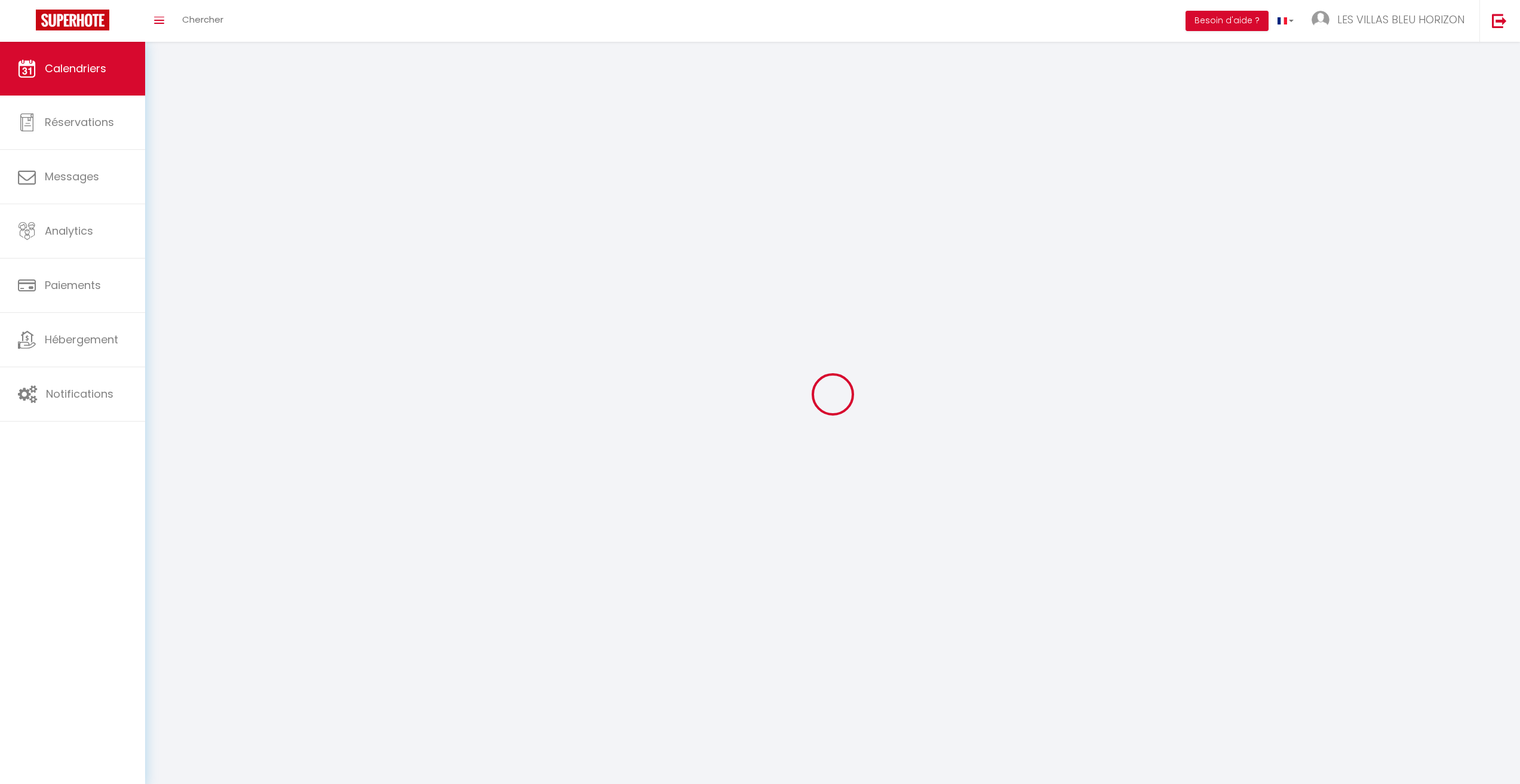
select select
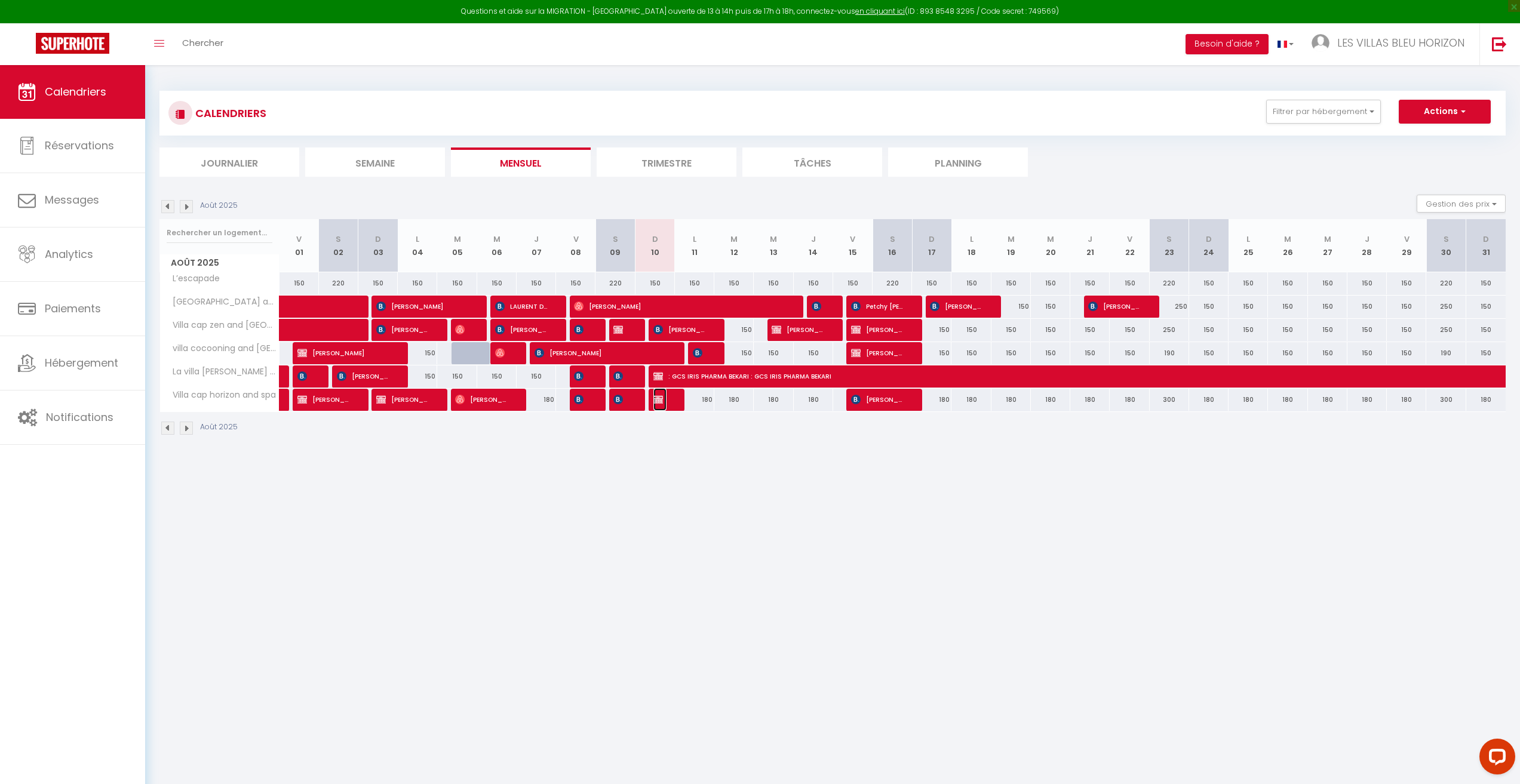
click at [664, 402] on span "Réservée Claire" at bounding box center [659, 399] width 13 height 22
select select "OK"
select select "KO"
select select "0"
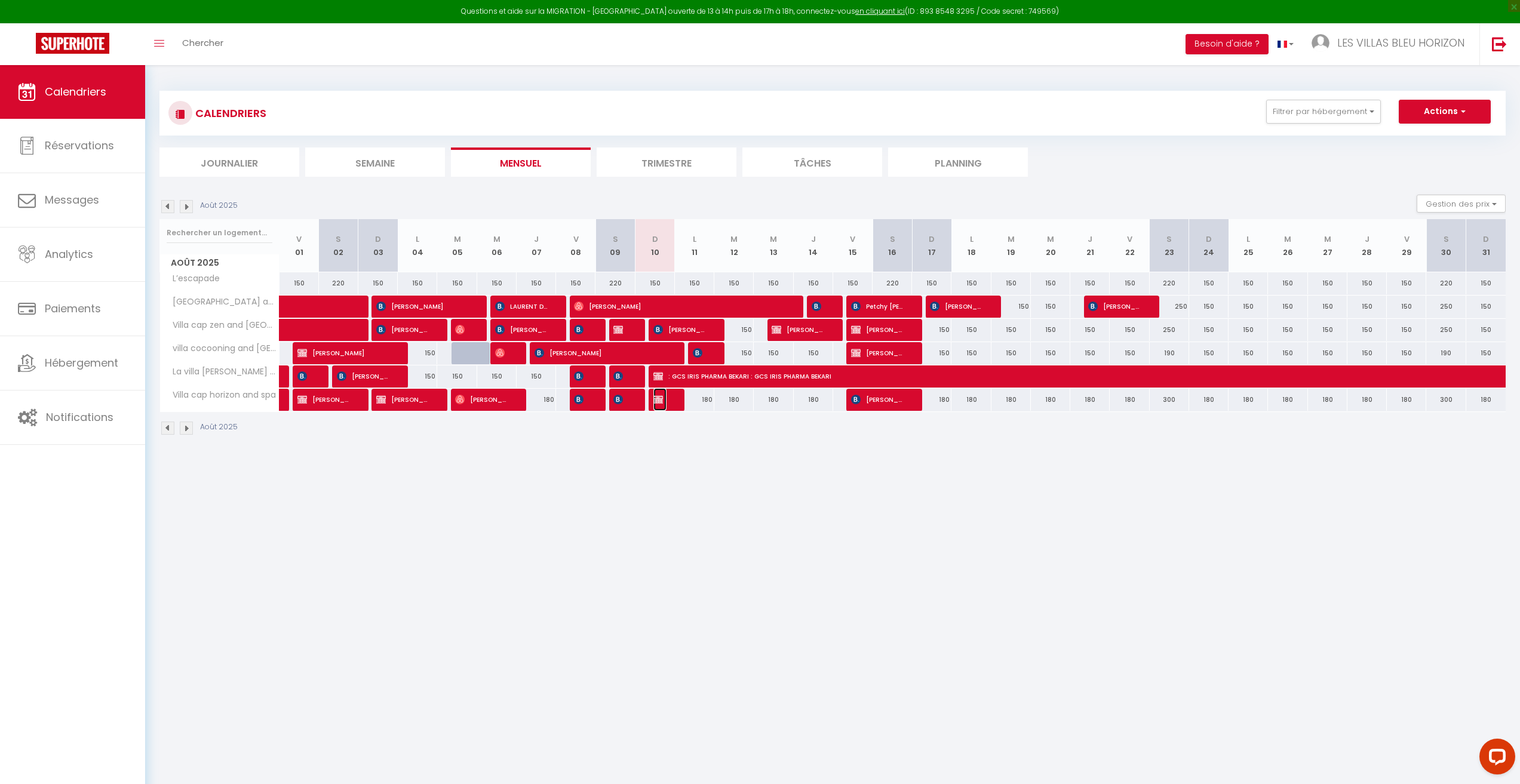
select select "1"
select select
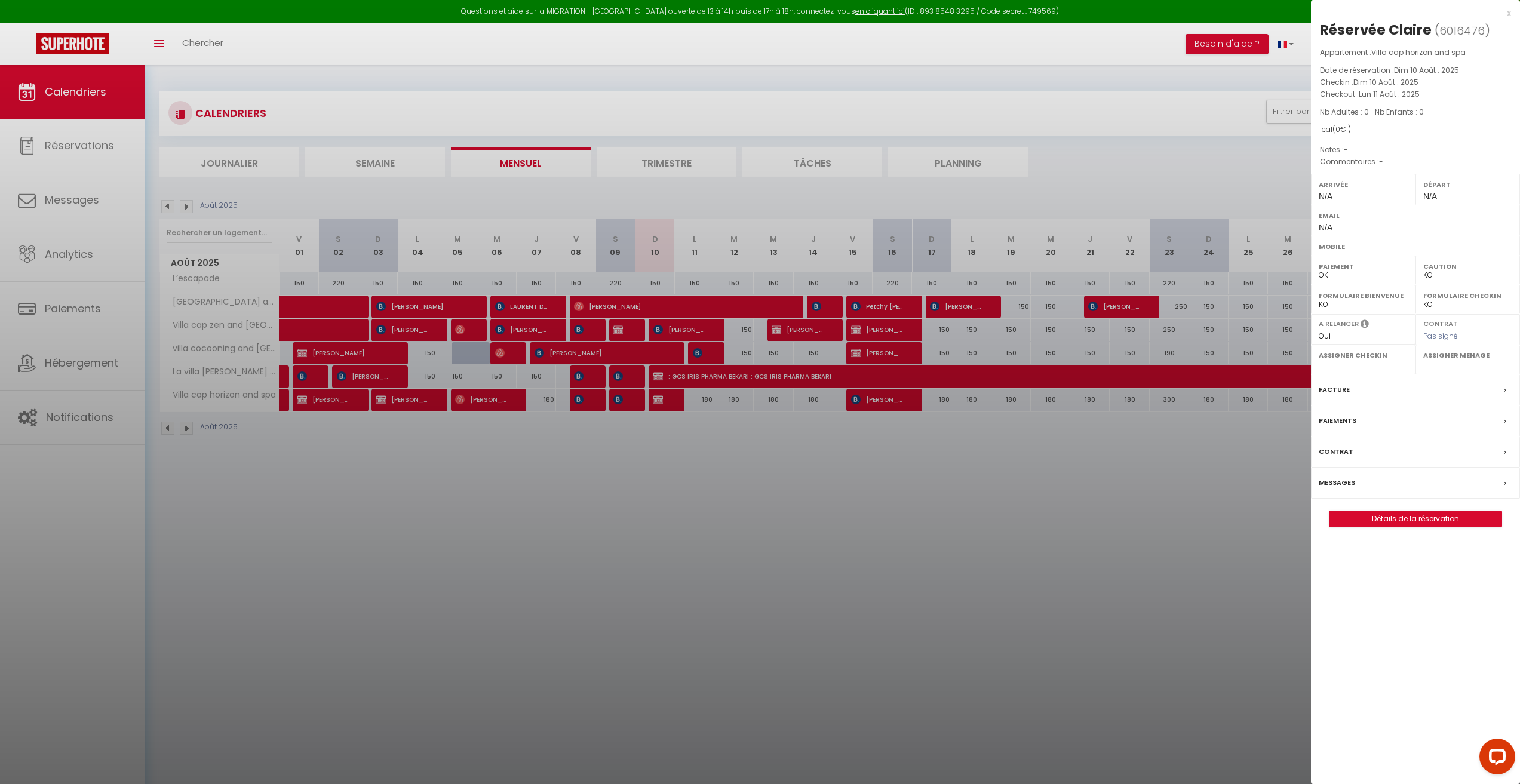
click at [726, 445] on div at bounding box center [760, 392] width 1520 height 784
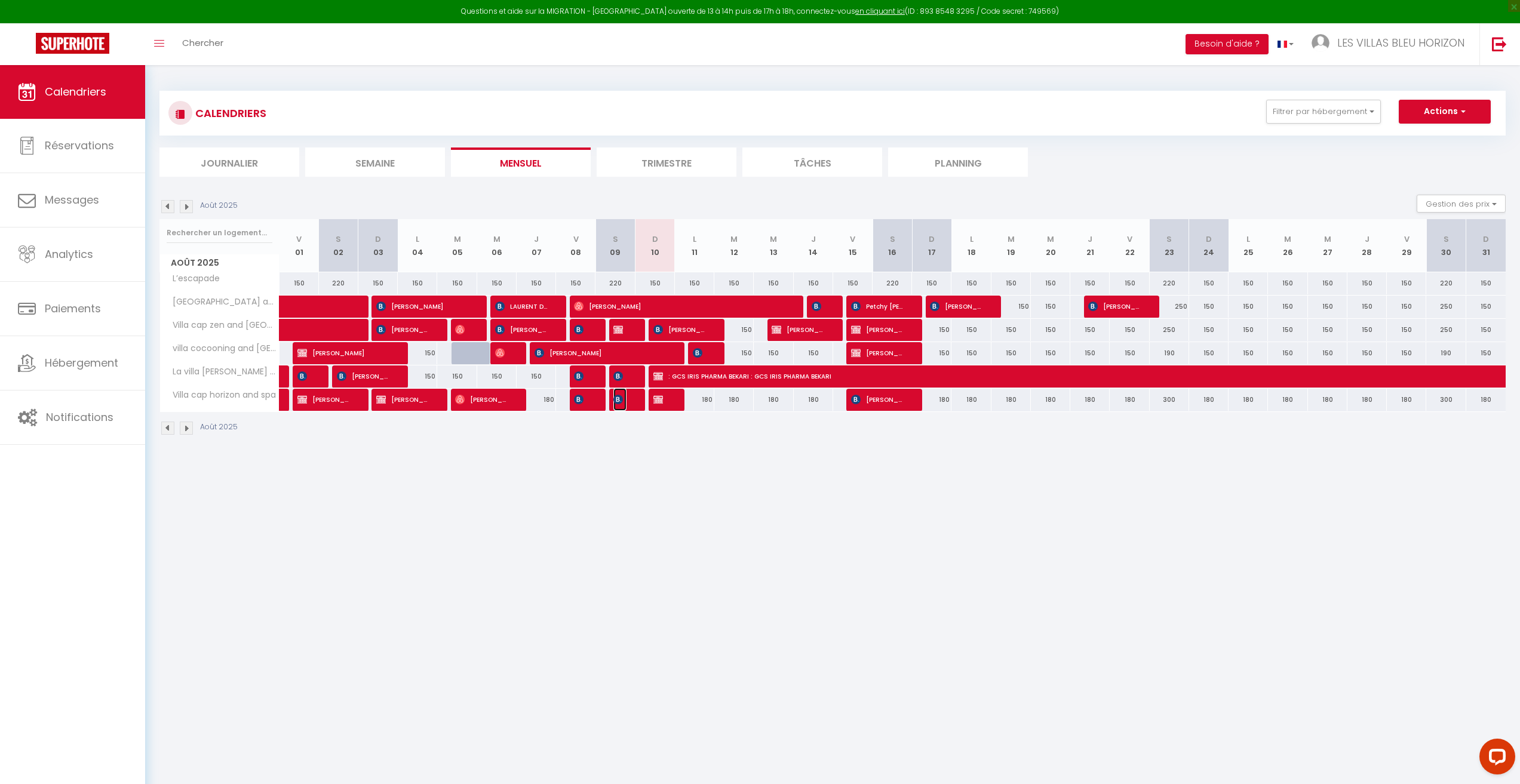
click at [625, 403] on span "[PERSON_NAME]" at bounding box center [619, 399] width 13 height 22
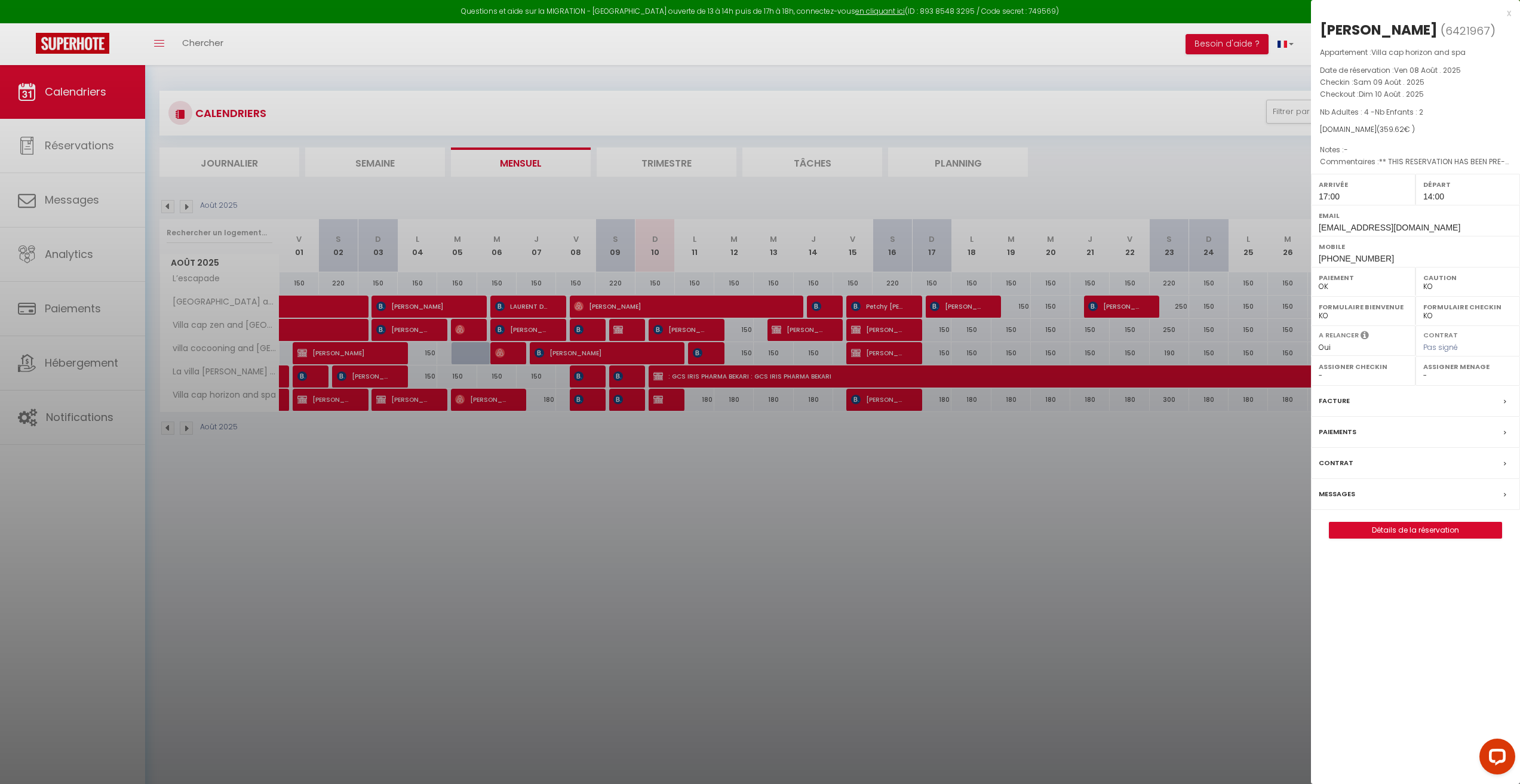
click at [737, 444] on div at bounding box center [760, 392] width 1520 height 784
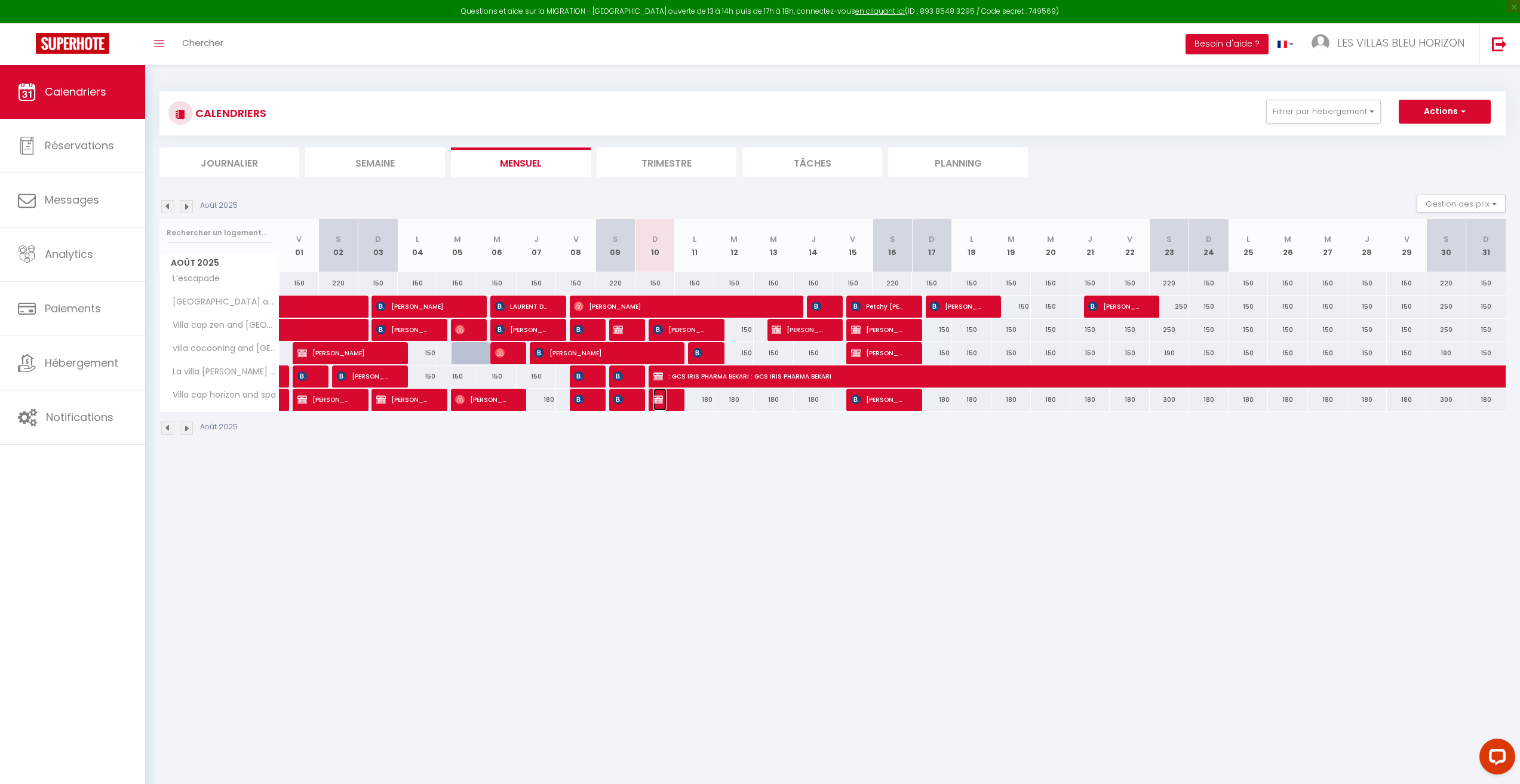
click at [664, 401] on span "Réservée Claire" at bounding box center [659, 399] width 13 height 22
select select "0"
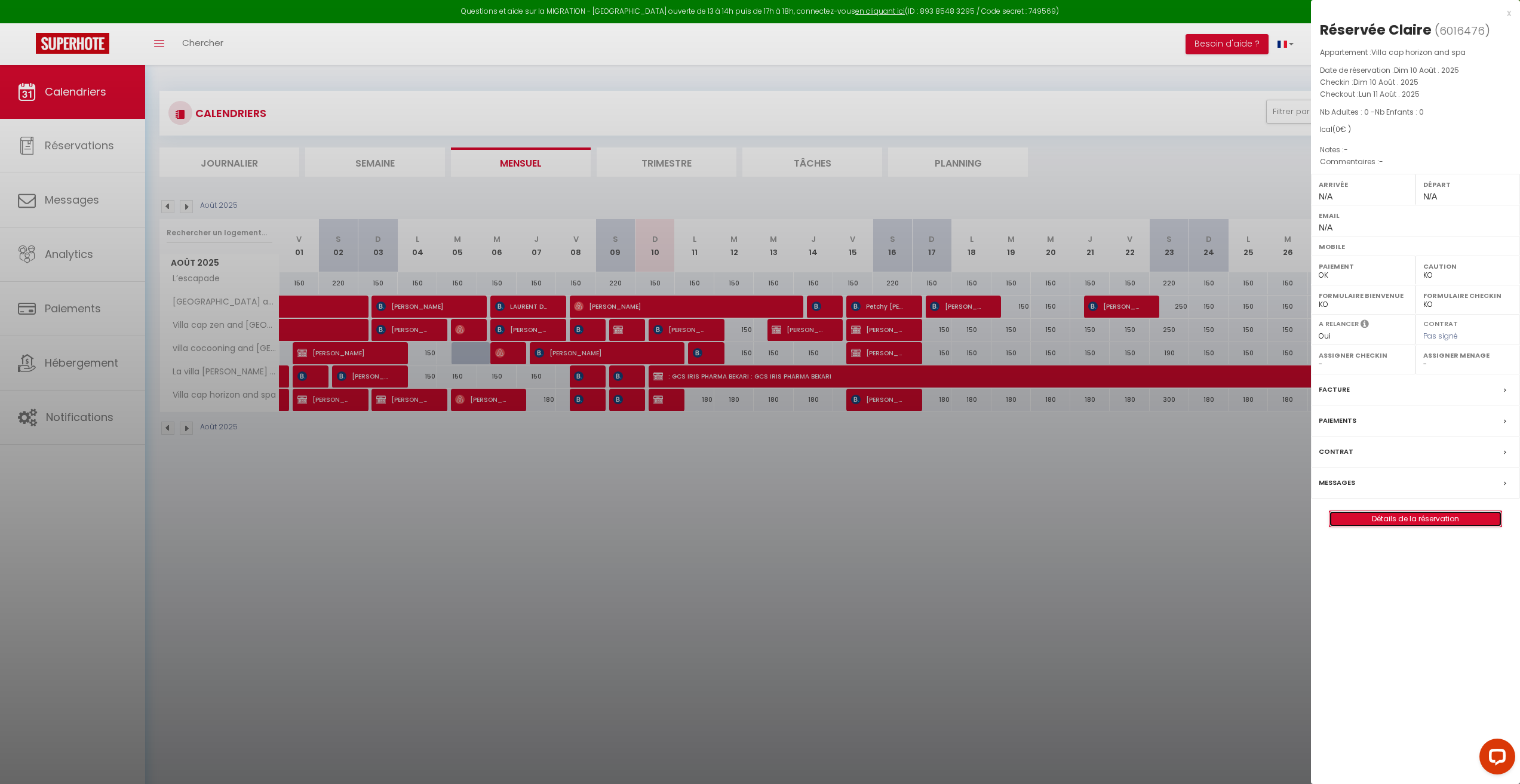
click at [1398, 517] on link "Détails de la réservation" at bounding box center [1415, 519] width 172 height 16
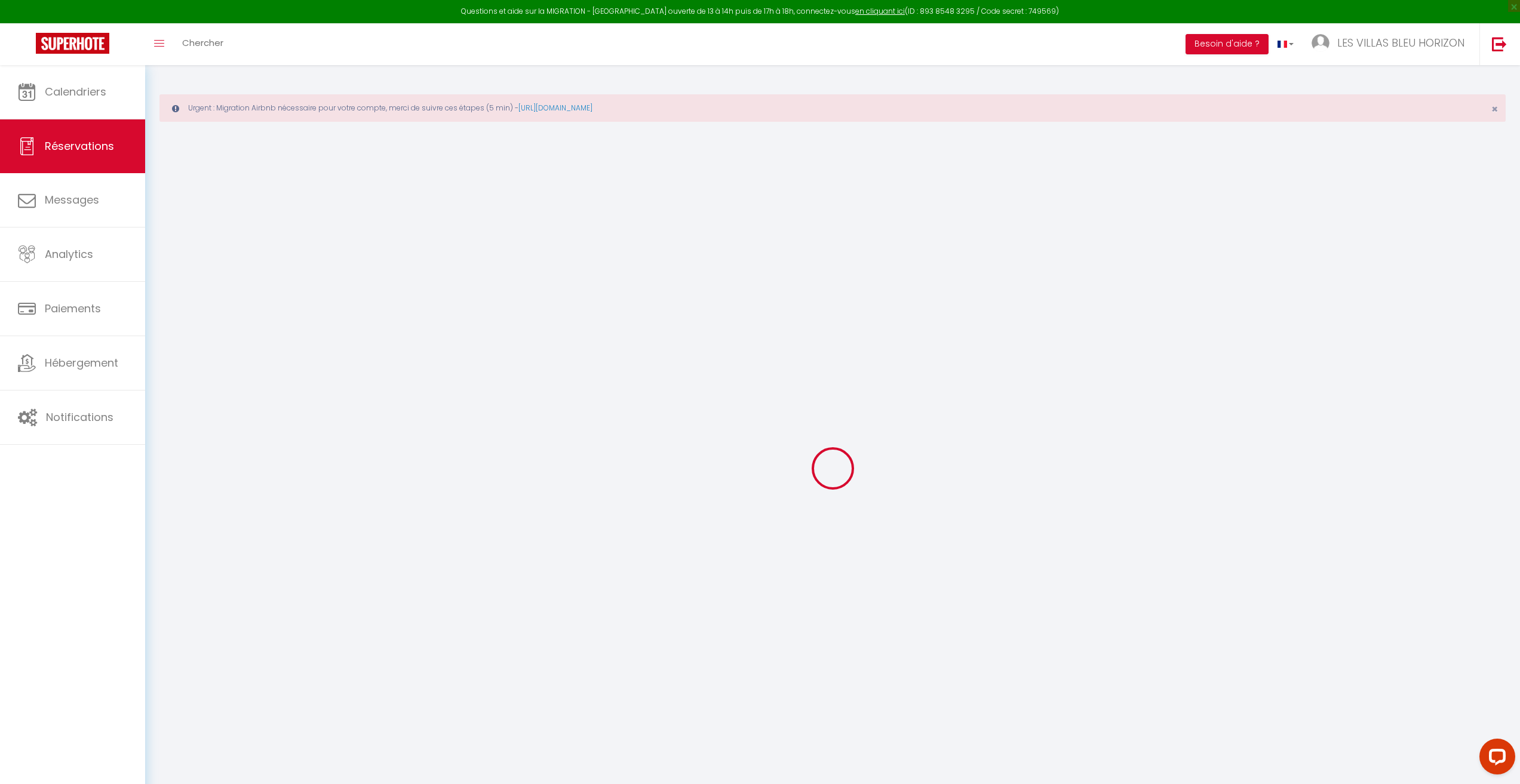
type input "Réservée"
type input "Claire"
select select
select select "43746"
select select "1"
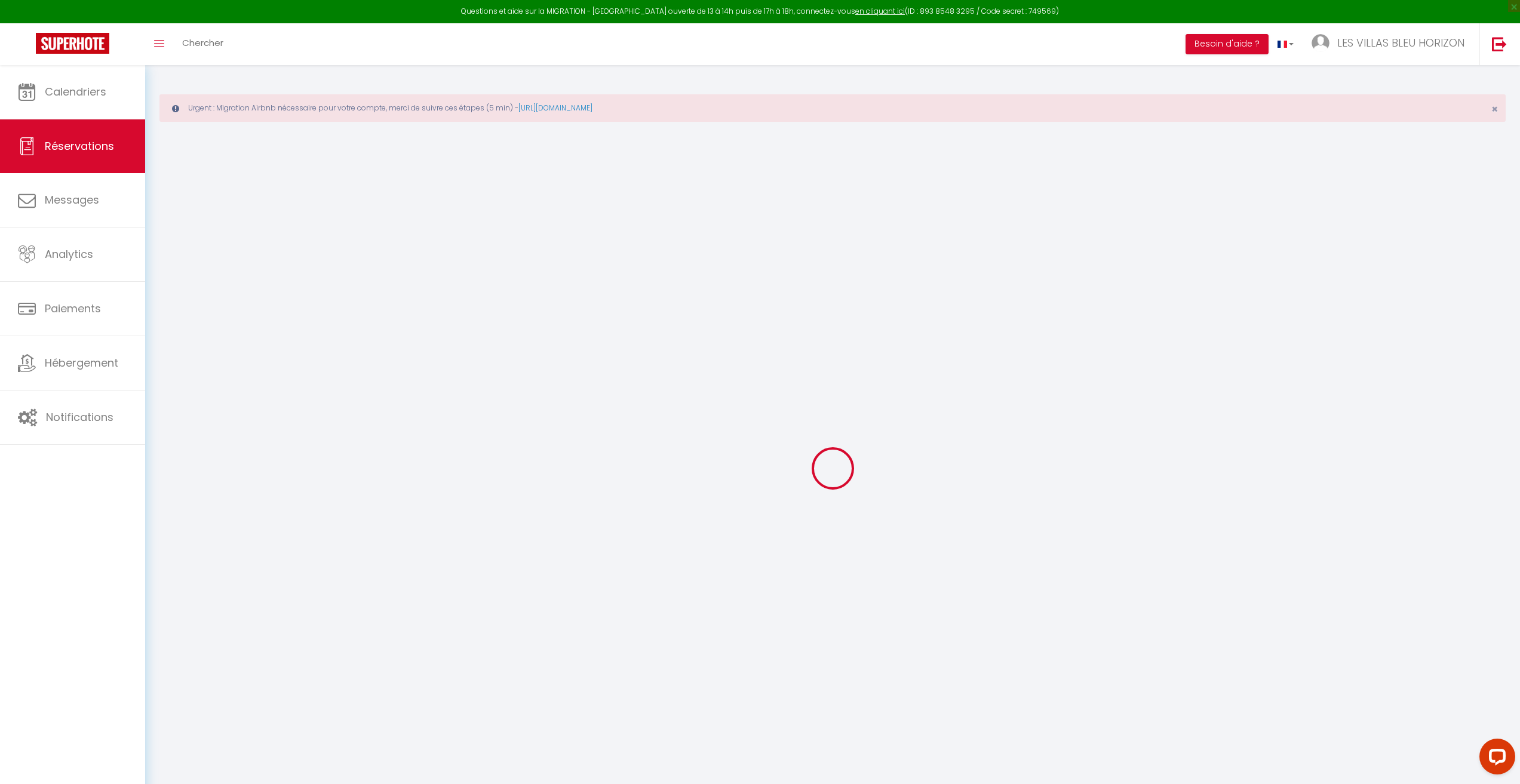
type input "Dim 10 Août 2025"
select select
type input "Lun 11 Août 2025"
select select
type input "0"
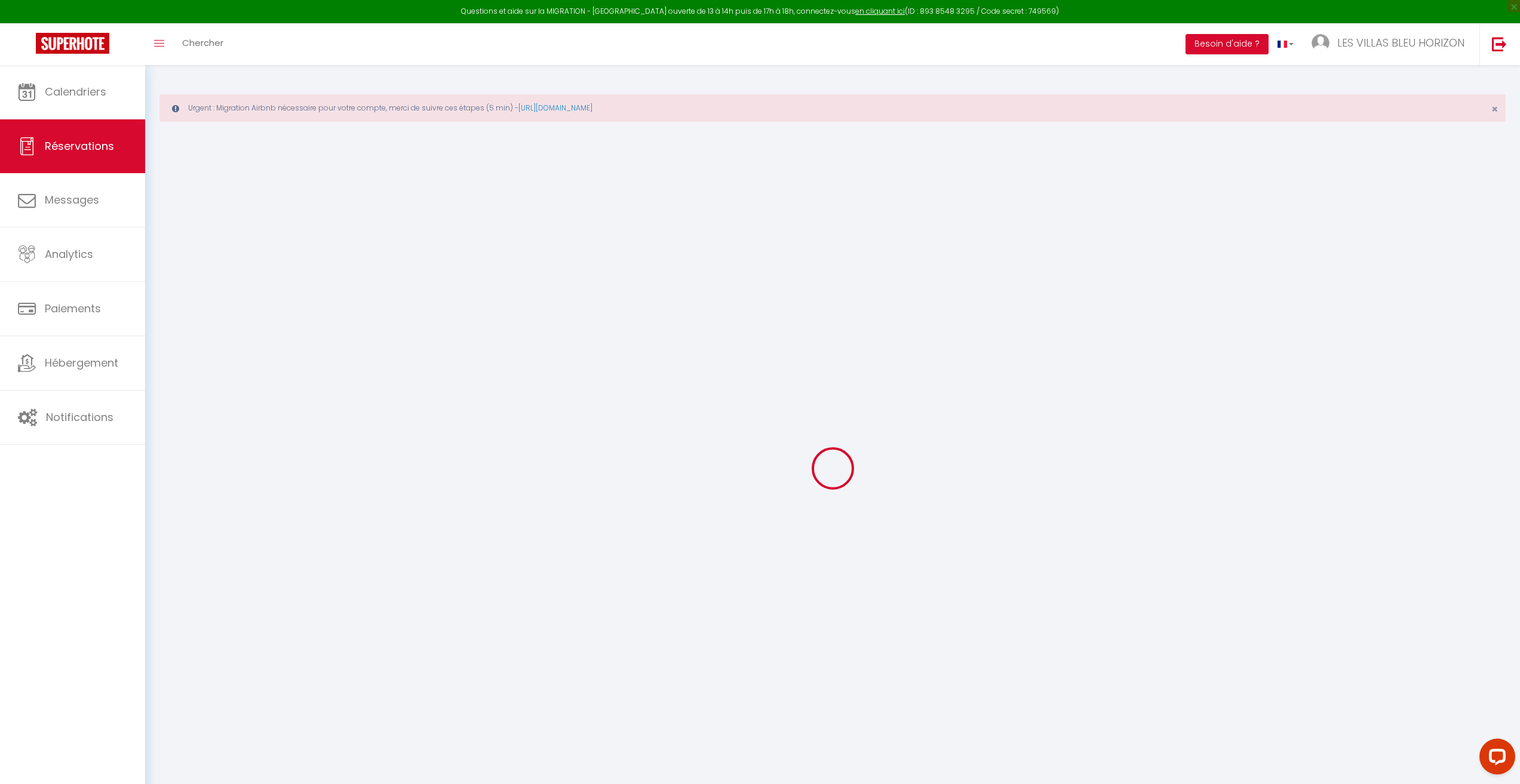
select select "12"
select select
checkbox input "false"
type input "0"
select select "73"
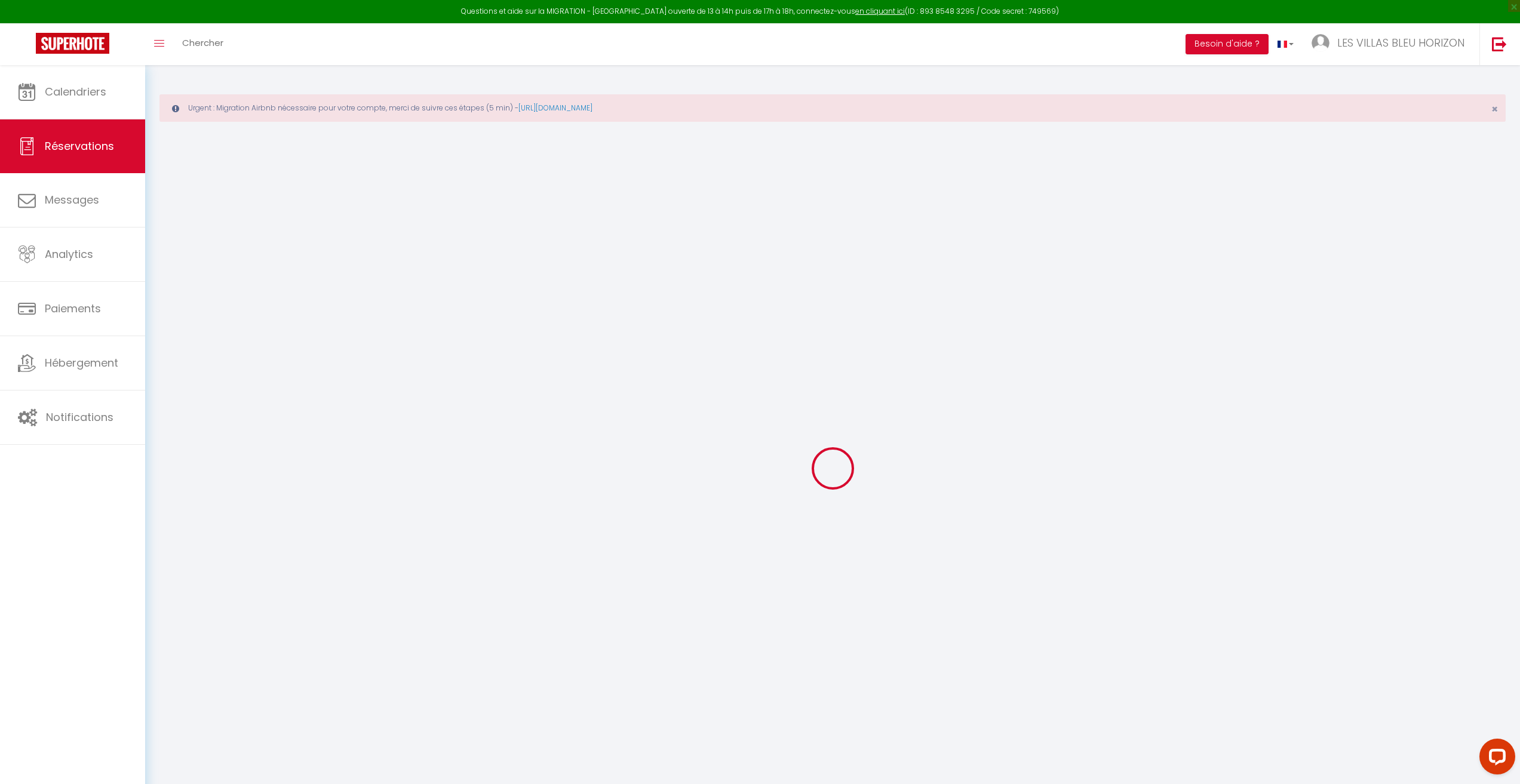
type input "0"
select select
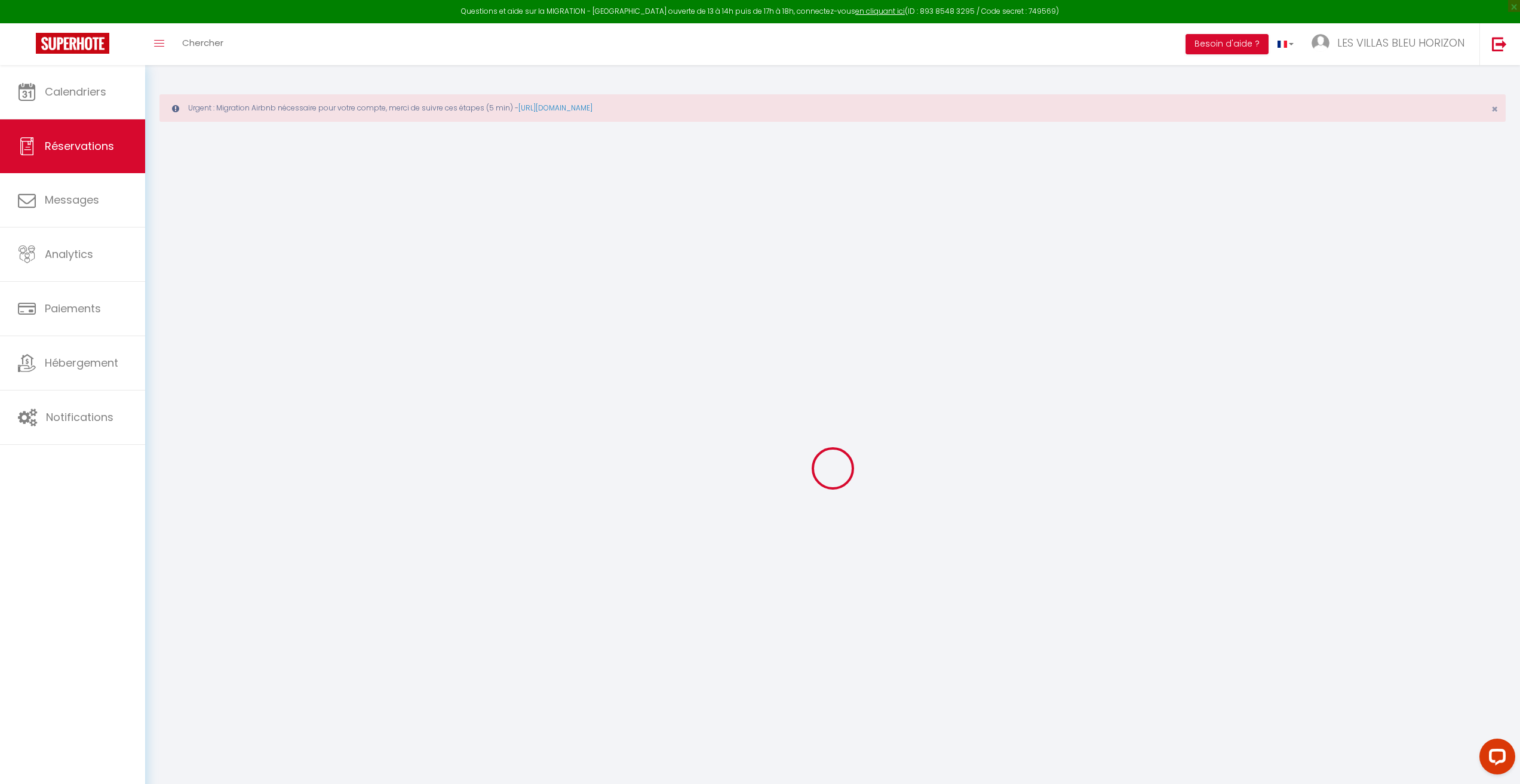
select select
select select "14"
checkbox input "false"
select select
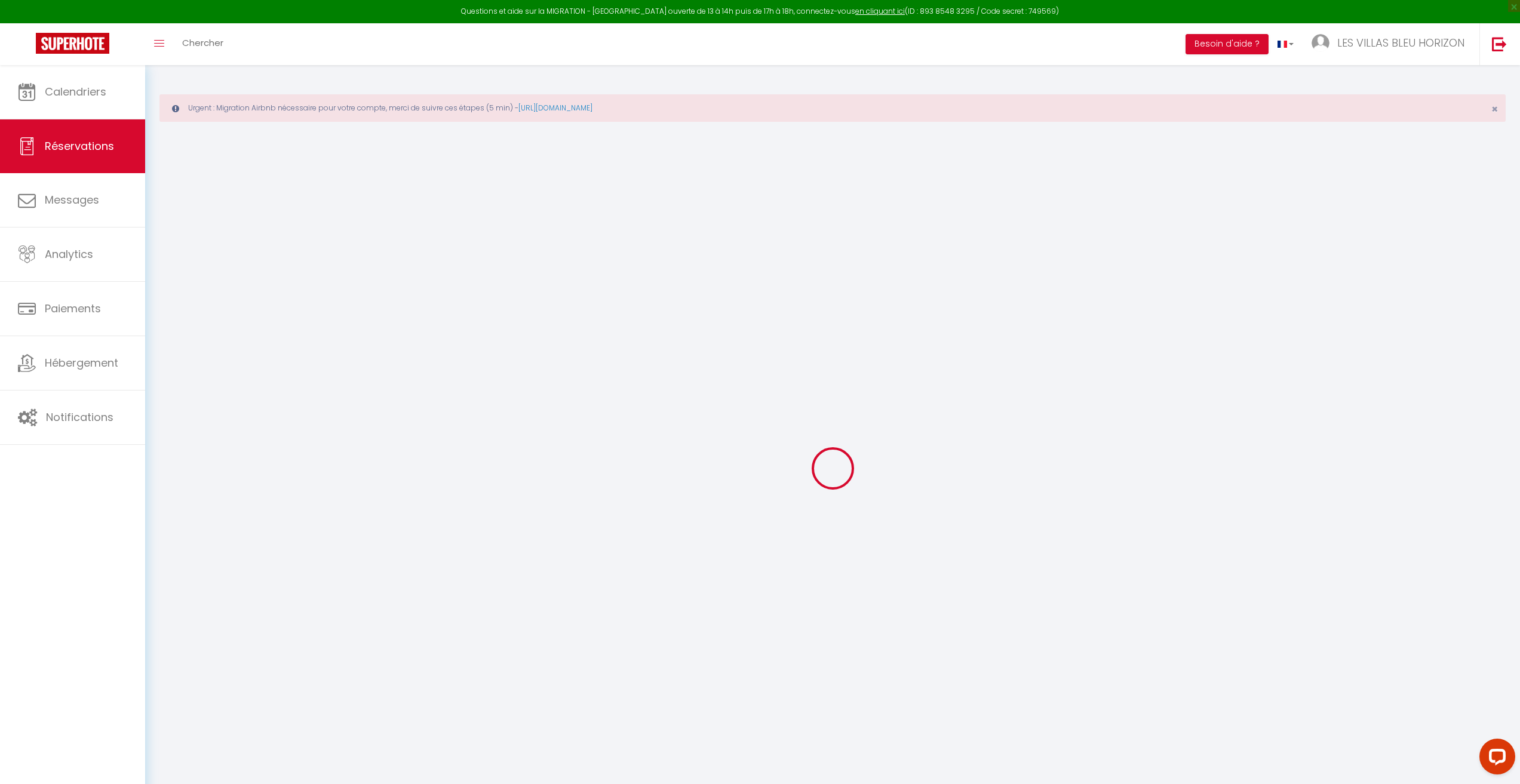
select select
checkbox input "false"
select select
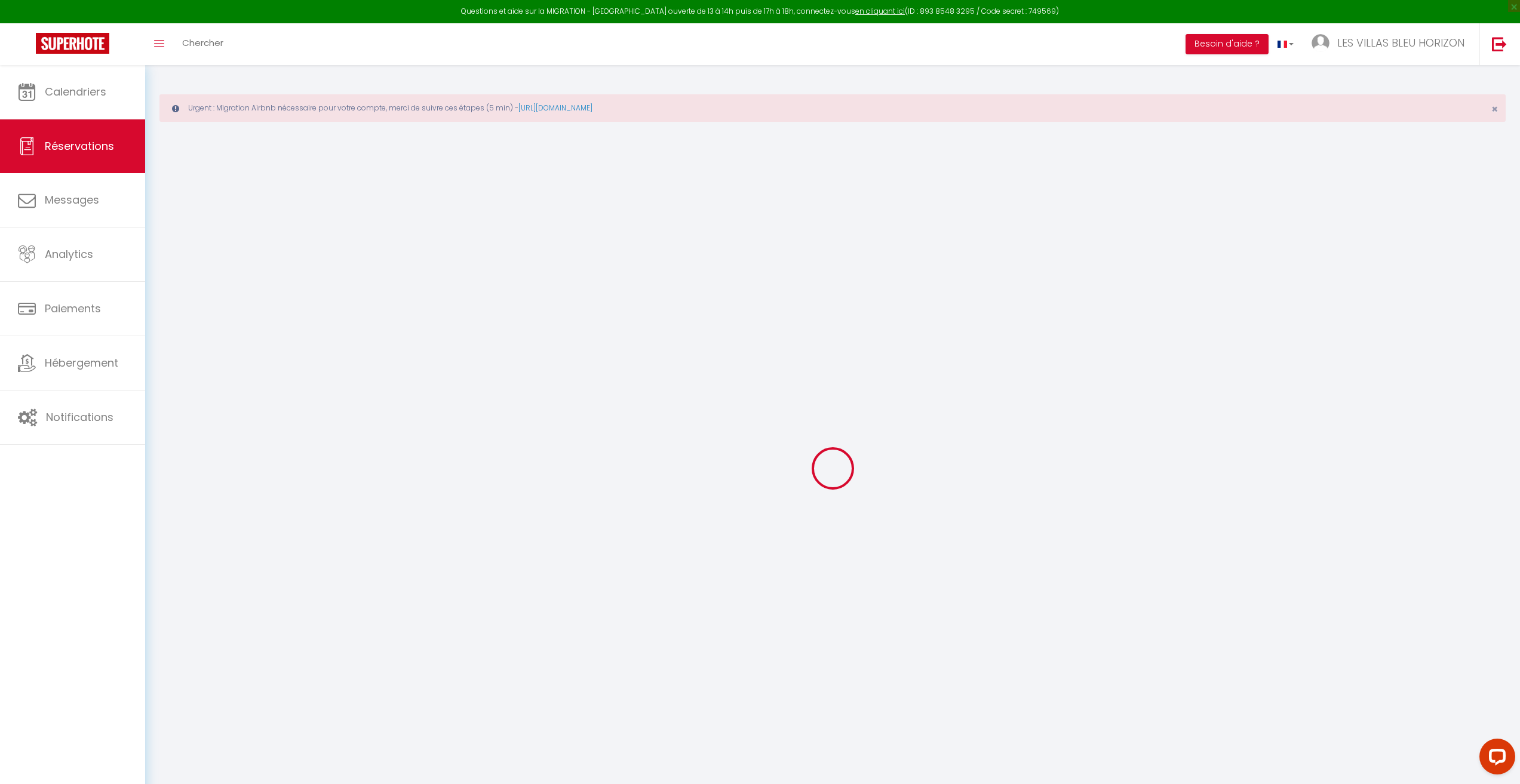
checkbox input "false"
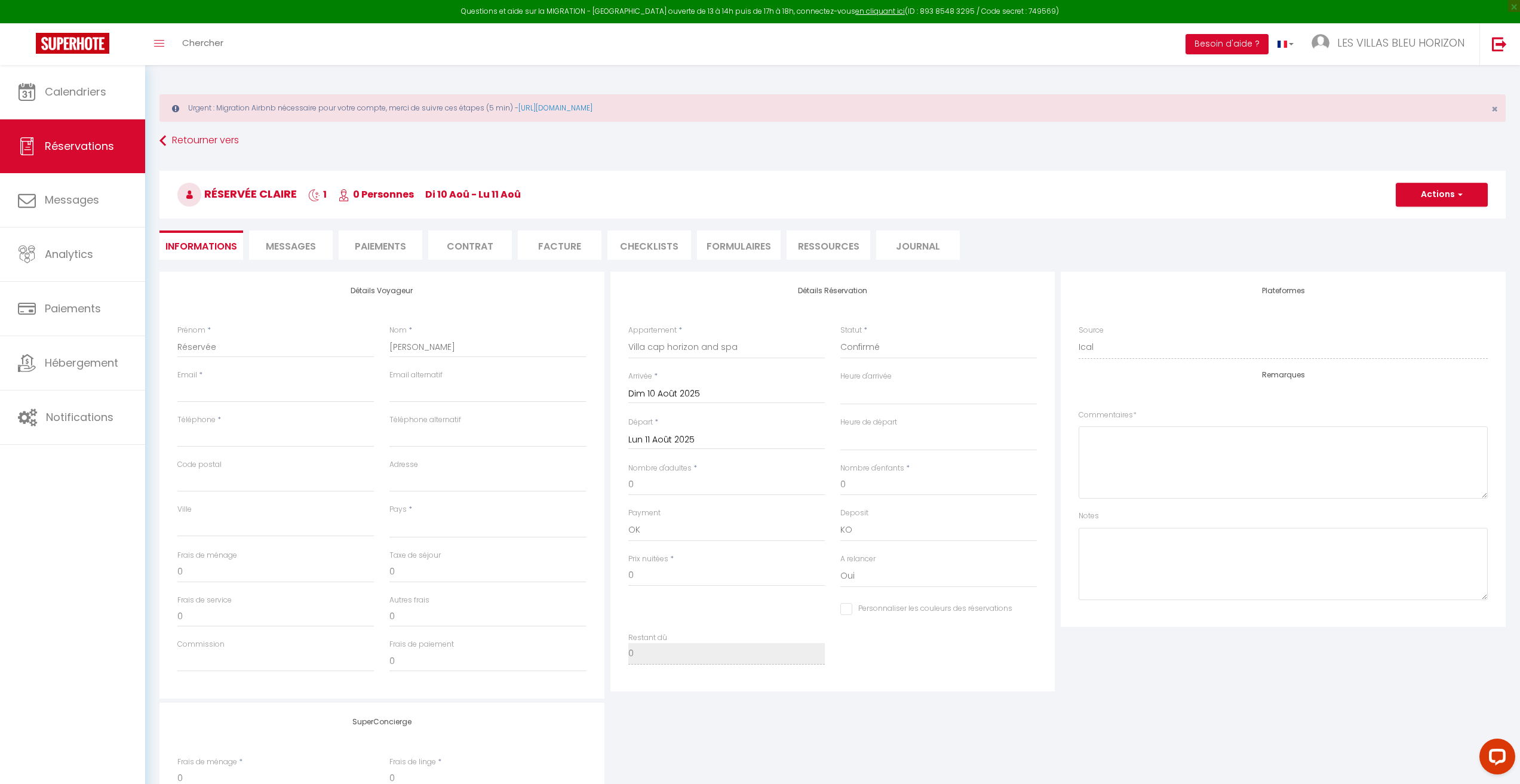
select select
checkbox input "false"
select select
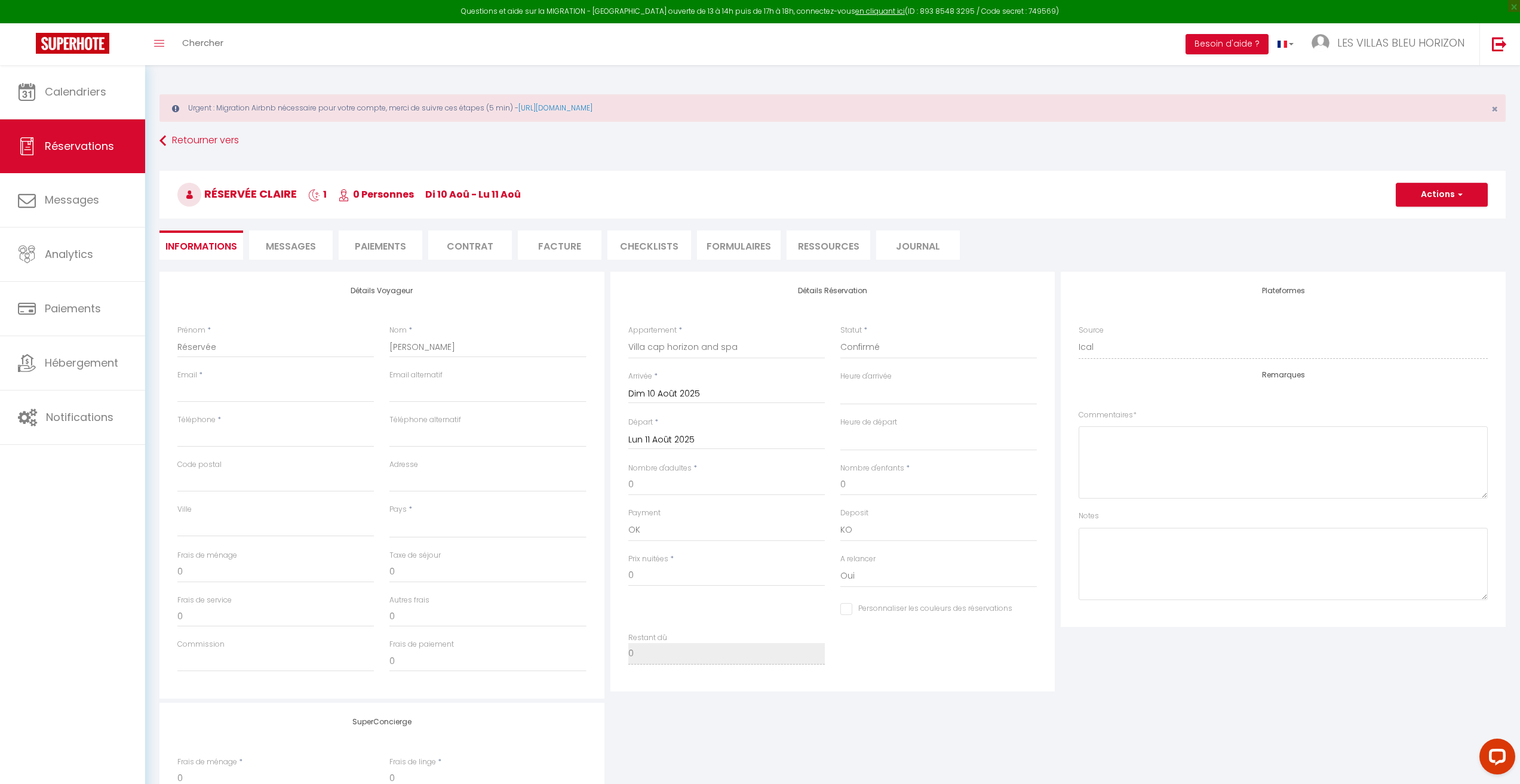
checkbox input "false"
select select
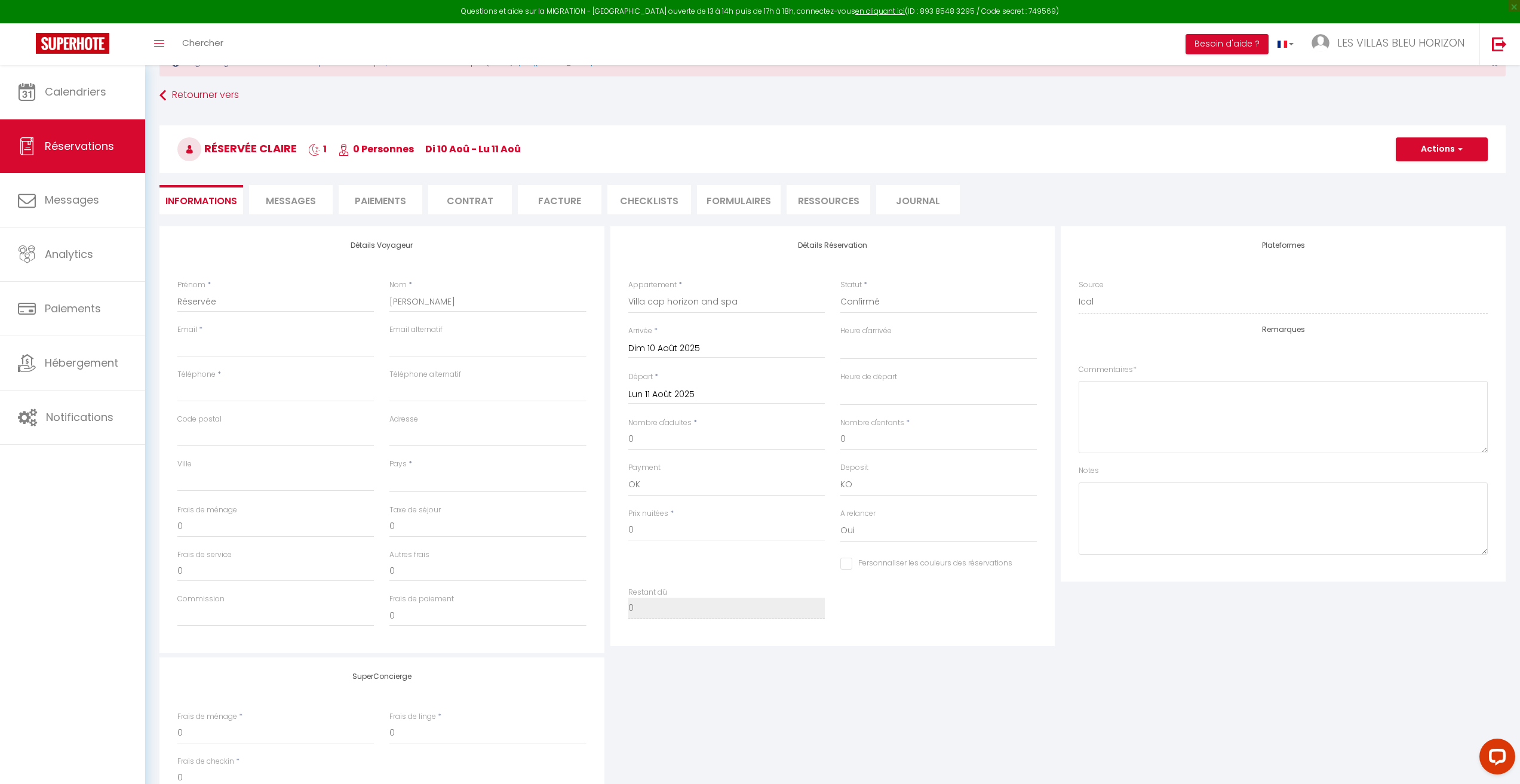
scroll to position [41, 0]
click at [307, 205] on span "Messages" at bounding box center [291, 205] width 50 height 14
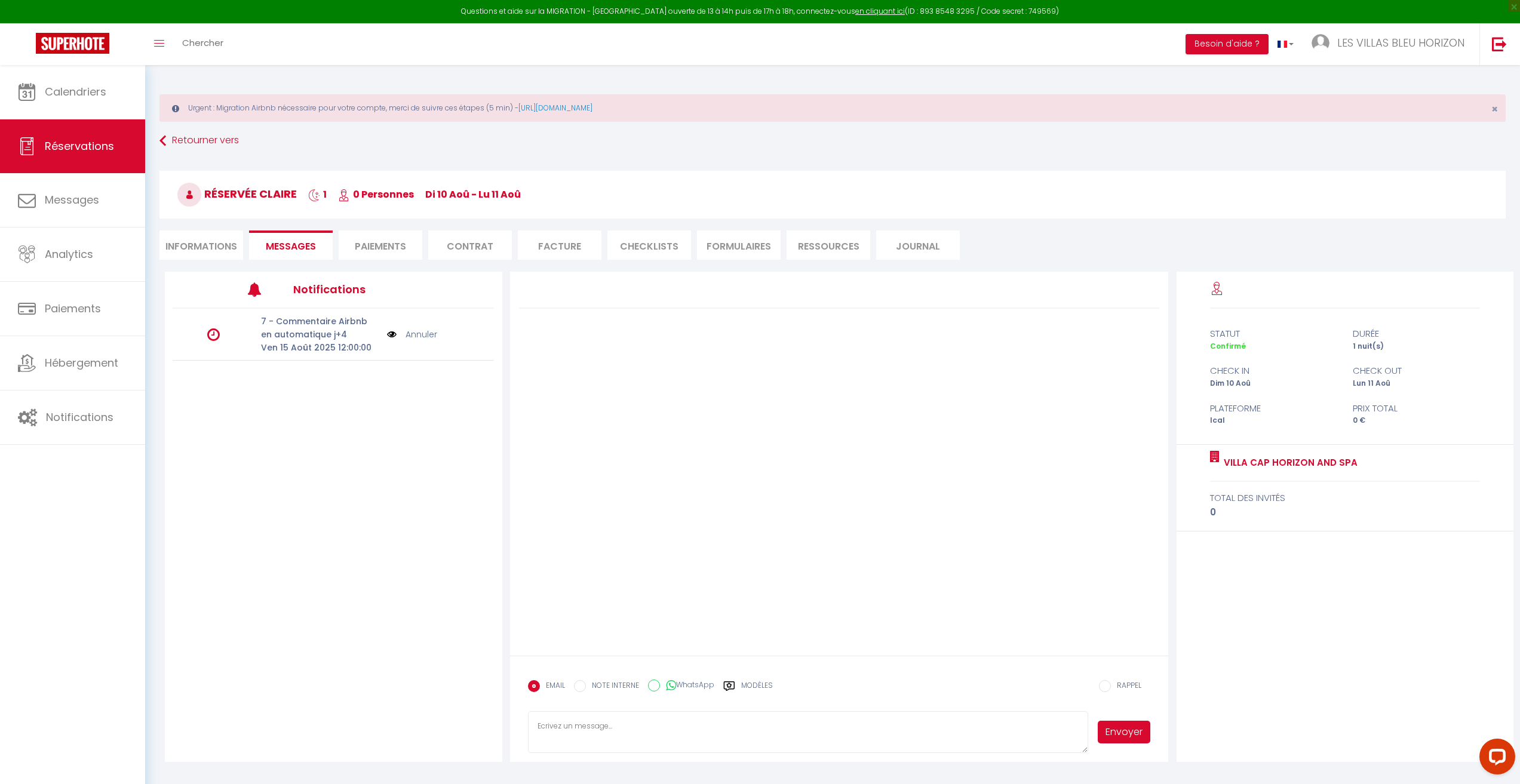
click at [380, 232] on li "Paiements" at bounding box center [380, 245] width 84 height 29
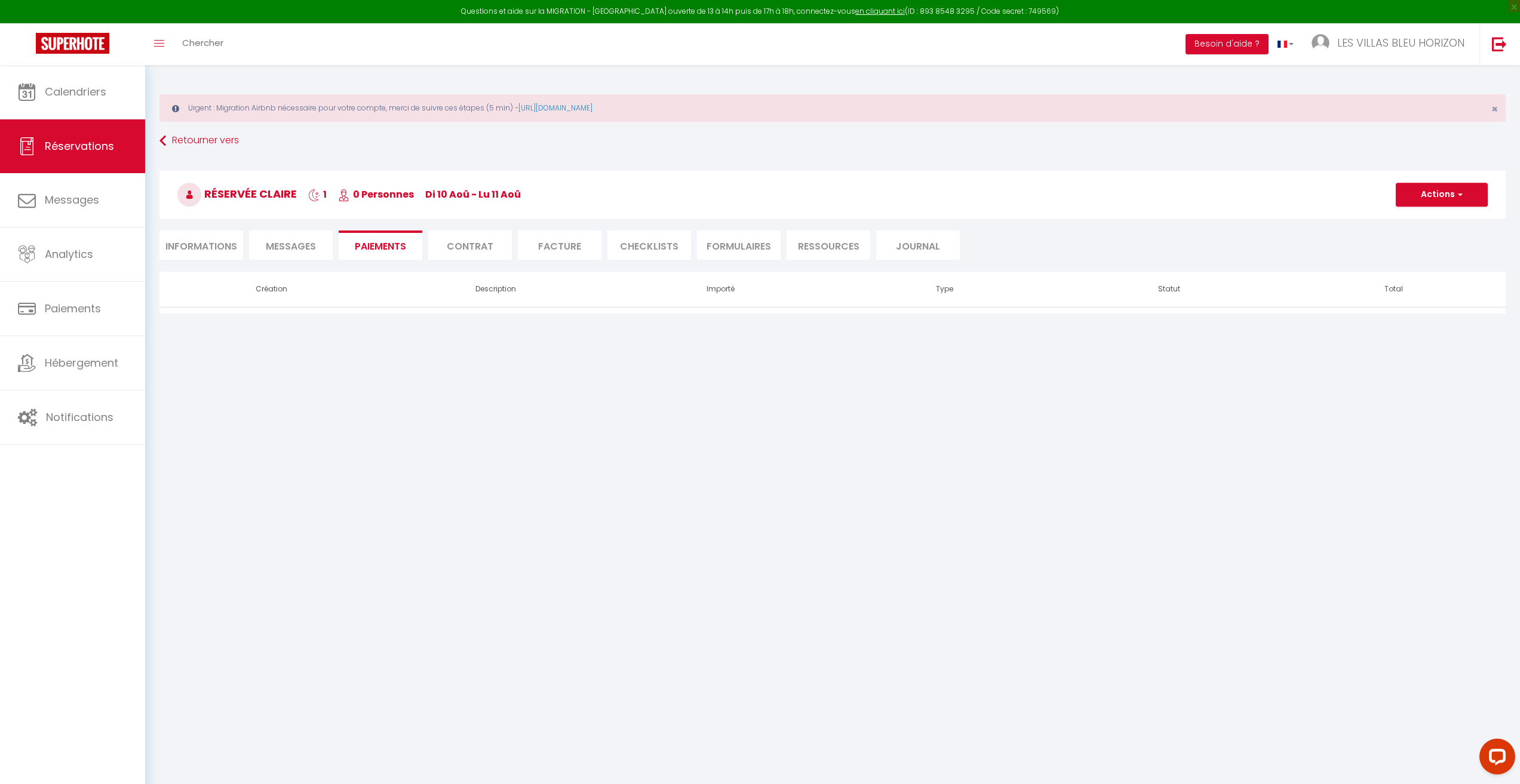
click at [475, 248] on li "Contrat" at bounding box center [470, 245] width 84 height 29
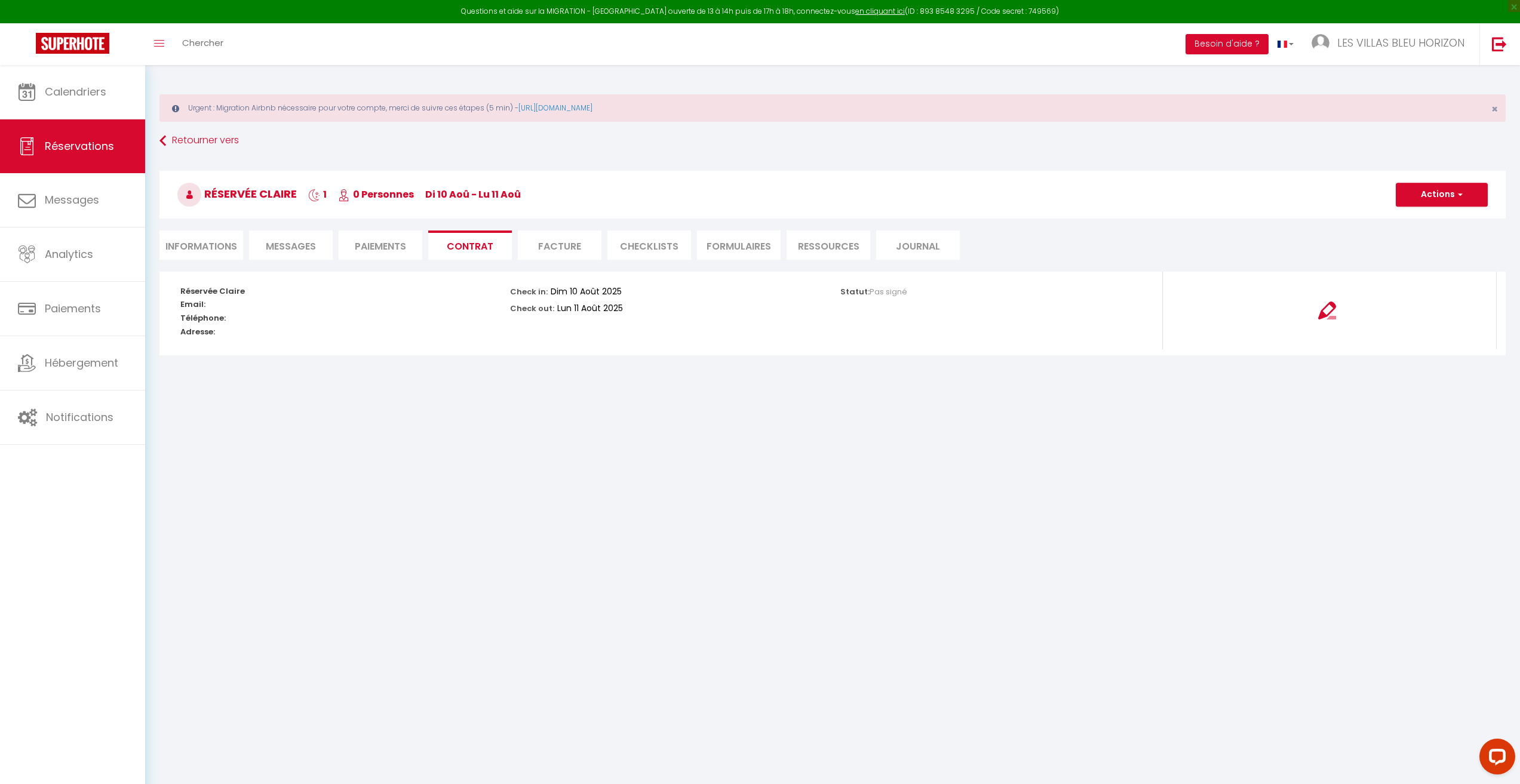
click at [563, 247] on li "Facture" at bounding box center [560, 245] width 84 height 29
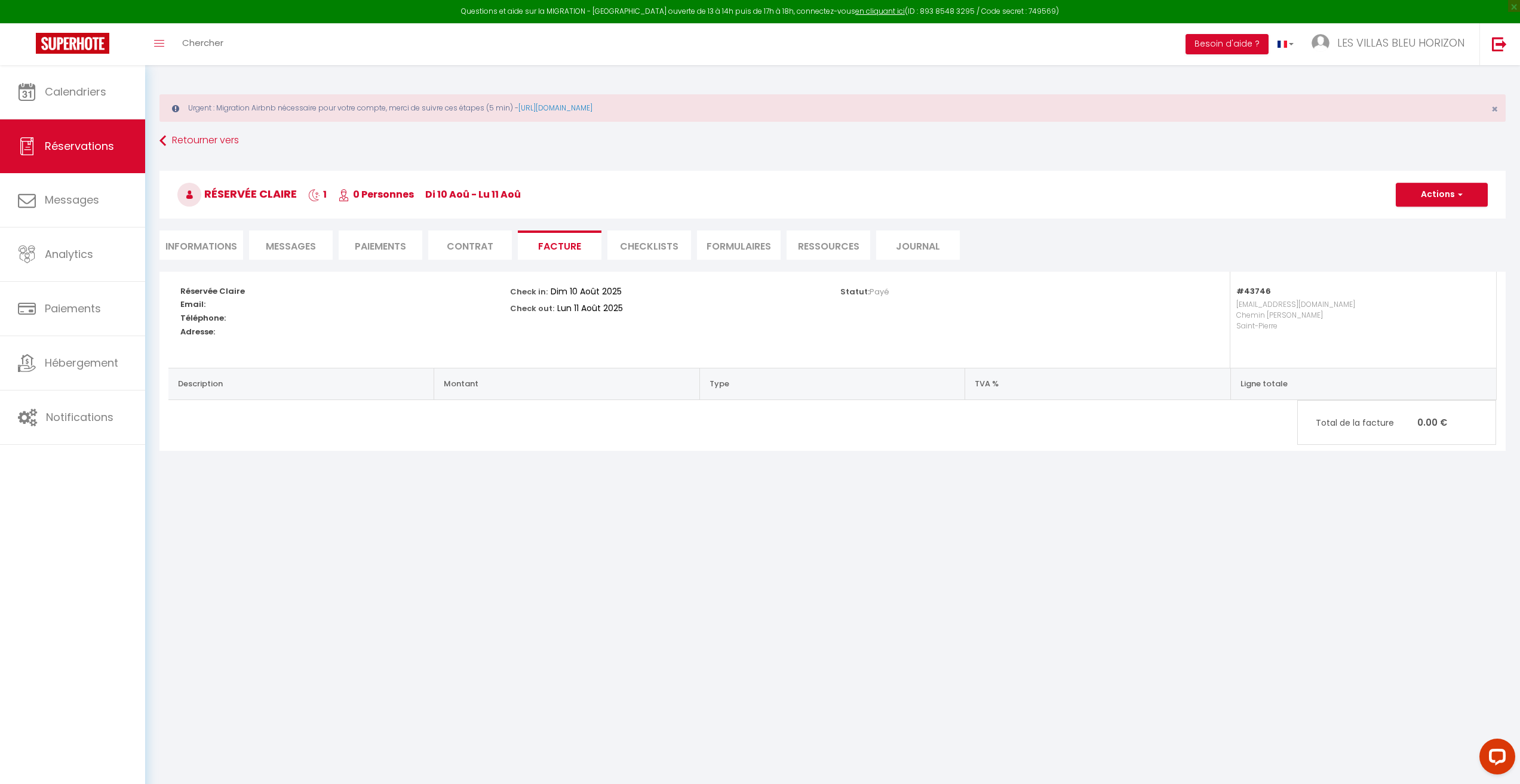
click at [659, 246] on li "CHECKLISTS" at bounding box center [649, 245] width 84 height 29
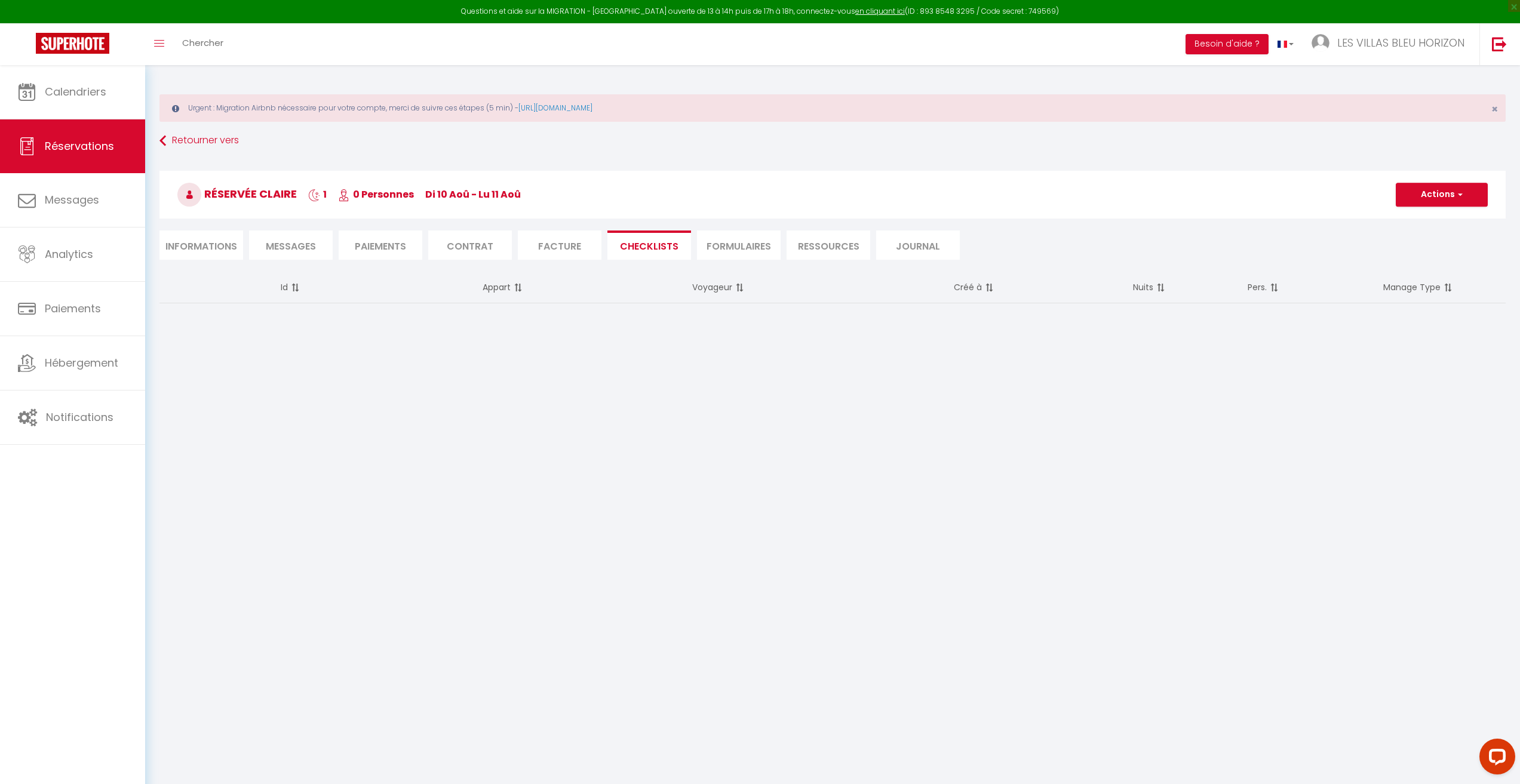
click at [777, 247] on li "FORMULAIRES" at bounding box center [739, 245] width 84 height 29
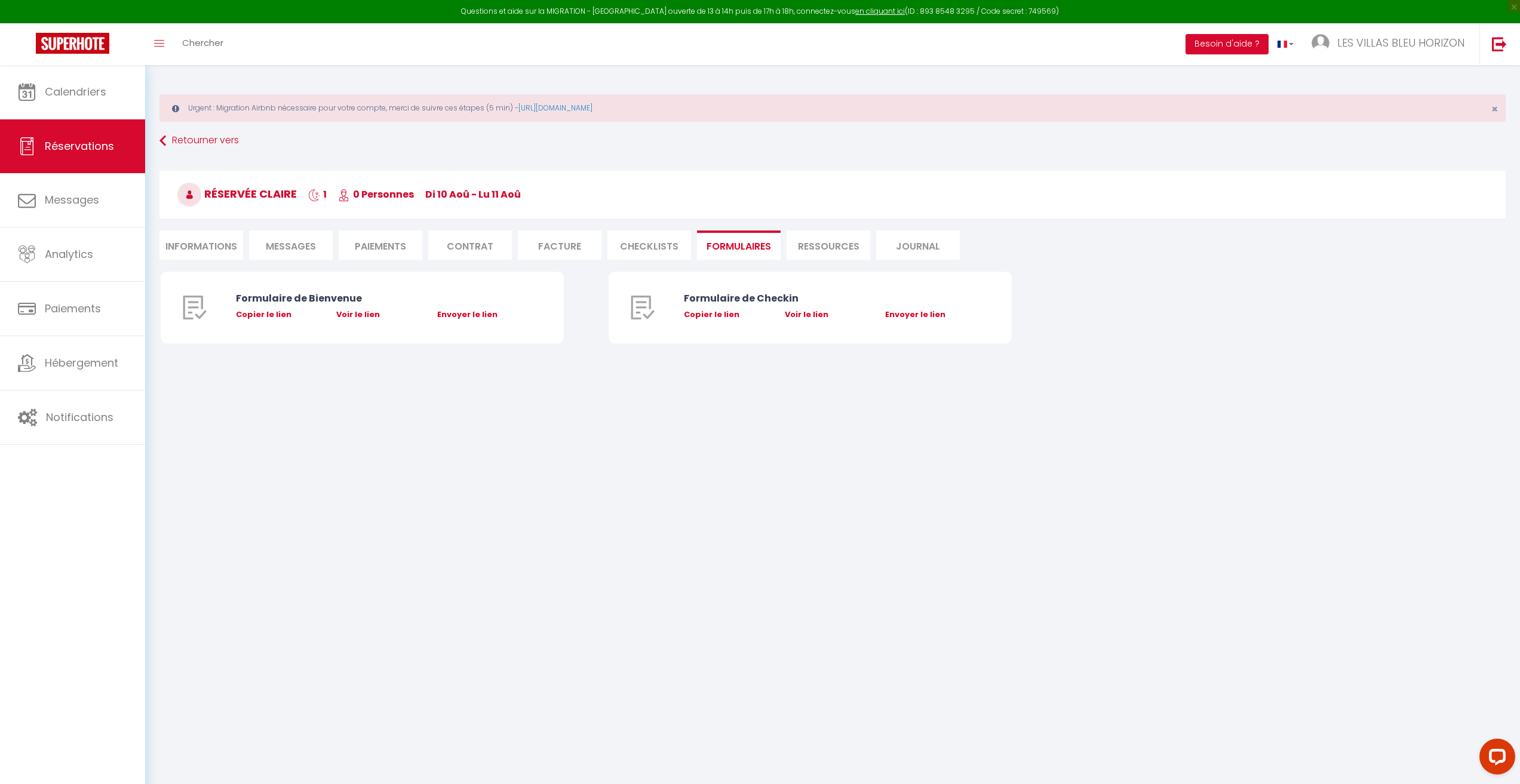
select select
click at [835, 248] on li "Ressources" at bounding box center [828, 245] width 84 height 29
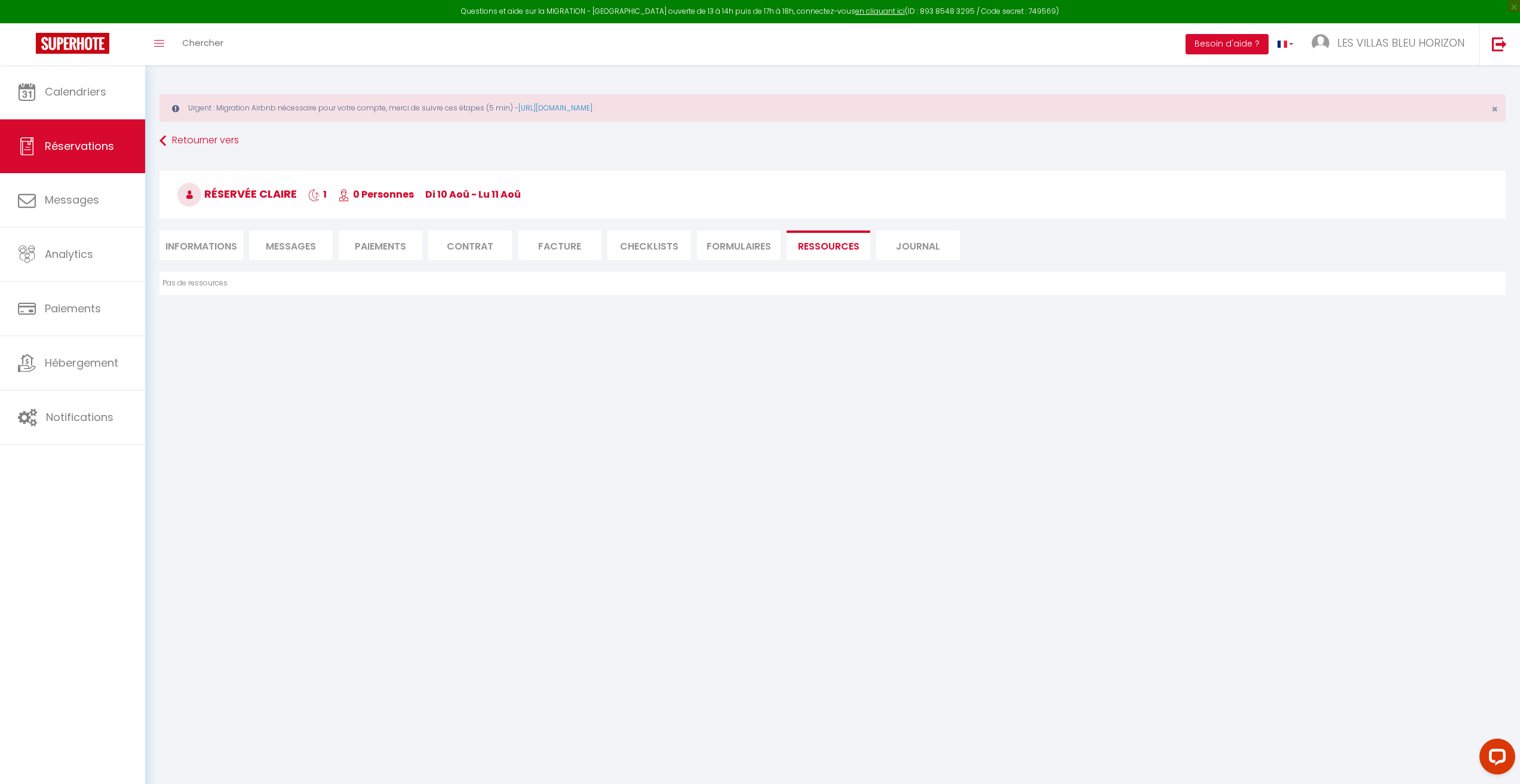
select select
click at [917, 243] on li "Journal" at bounding box center [918, 245] width 84 height 29
select select
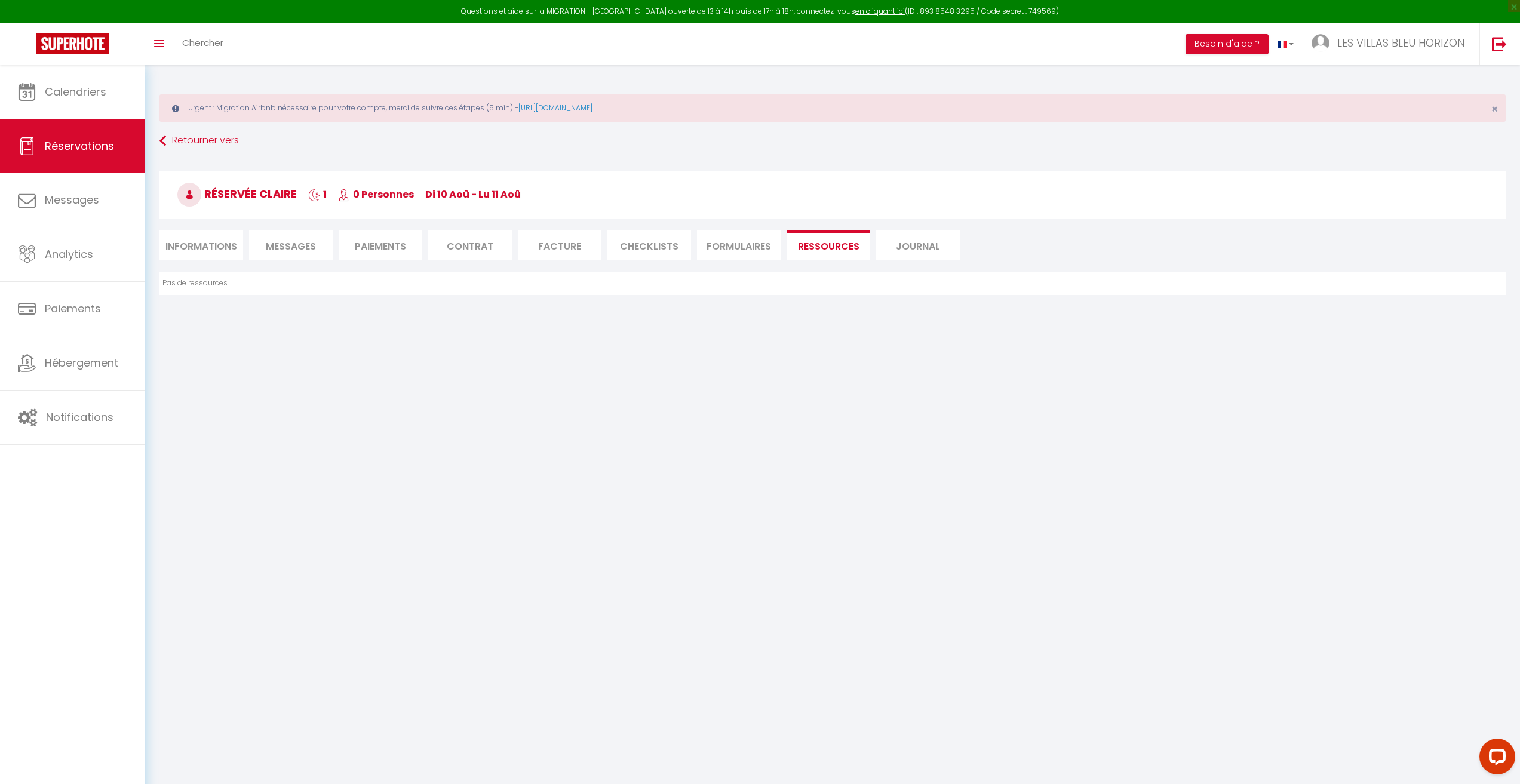
select select
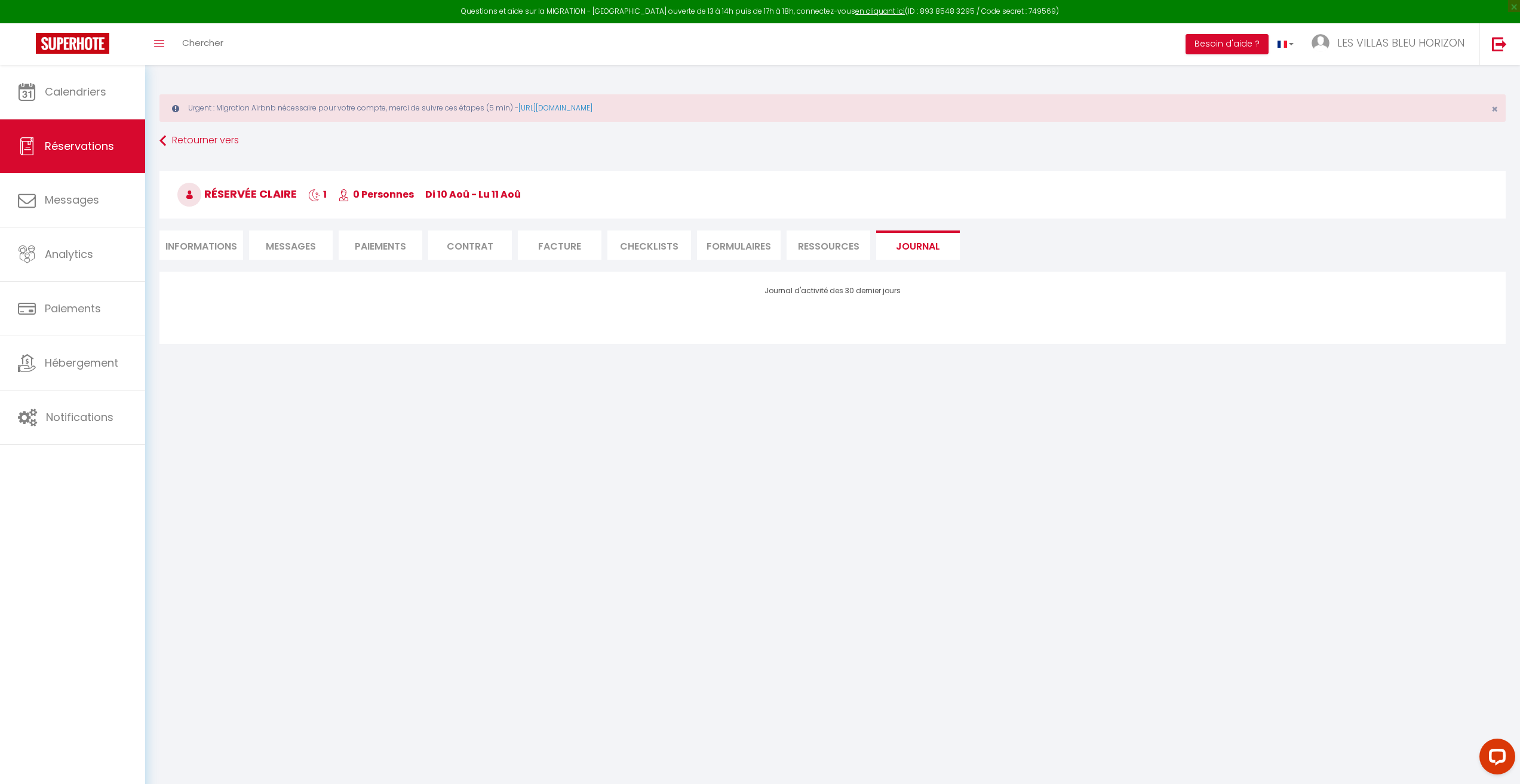
select select
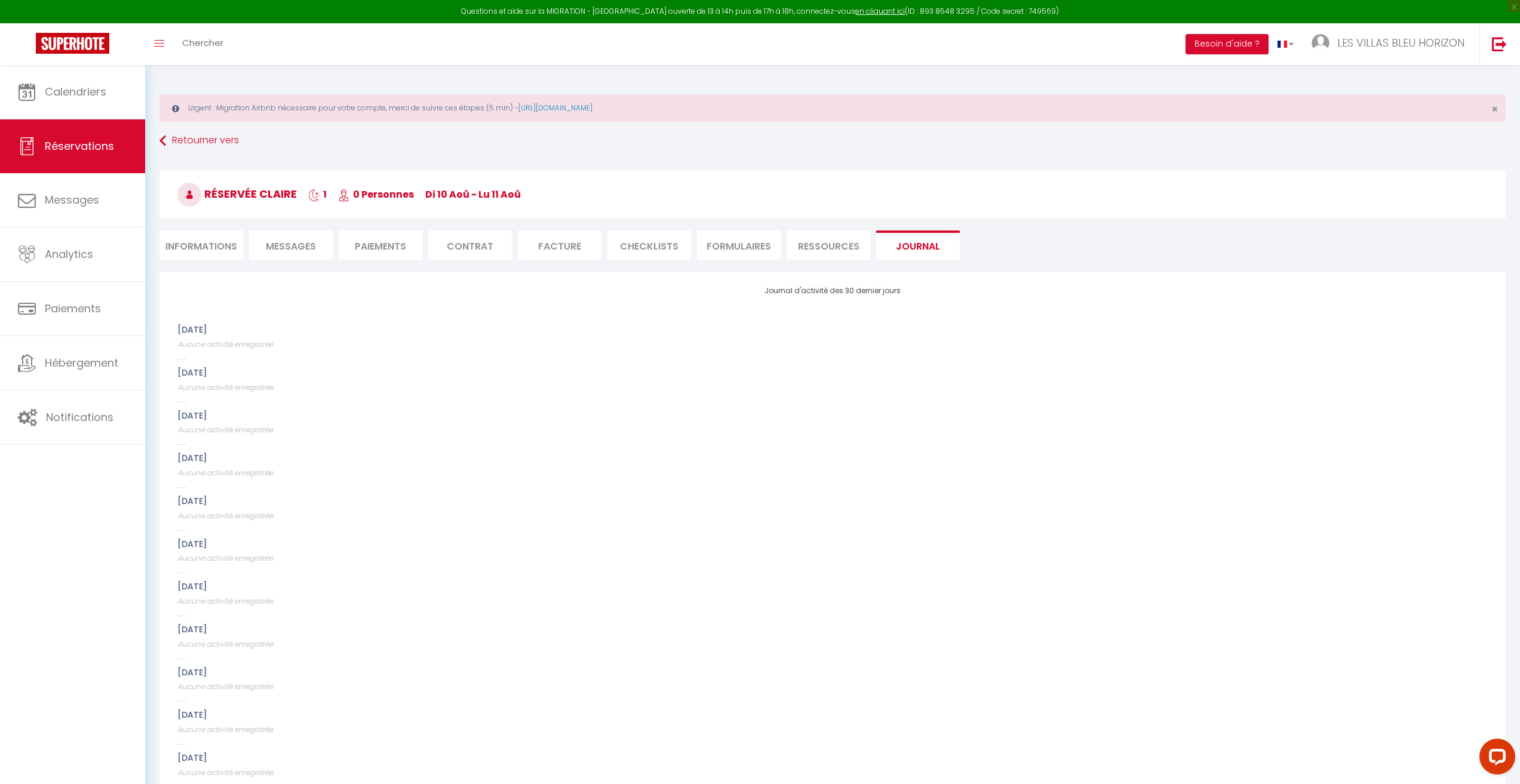
select select
click at [214, 240] on li "Informations" at bounding box center [201, 245] width 84 height 29
select select
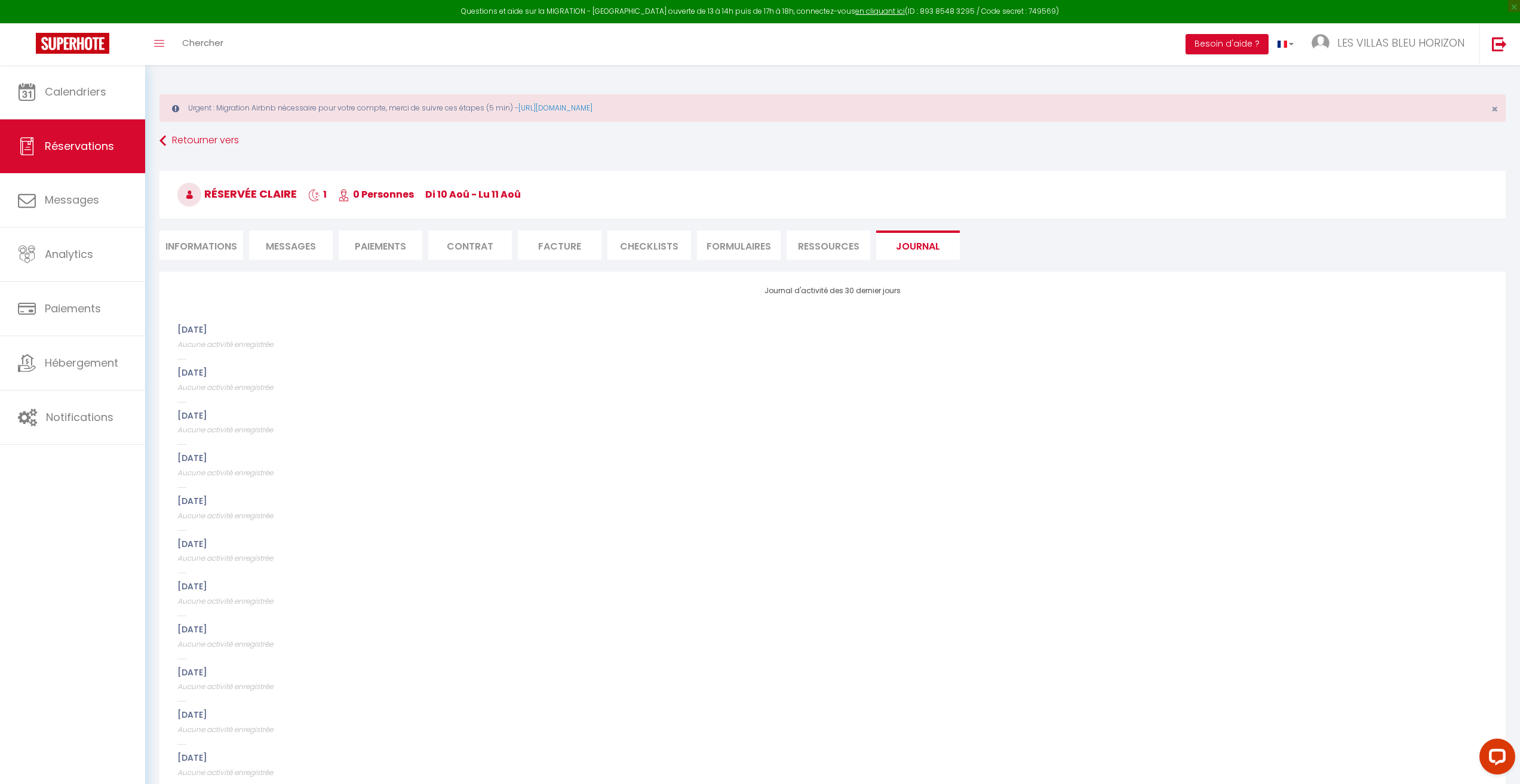
select select
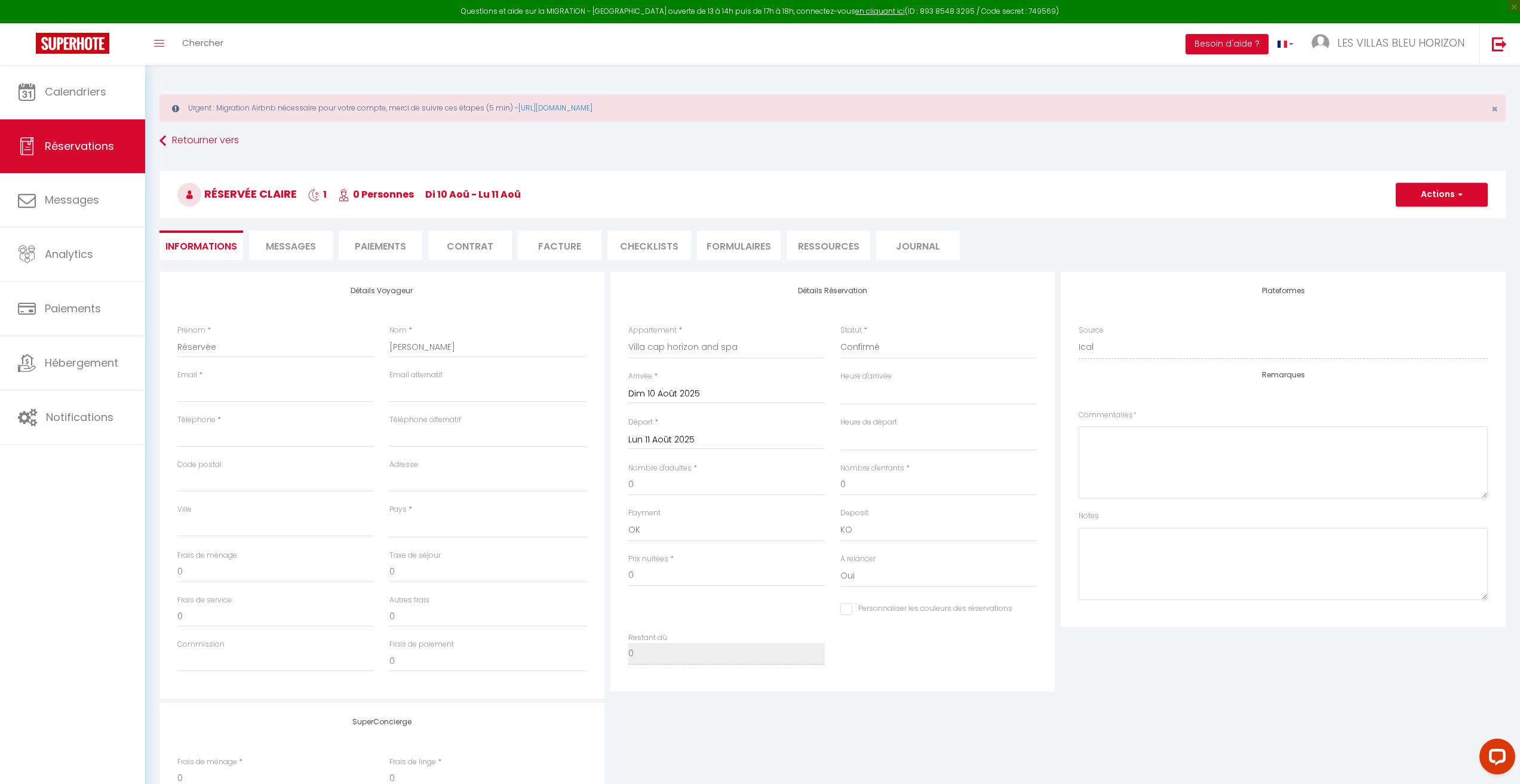
click at [1478, 208] on h3 "Réservée Claire 1 0 Personnes di 10 Aoû - lu 11 Aoû" at bounding box center [832, 194] width 1346 height 48
click at [1466, 197] on button "Actions" at bounding box center [1441, 195] width 92 height 24
click at [1433, 249] on link "Supprimer" at bounding box center [1429, 252] width 94 height 16
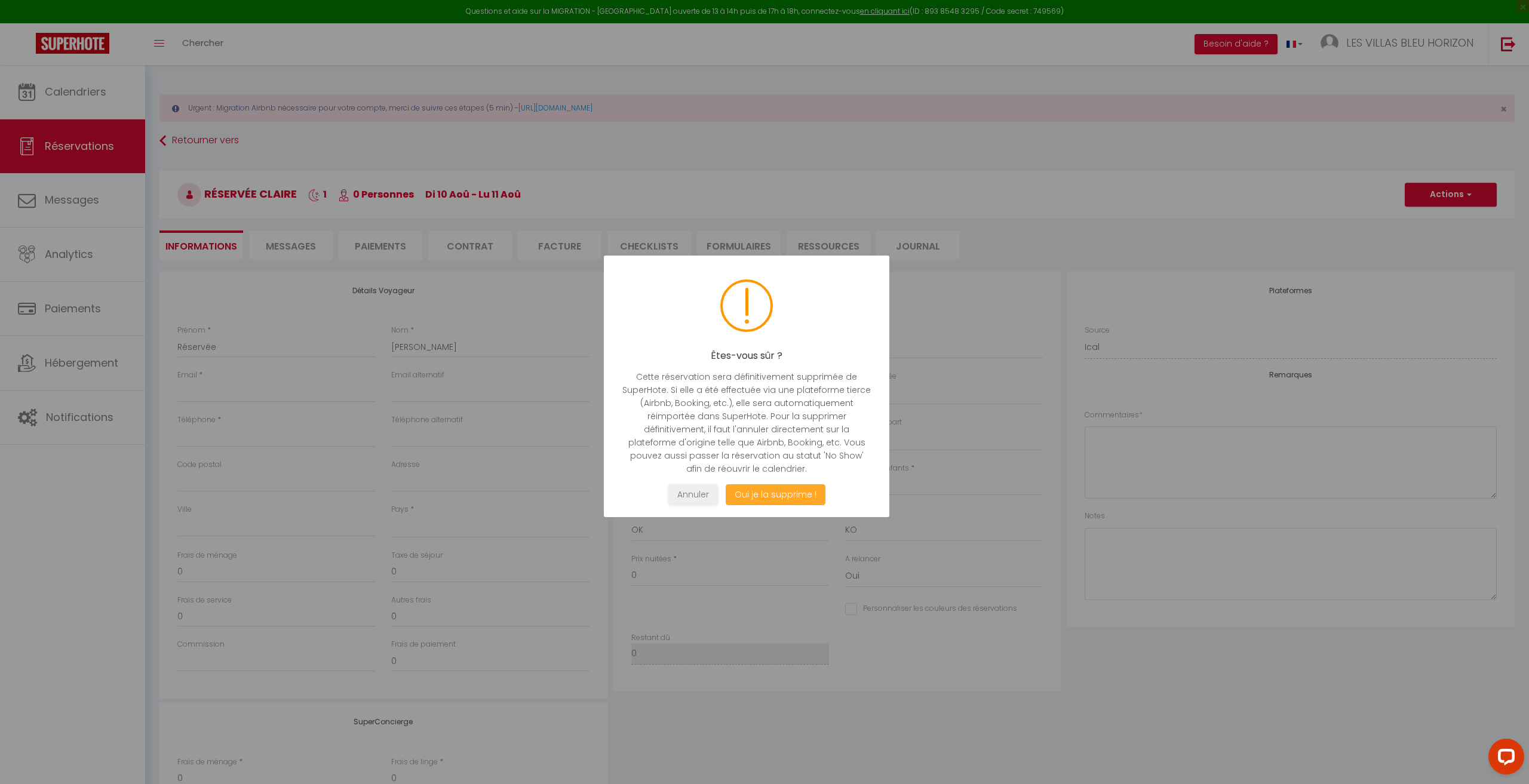
click at [776, 493] on button "Oui je la supprime !" at bounding box center [776, 494] width 100 height 21
click at [803, 496] on button "Oui je la supprime !" at bounding box center [776, 494] width 100 height 21
select select "not_cancelled"
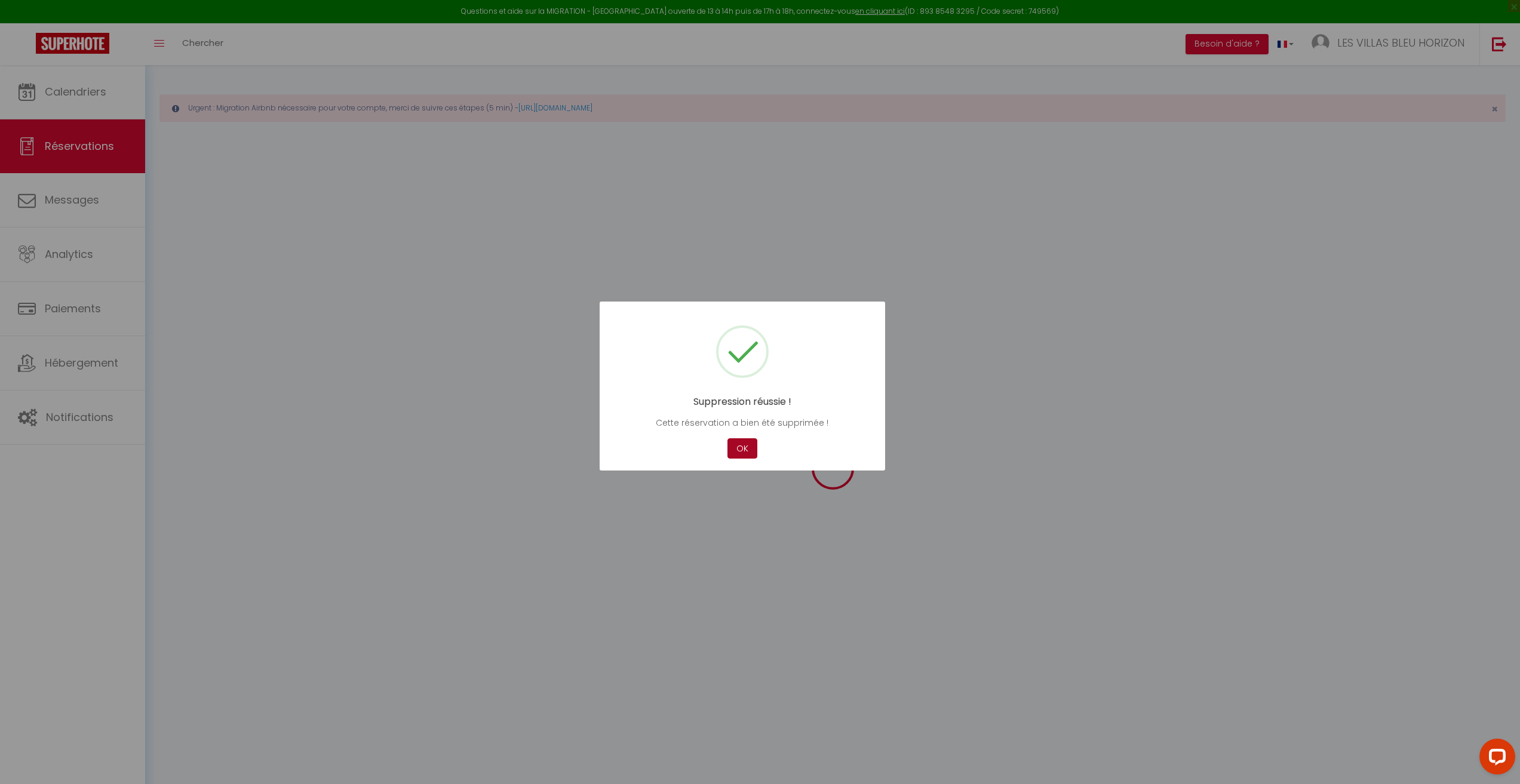
click at [733, 442] on button "OK" at bounding box center [743, 448] width 30 height 21
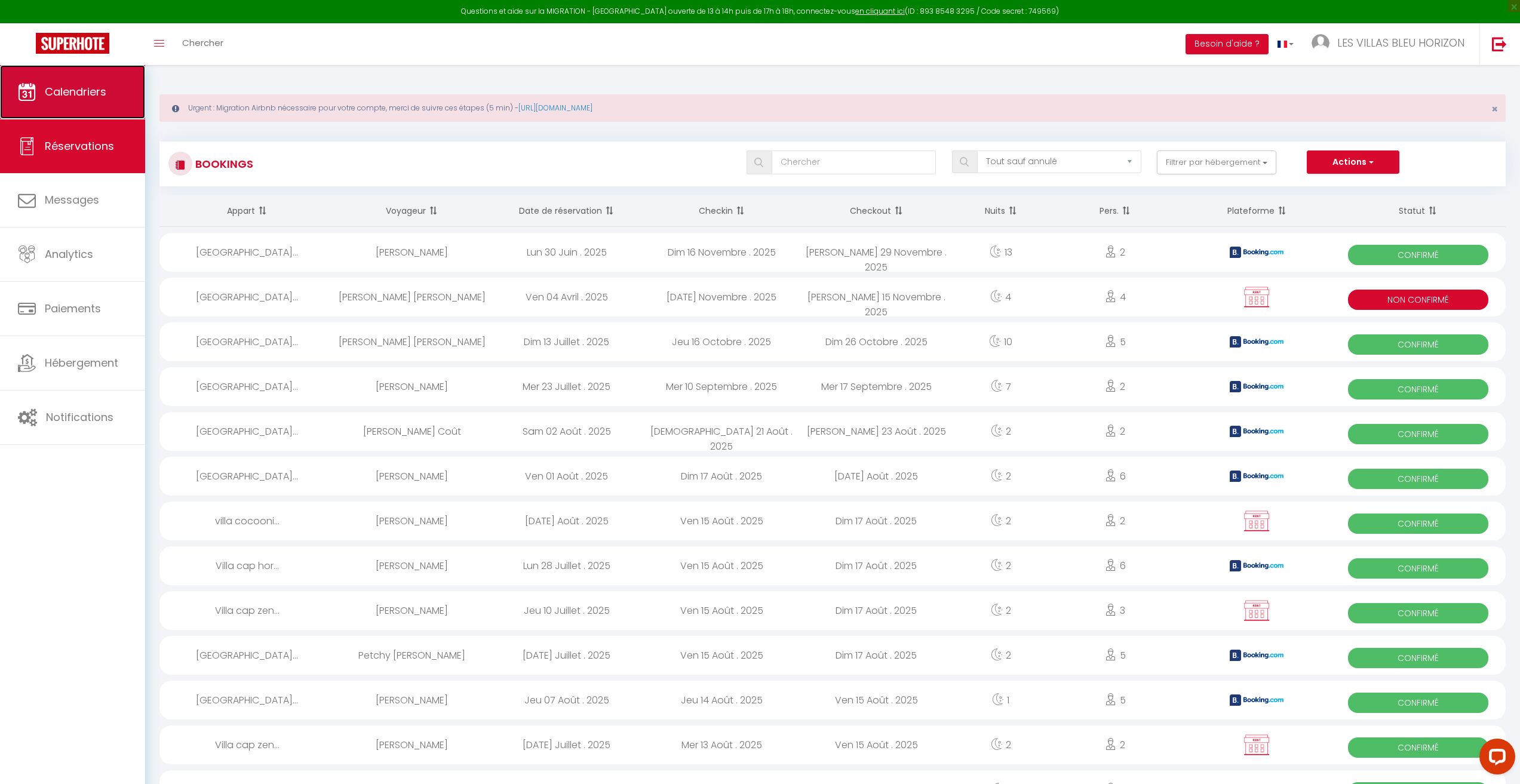
click at [68, 92] on span "Calendriers" at bounding box center [76, 92] width 61 height 15
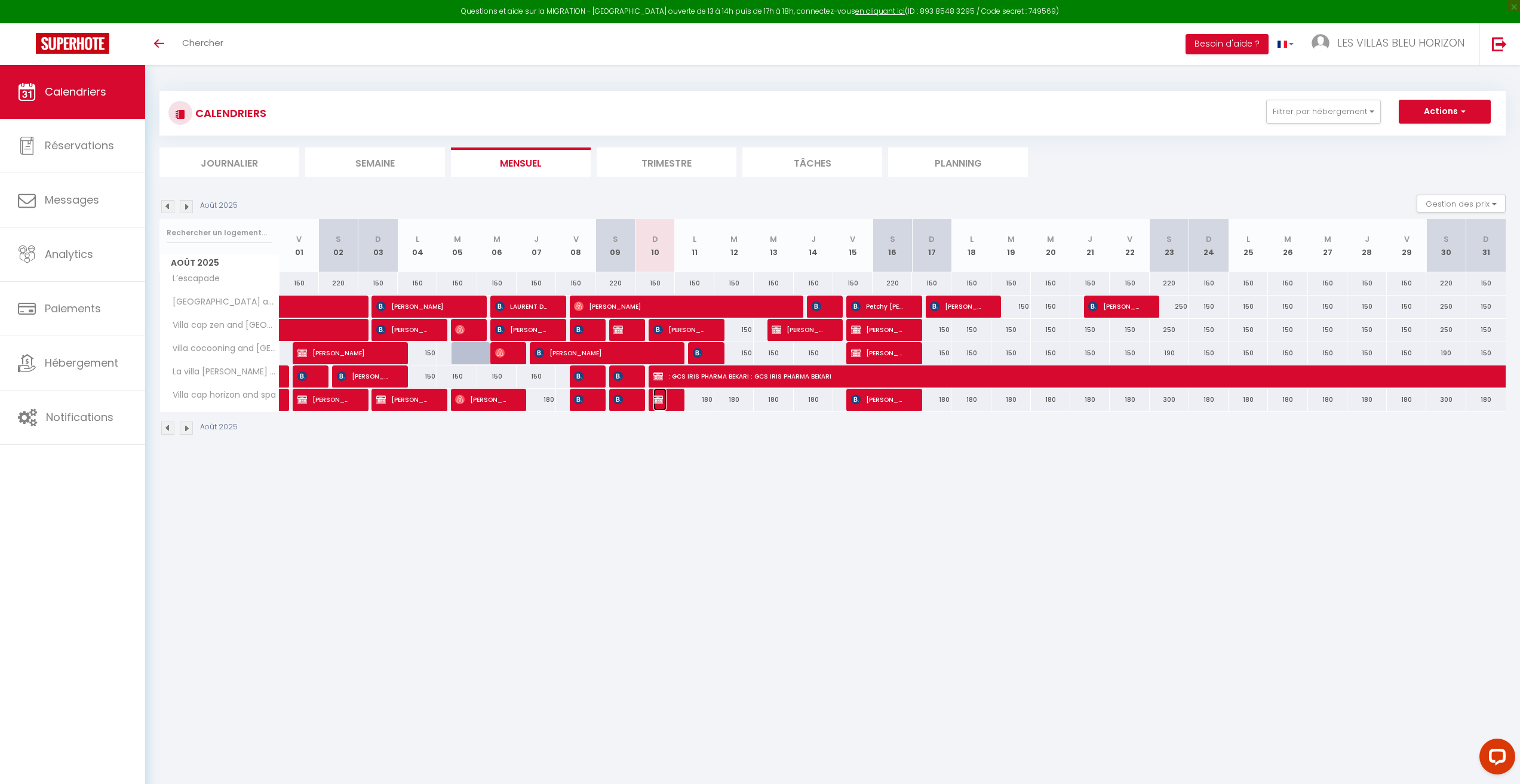
click at [665, 403] on span "Réservée Claire" at bounding box center [659, 399] width 13 height 22
select select "OK"
select select "KO"
select select "0"
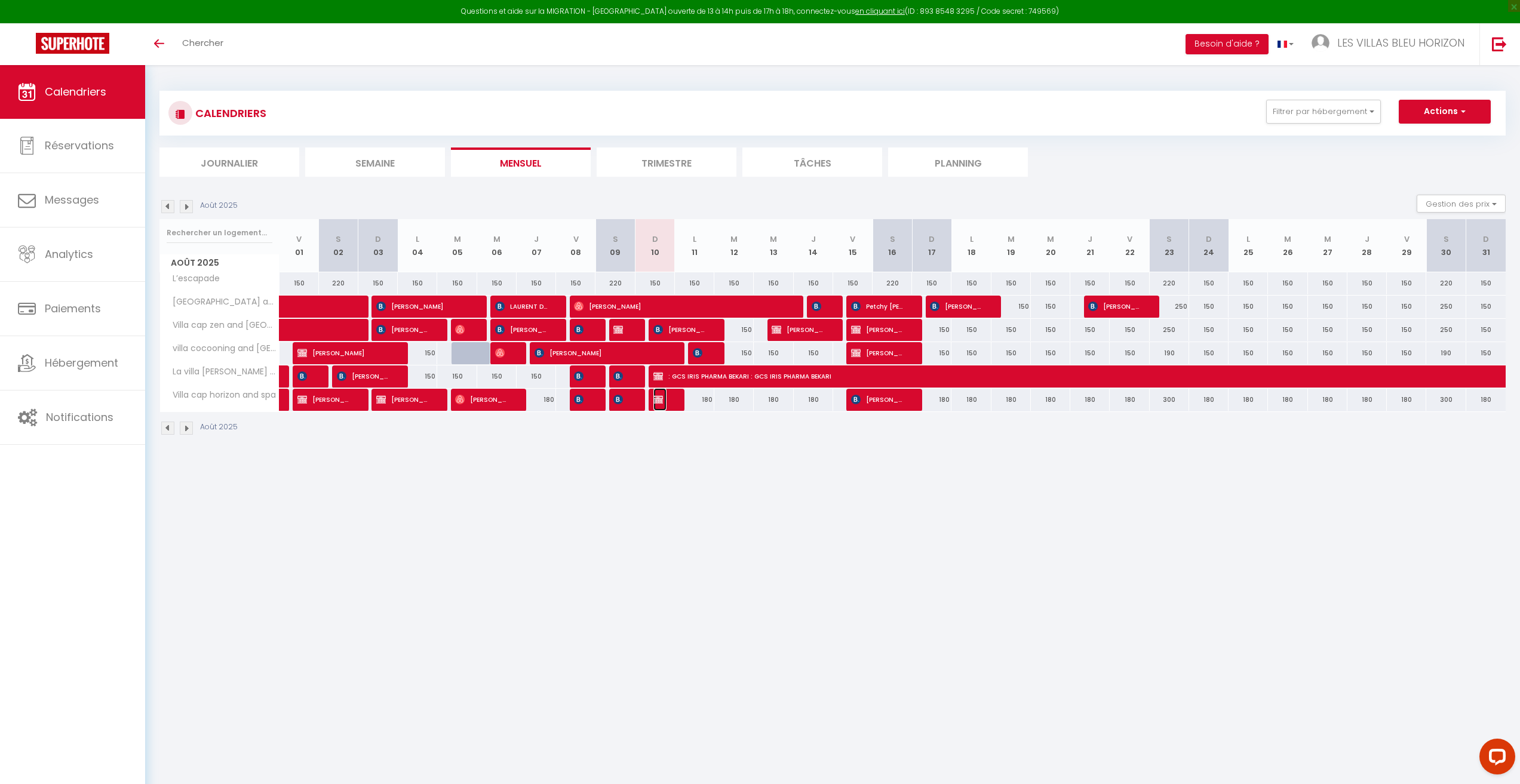
select select "1"
select select
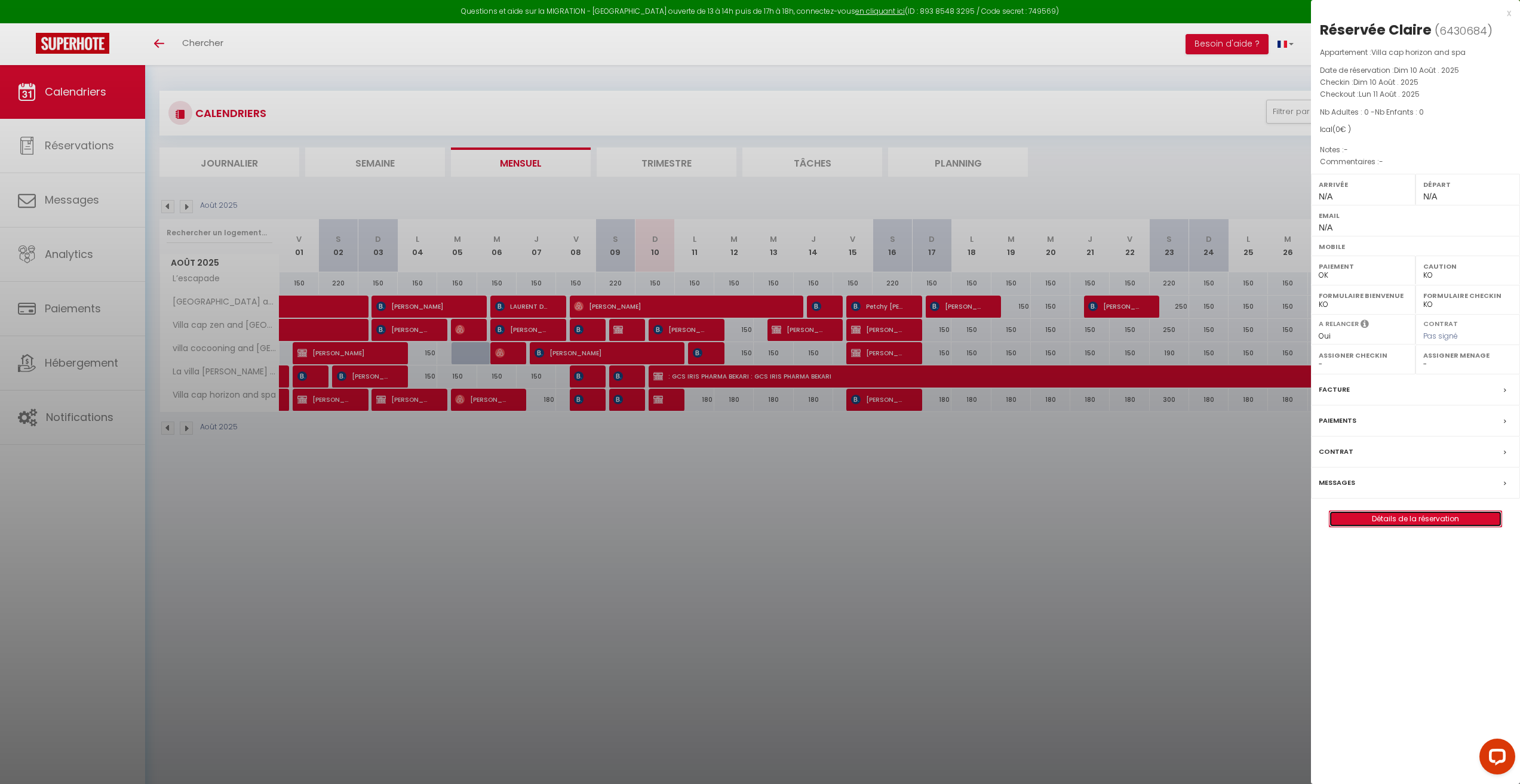
click at [1416, 514] on link "Détails de la réservation" at bounding box center [1415, 519] width 172 height 16
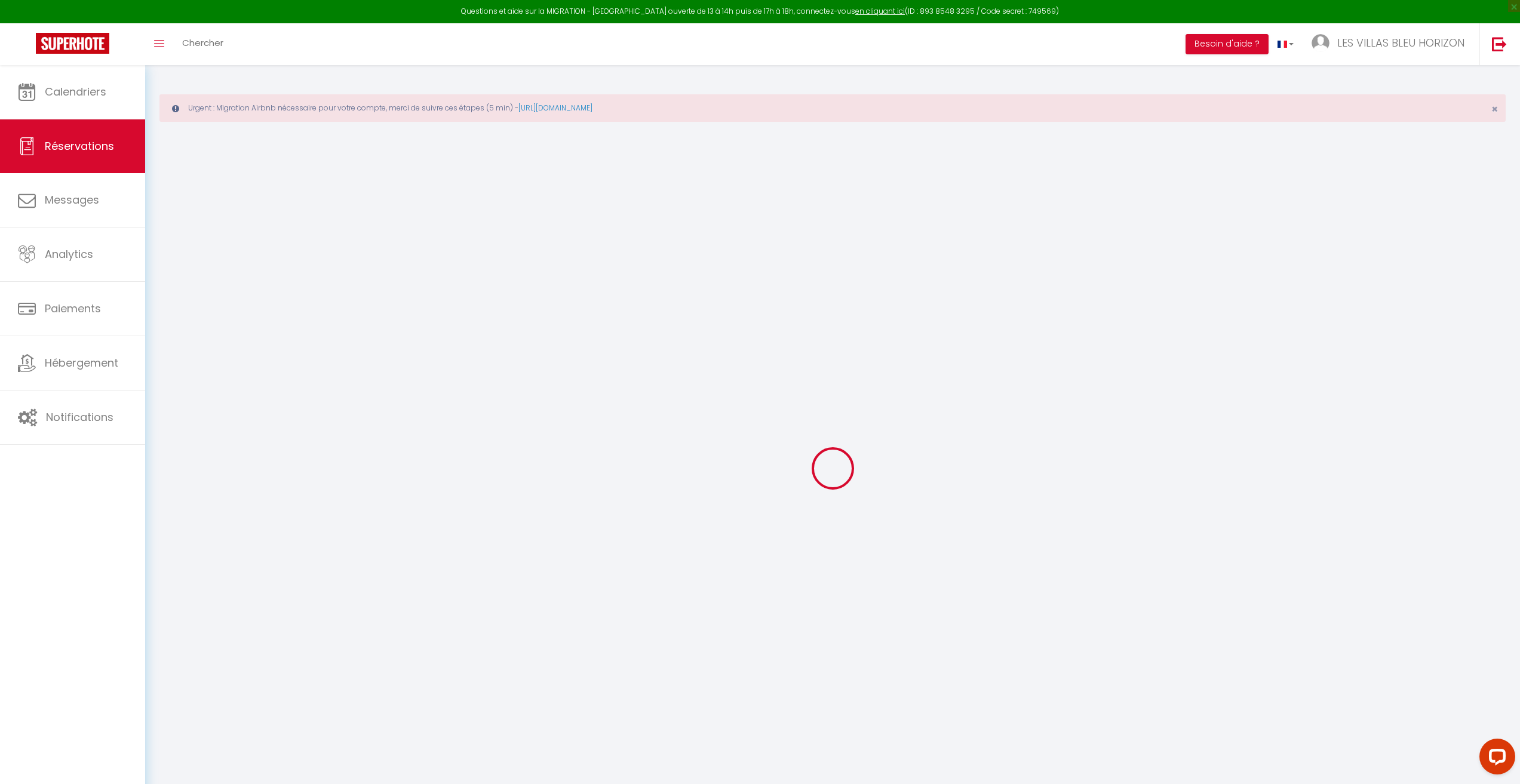
type input "Réservée"
type input "Claire"
select select
select select "43746"
select select "1"
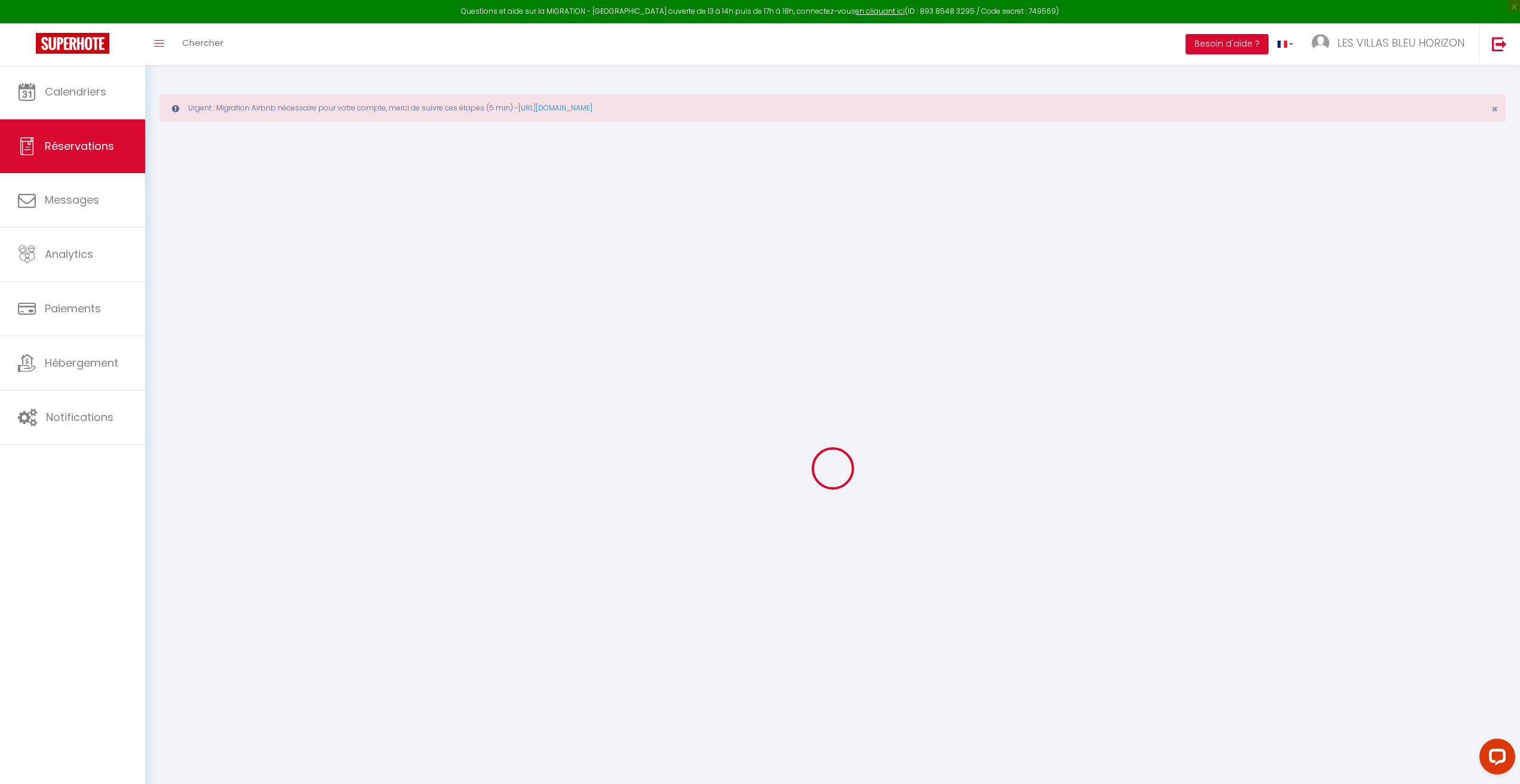
type input "Dim 10 Août 2025"
select select
type input "Lun 11 Août 2025"
select select
type input "0"
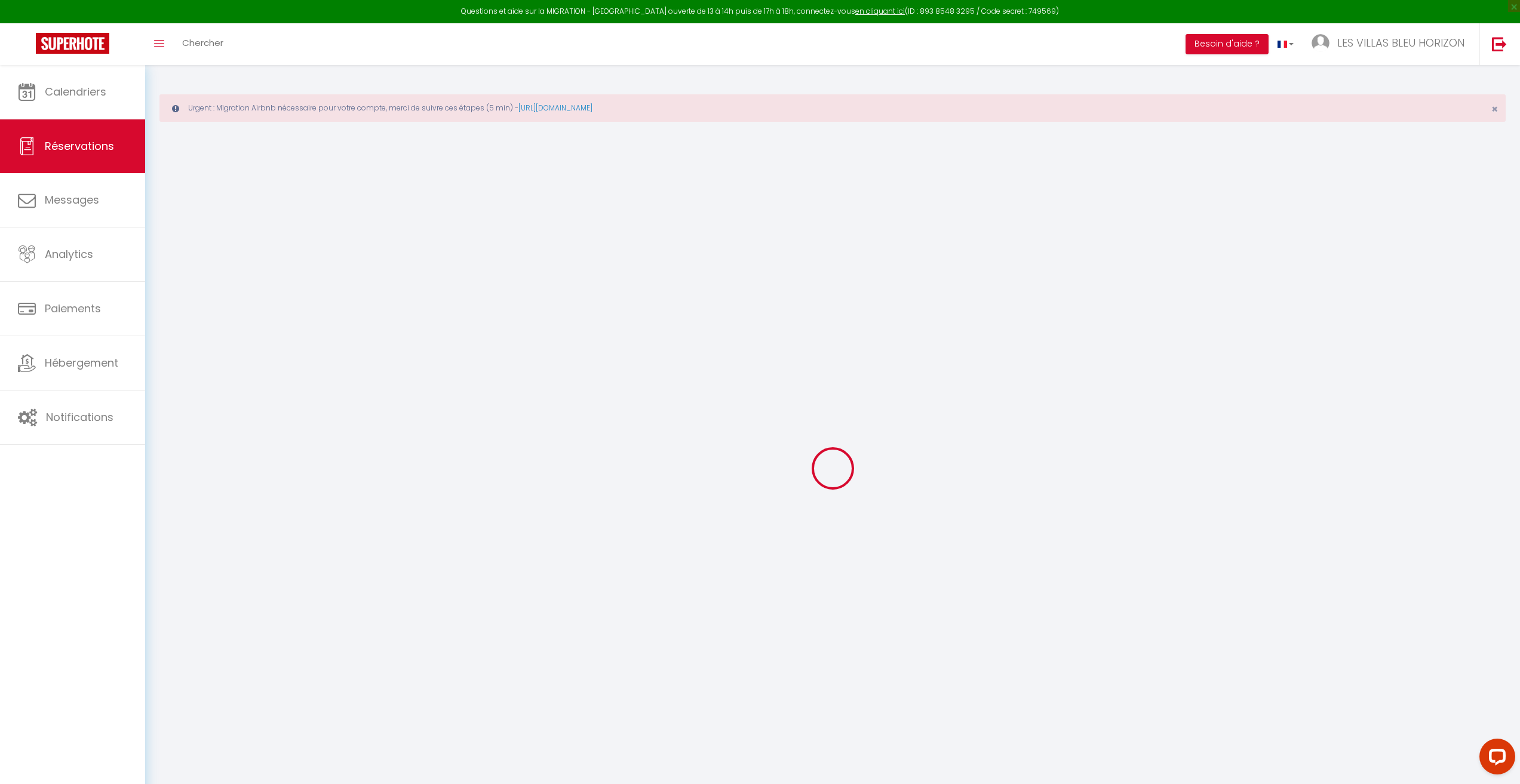
select select "12"
select select
checkbox input "false"
type input "0"
select select "73"
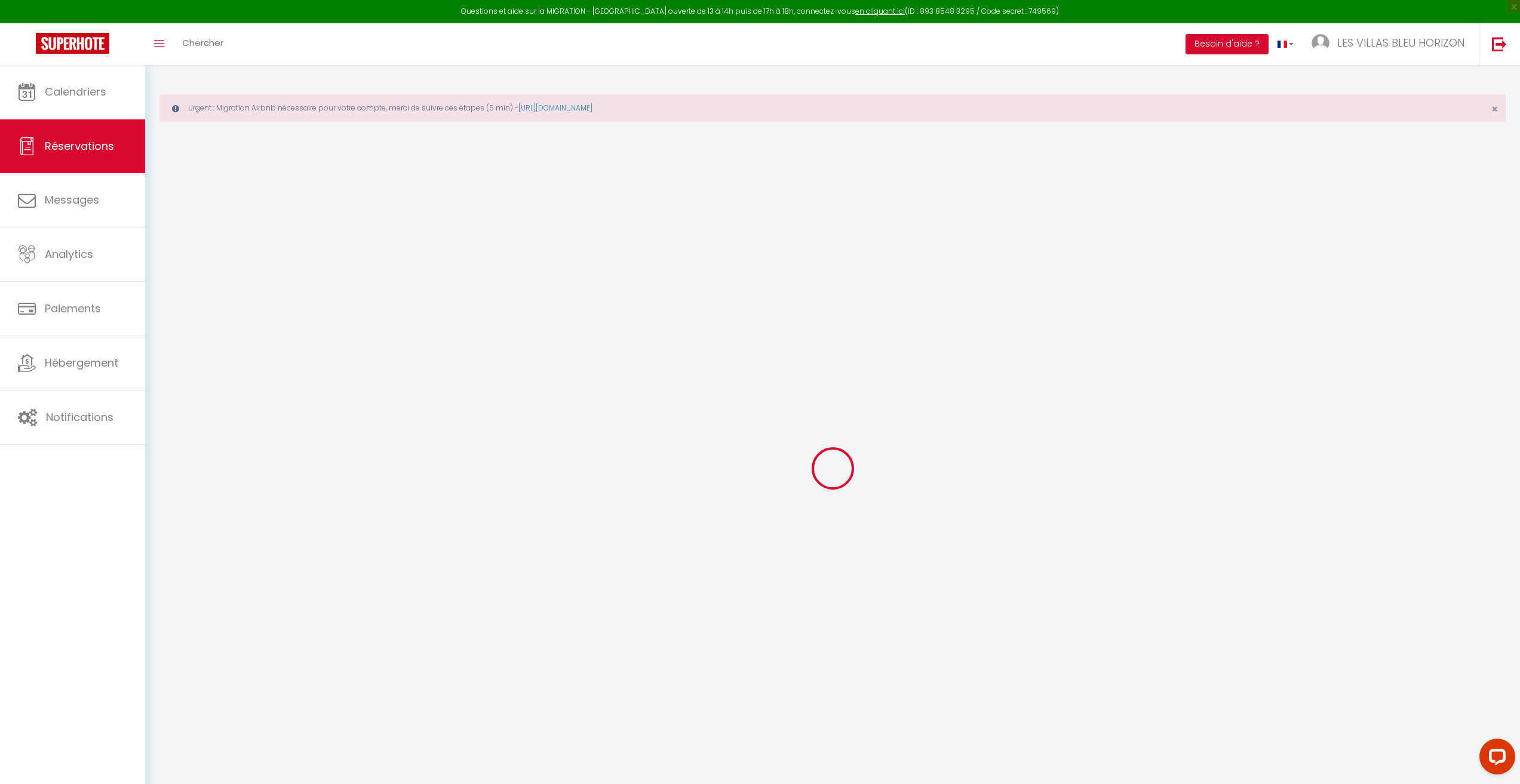
type input "0"
select select
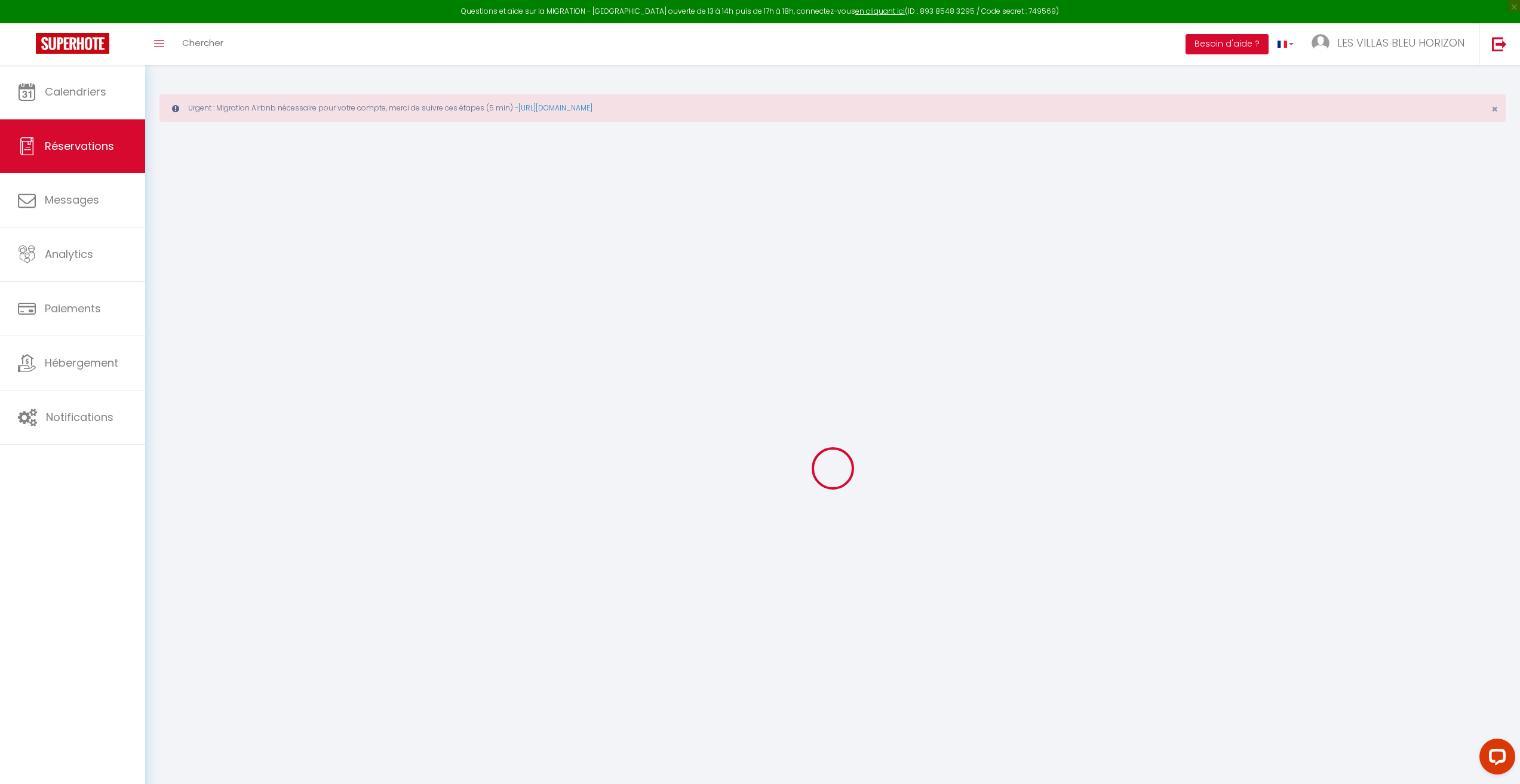
select select
select select "14"
checkbox input "false"
select select
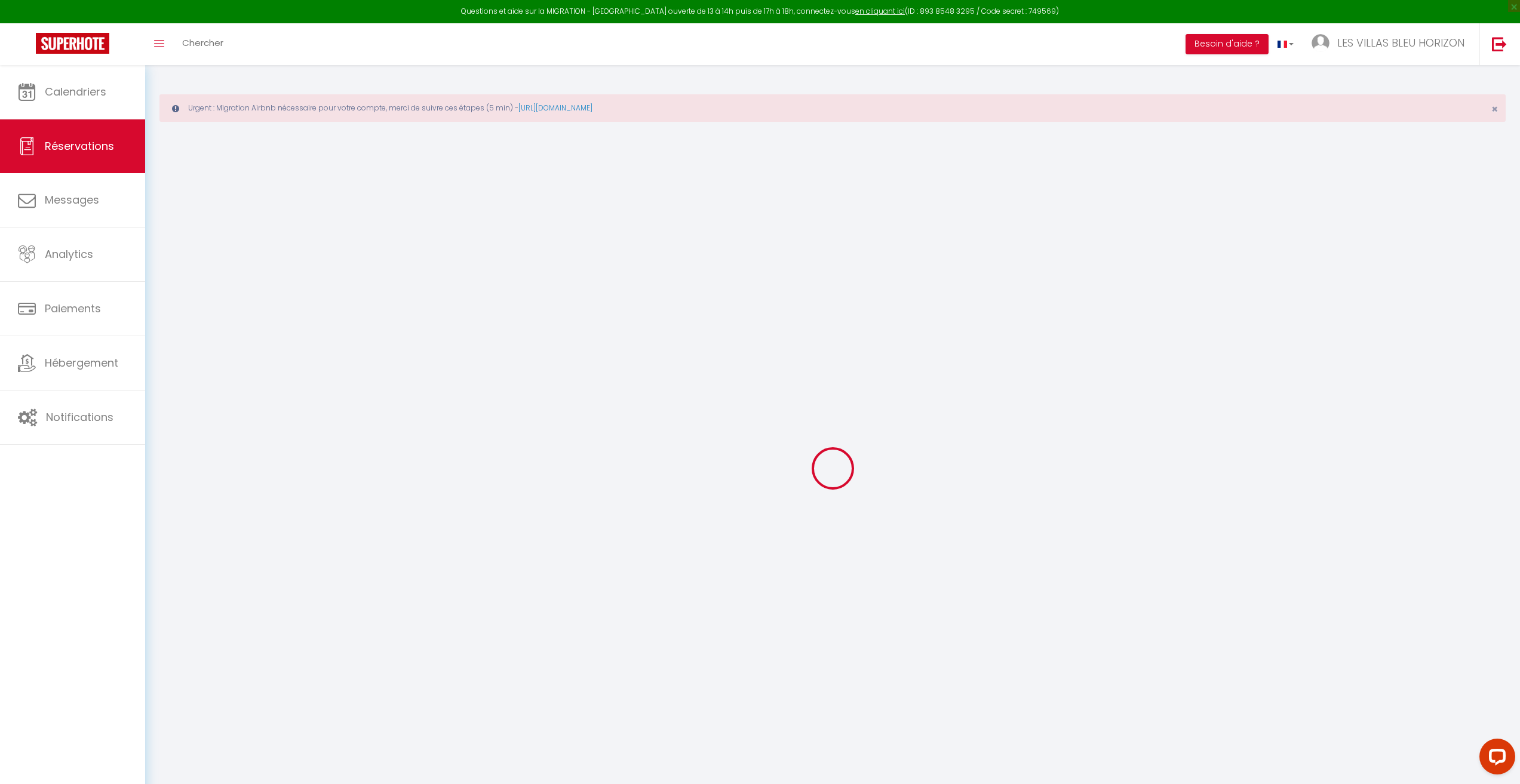
select select
checkbox input "false"
select select
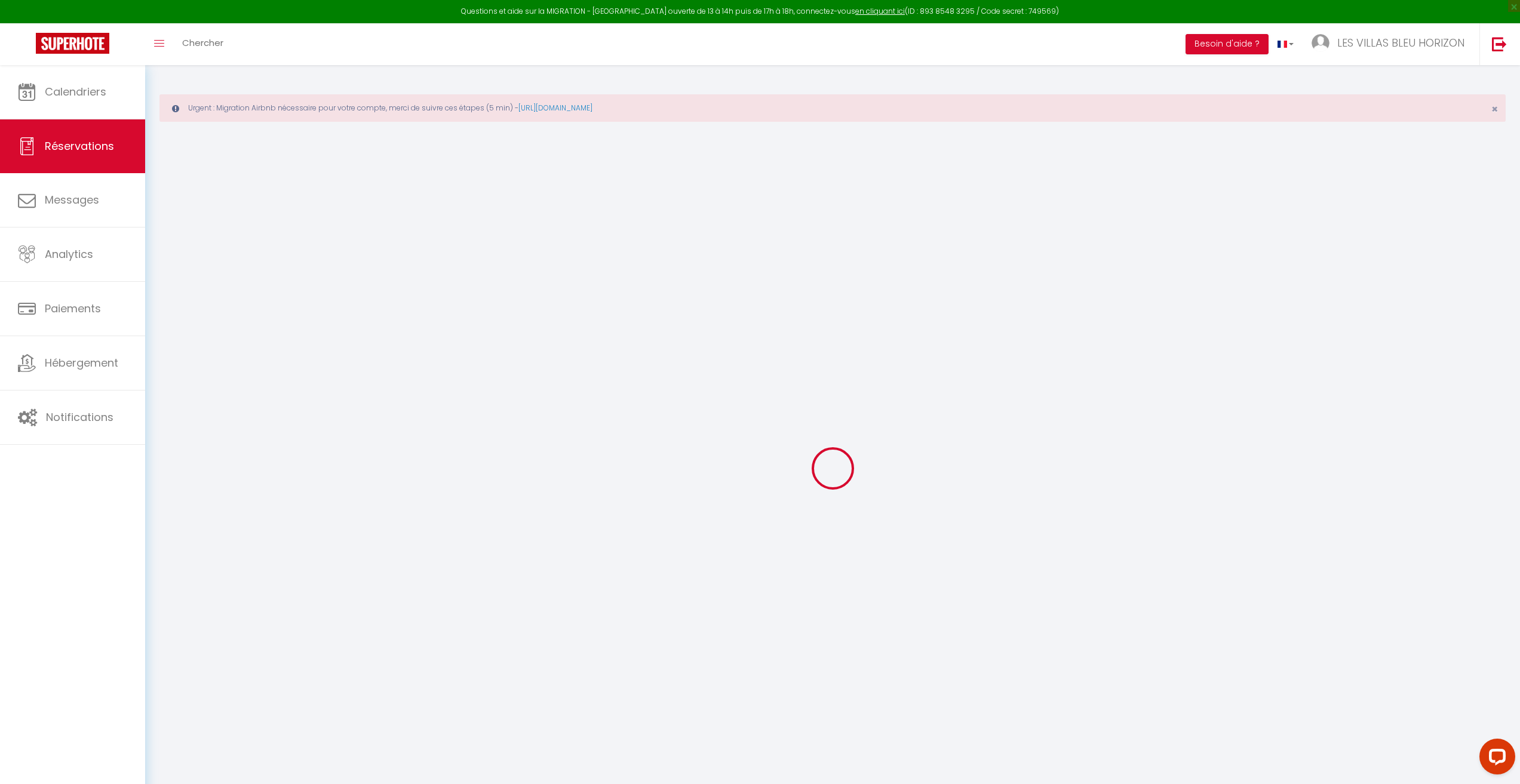
checkbox input "false"
select select
checkbox input "false"
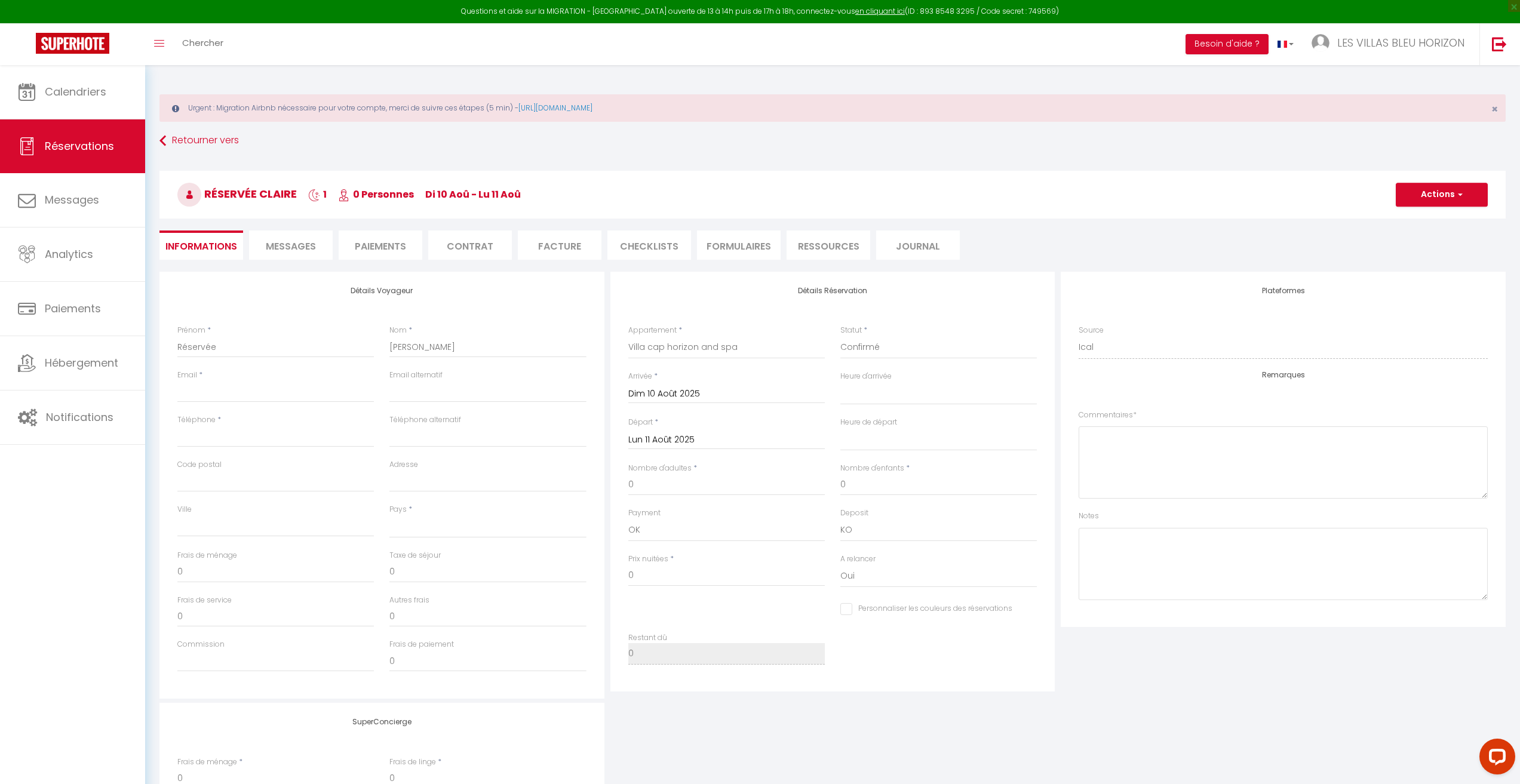
select select
checkbox input "false"
select select
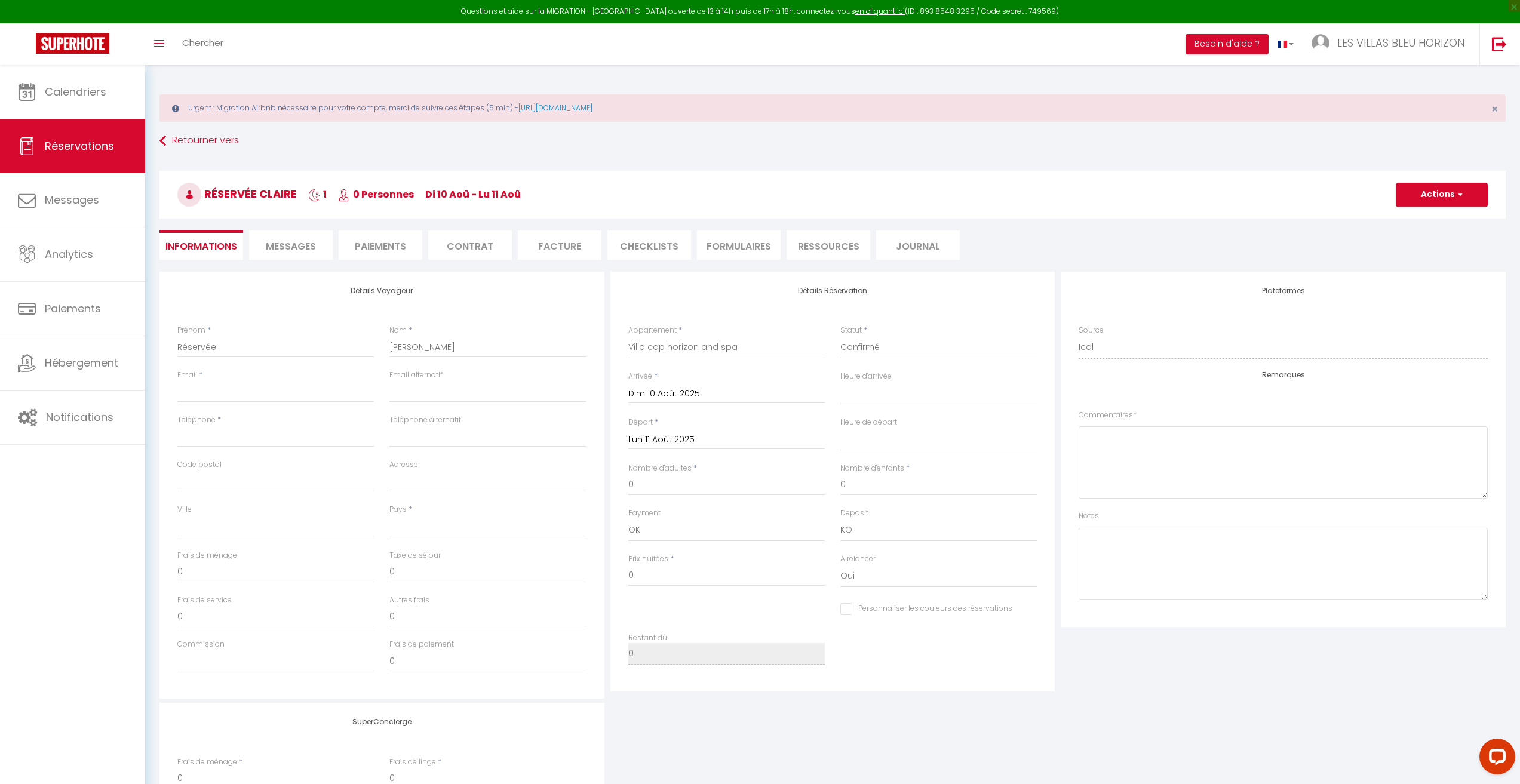
checkbox input "false"
select select
click at [1437, 203] on button "Actions" at bounding box center [1441, 195] width 92 height 24
click at [1416, 255] on link "Supprimer" at bounding box center [1429, 252] width 94 height 16
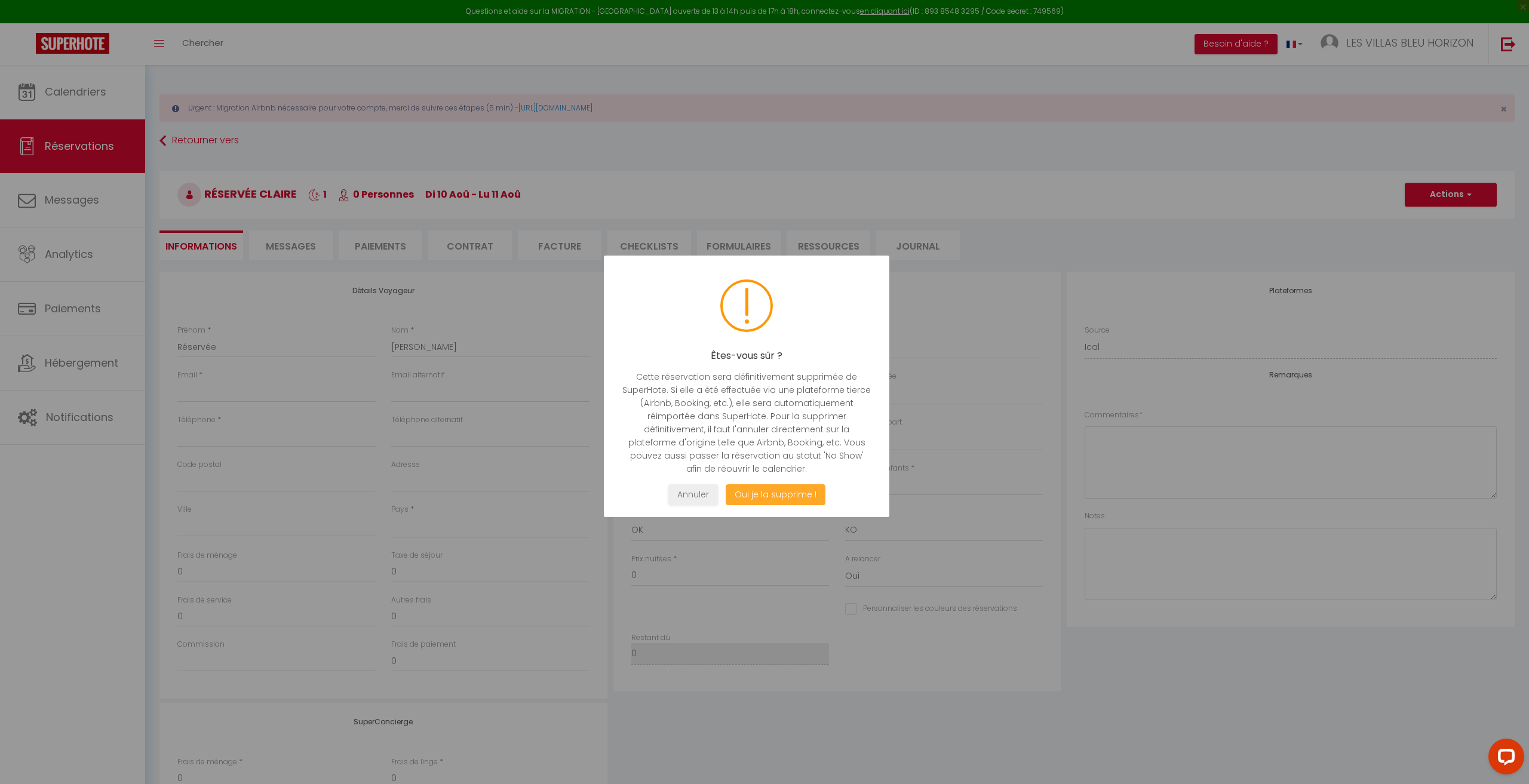
click at [796, 495] on button "Oui je la supprime !" at bounding box center [776, 494] width 100 height 21
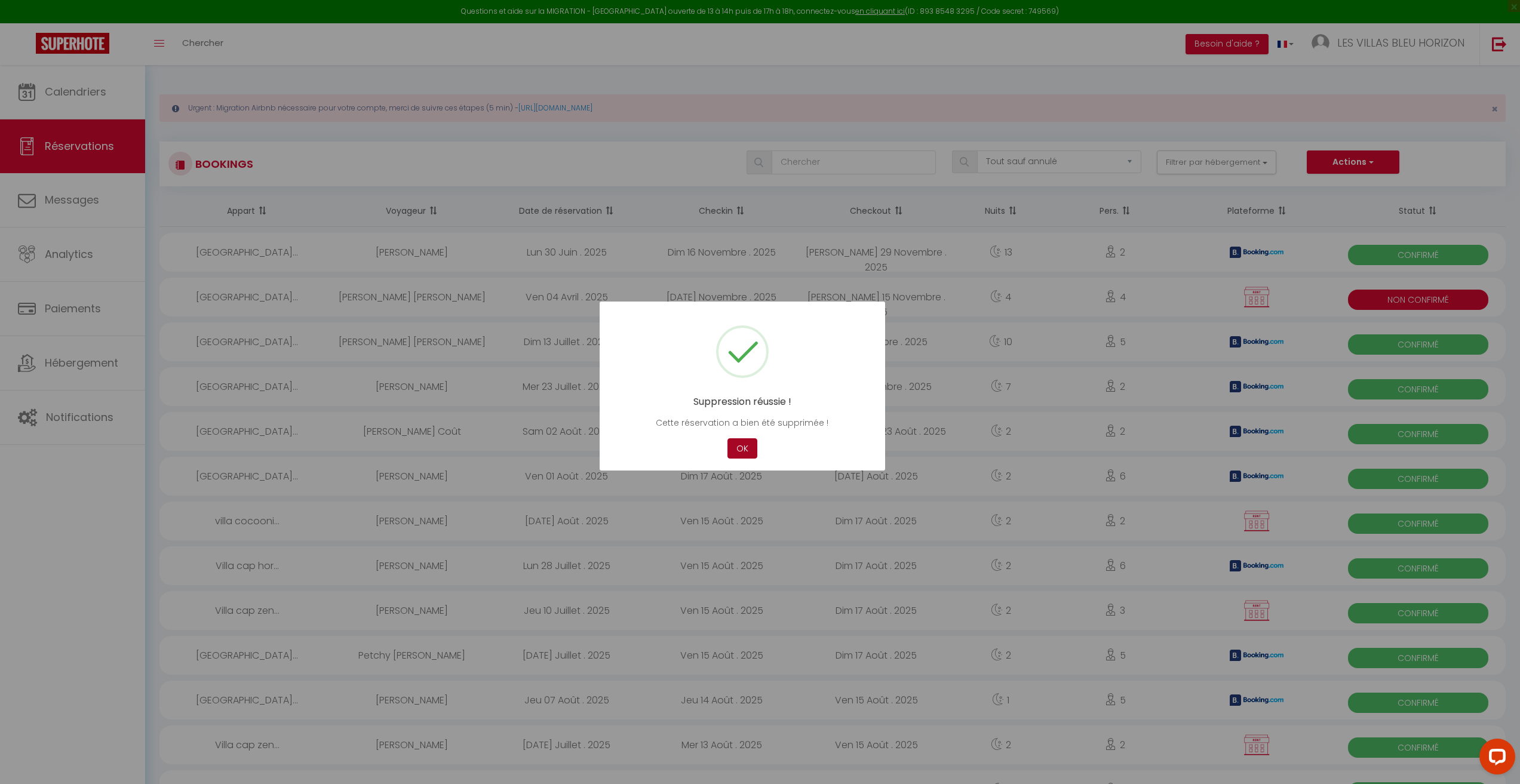
click at [733, 449] on button "OK" at bounding box center [743, 448] width 30 height 21
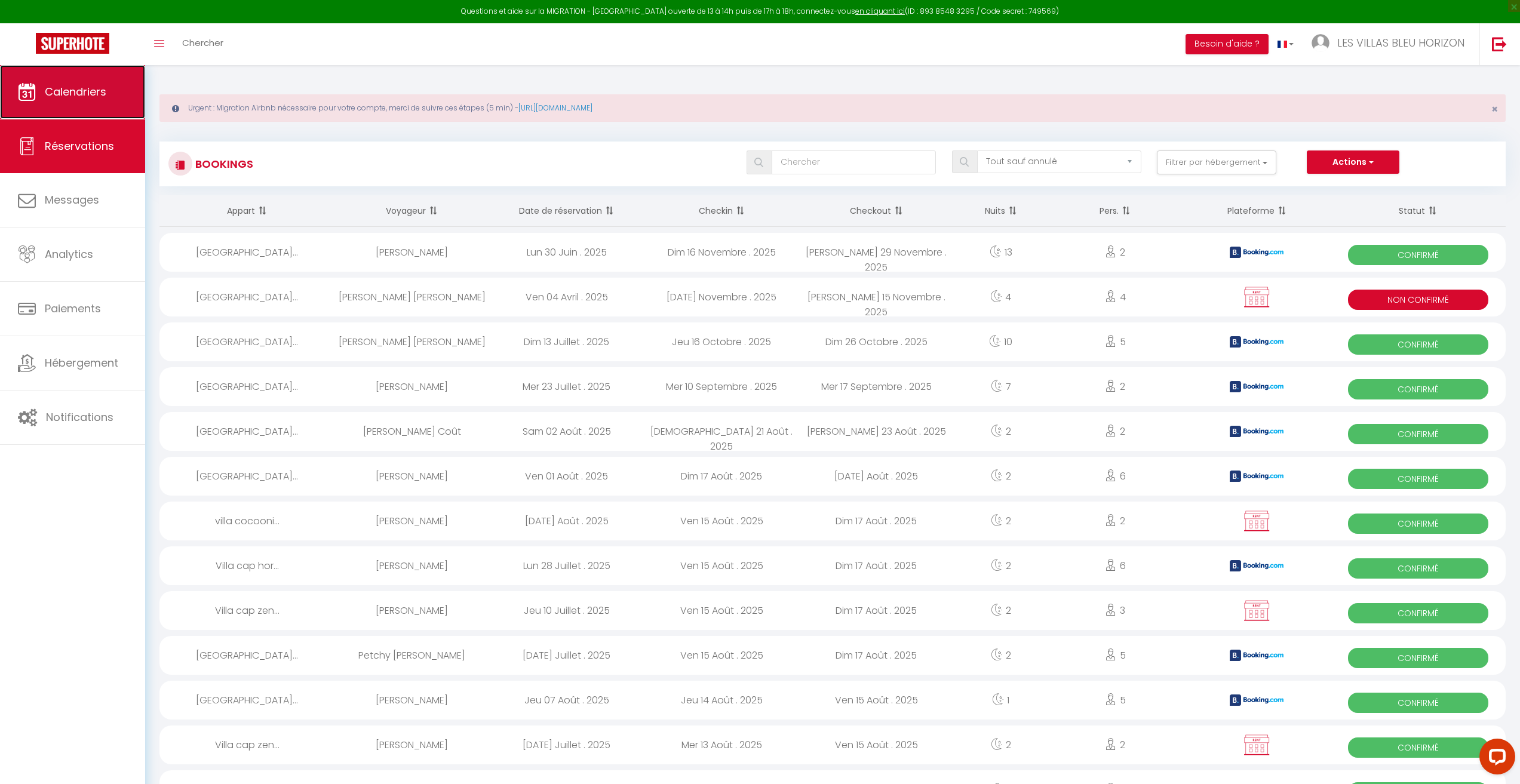
click at [120, 114] on link "Calendriers" at bounding box center [72, 92] width 145 height 54
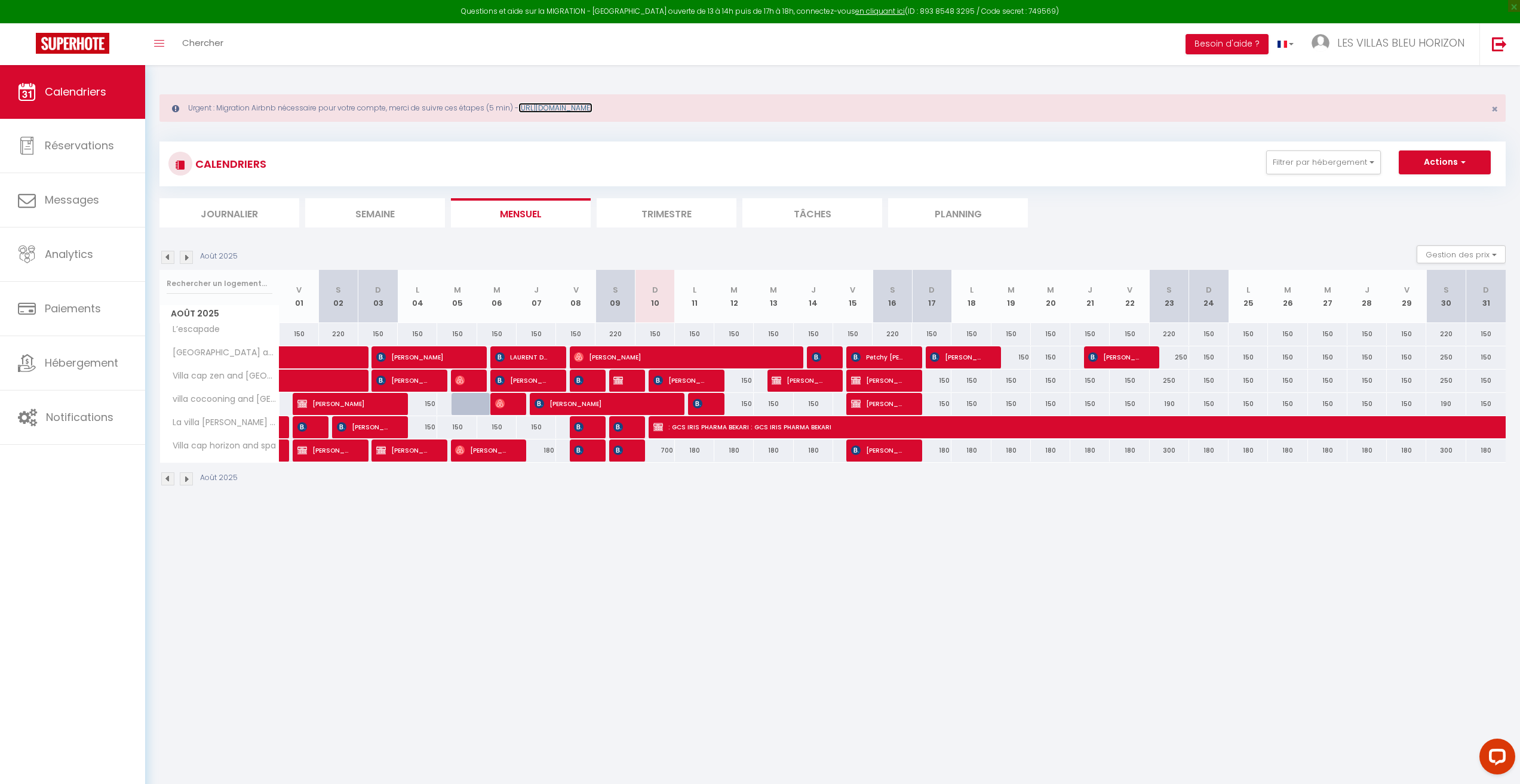
click at [586, 110] on link "https://superhote.com/migration-airbnb" at bounding box center [555, 107] width 74 height 10
click at [1423, 161] on button "Actions" at bounding box center [1444, 162] width 92 height 24
click at [1428, 51] on link "LES VILLAS BLEU HORIZON" at bounding box center [1391, 44] width 177 height 42
click at [1436, 81] on link "Paramètres" at bounding box center [1431, 83] width 89 height 21
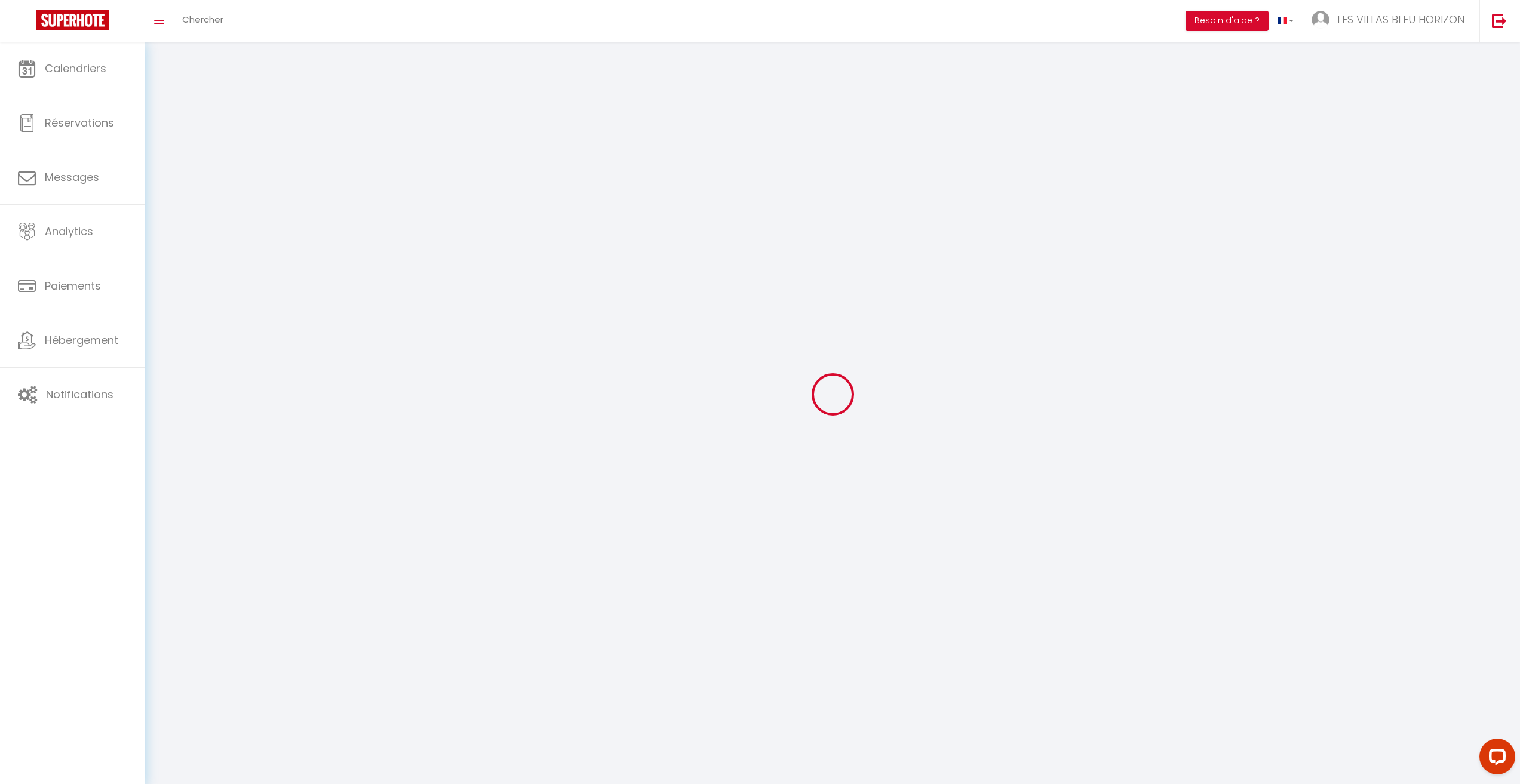
type input "LES VILLAS BLEU HORIZON"
type input "0692228455"
type input "29 RUE YOURI GAGARINE"
type input "97419"
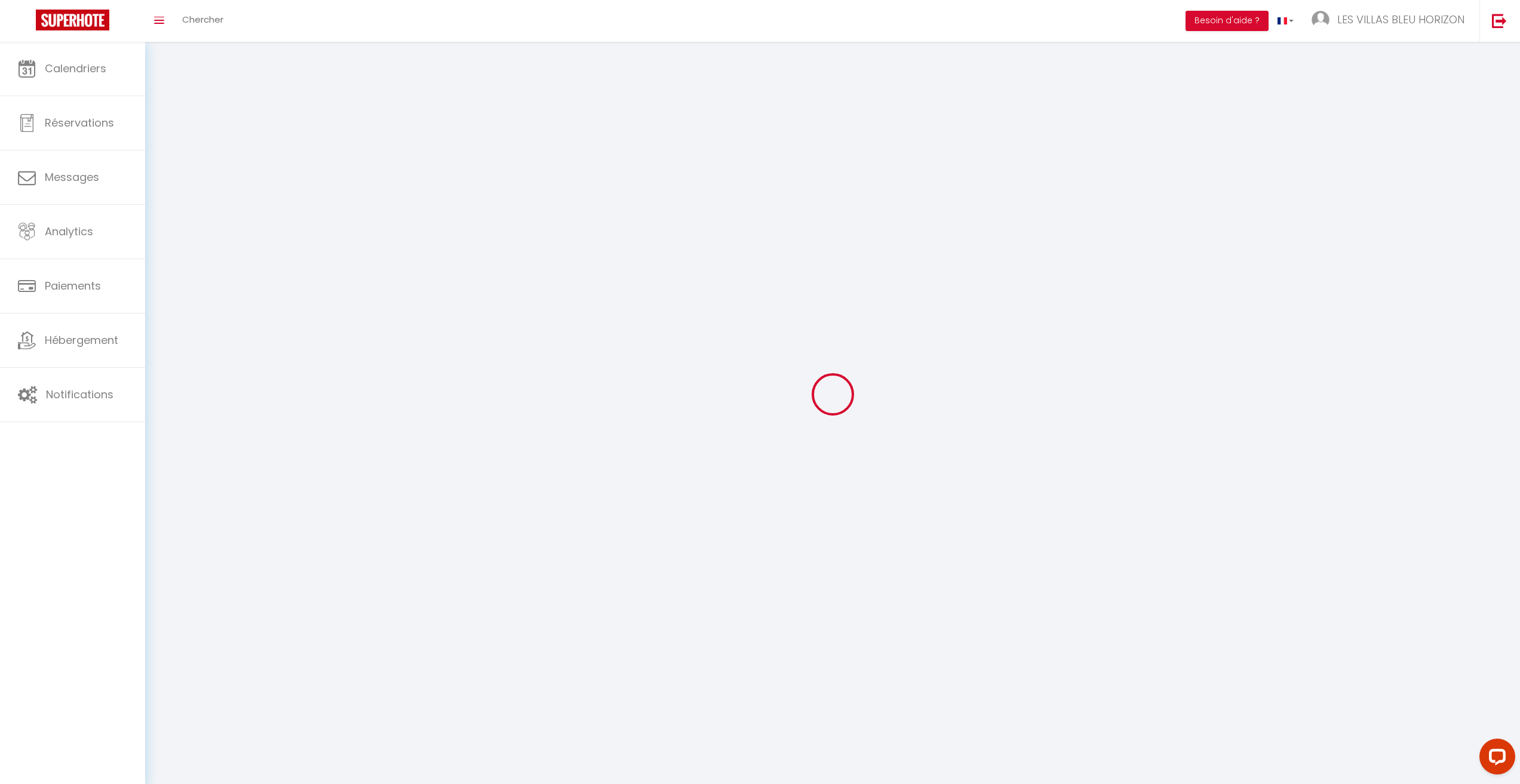
type input "LA POSSESSION"
type input "pszVquzVbrDQ0zV90nEKN3ABm"
type input "jVVpJ2GhWznUOxZ4xUrKCcBEc"
select select "28"
select select "fr"
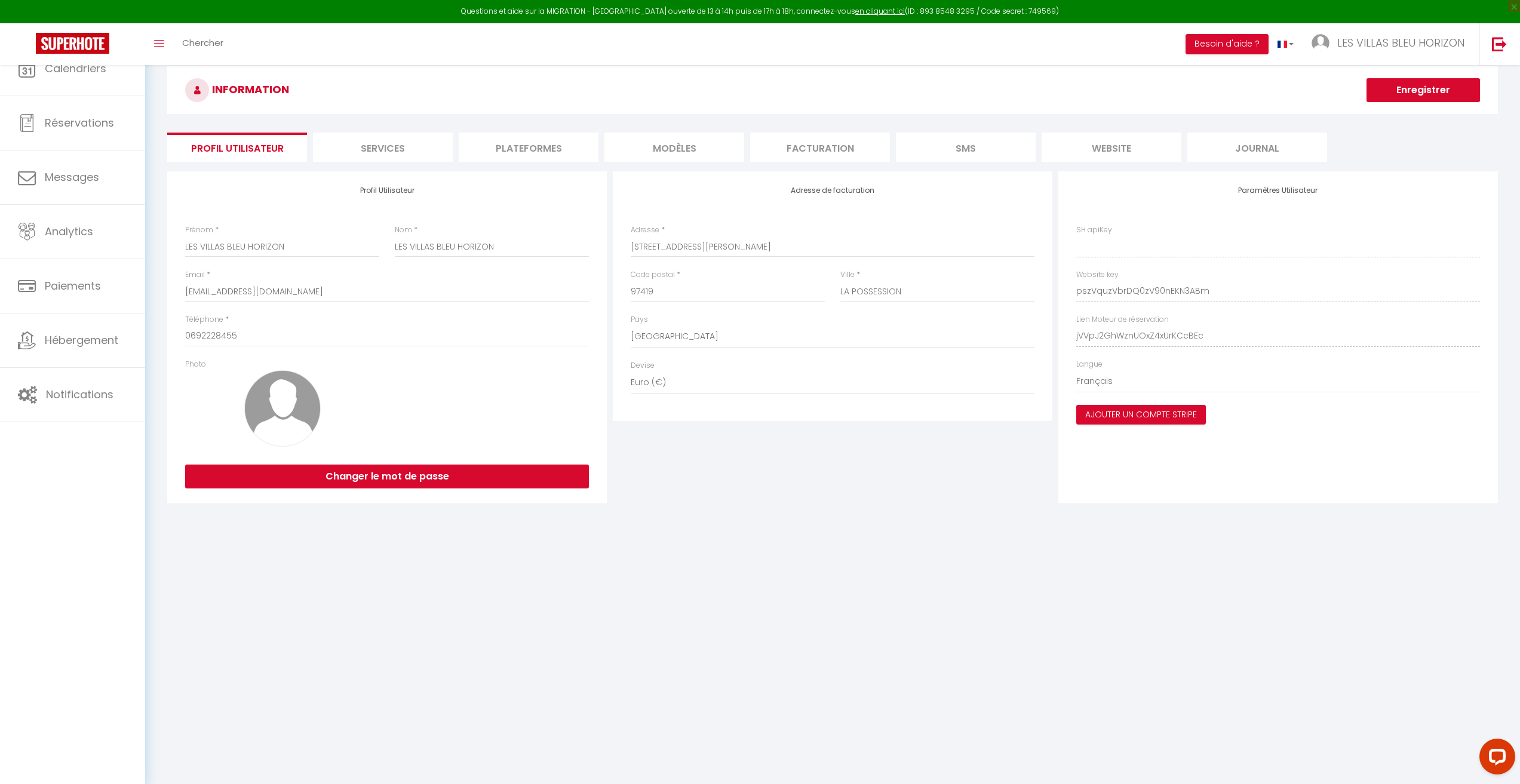
type input "pszVquzVbrDQ0zV90nEKN3ABm"
type input "jVVpJ2GhWznUOxZ4xUrKCcBEc"
type input "https://app.superhote.com/#/get-available-rentals/jVVpJ2GhWznUOxZ4xUrKCcBEc"
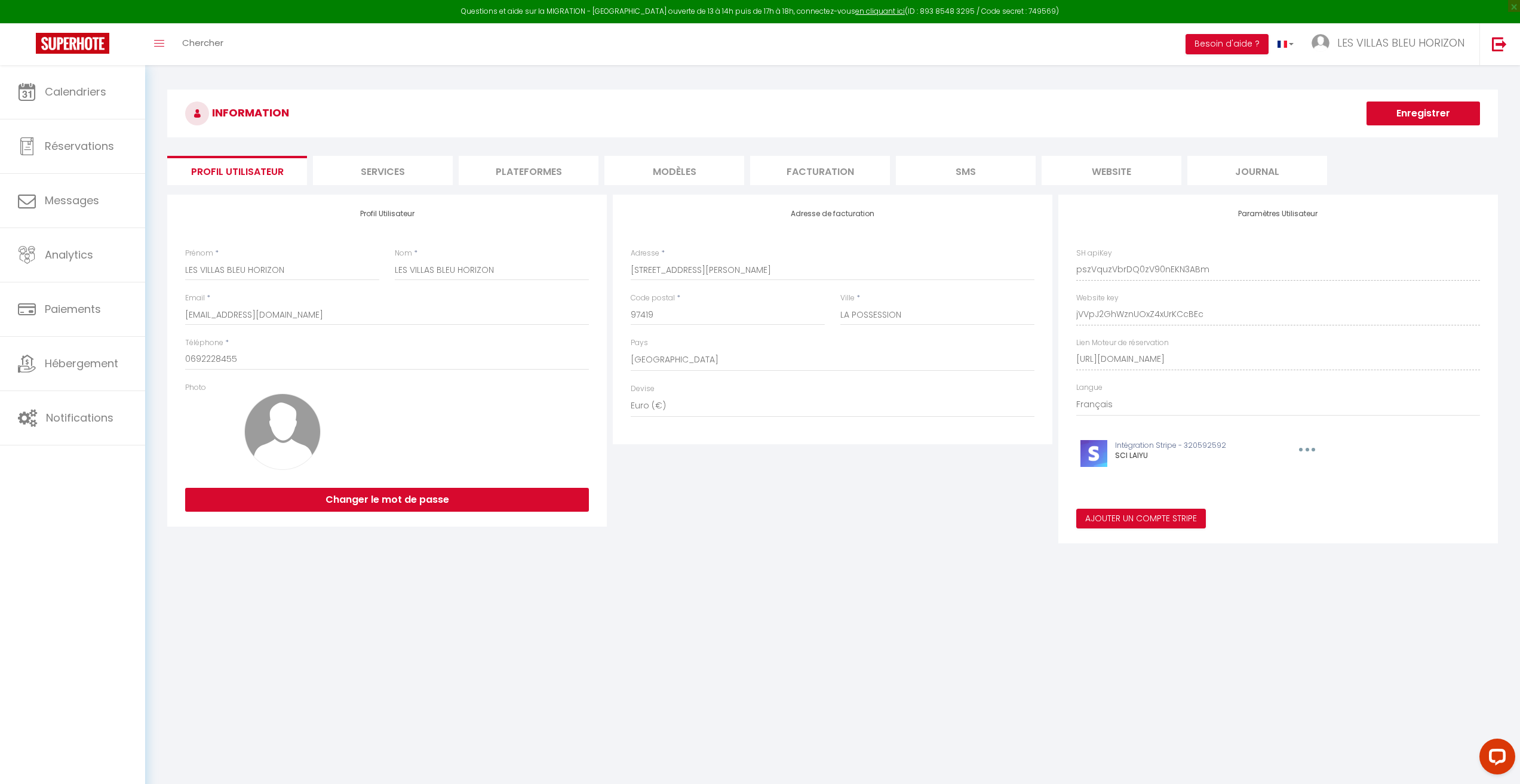
click at [516, 162] on li "Plateformes" at bounding box center [528, 170] width 140 height 29
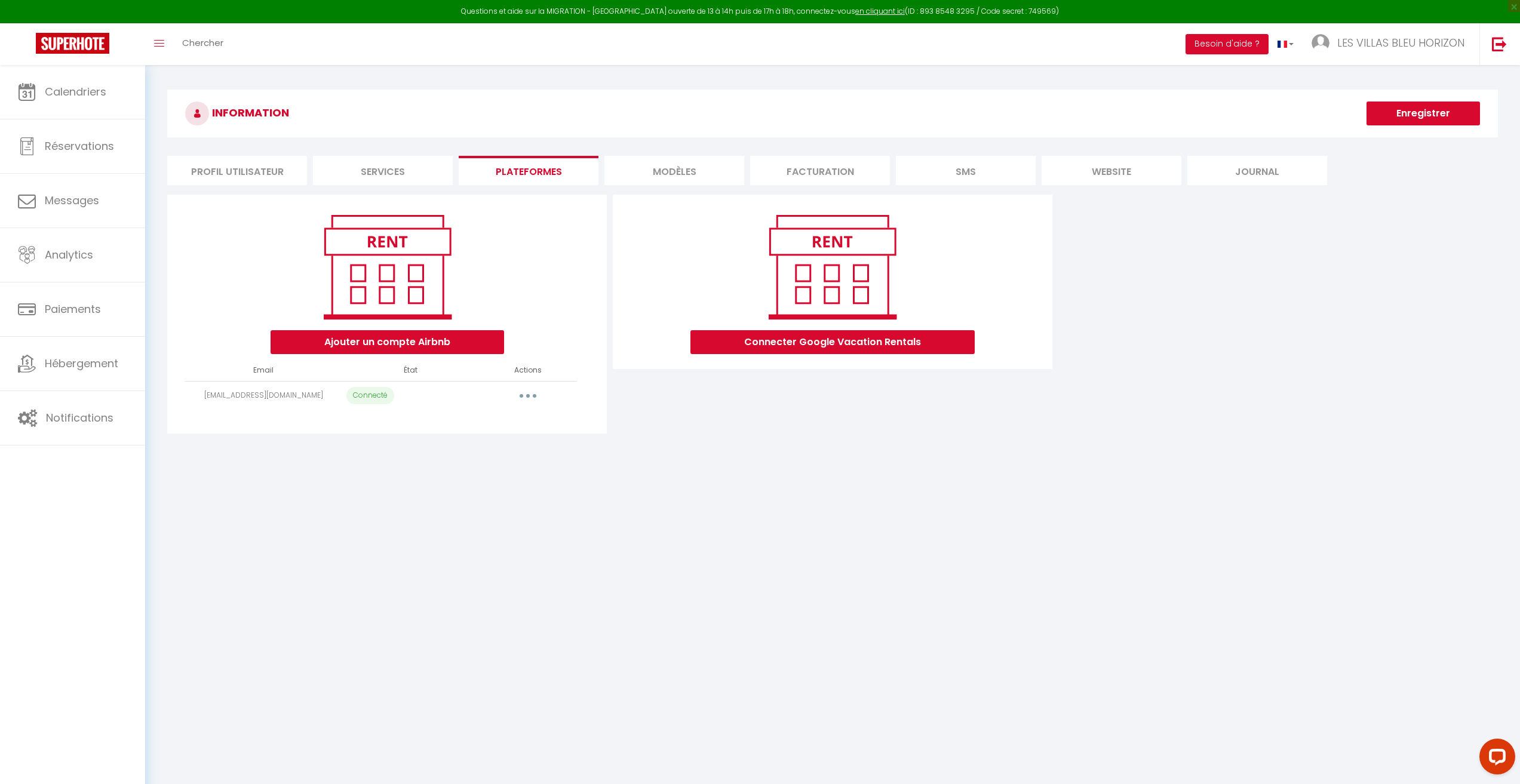
click at [524, 403] on button "button" at bounding box center [528, 396] width 34 height 19
click at [489, 463] on link "Reconnecter le compte" at bounding box center [475, 466] width 132 height 21
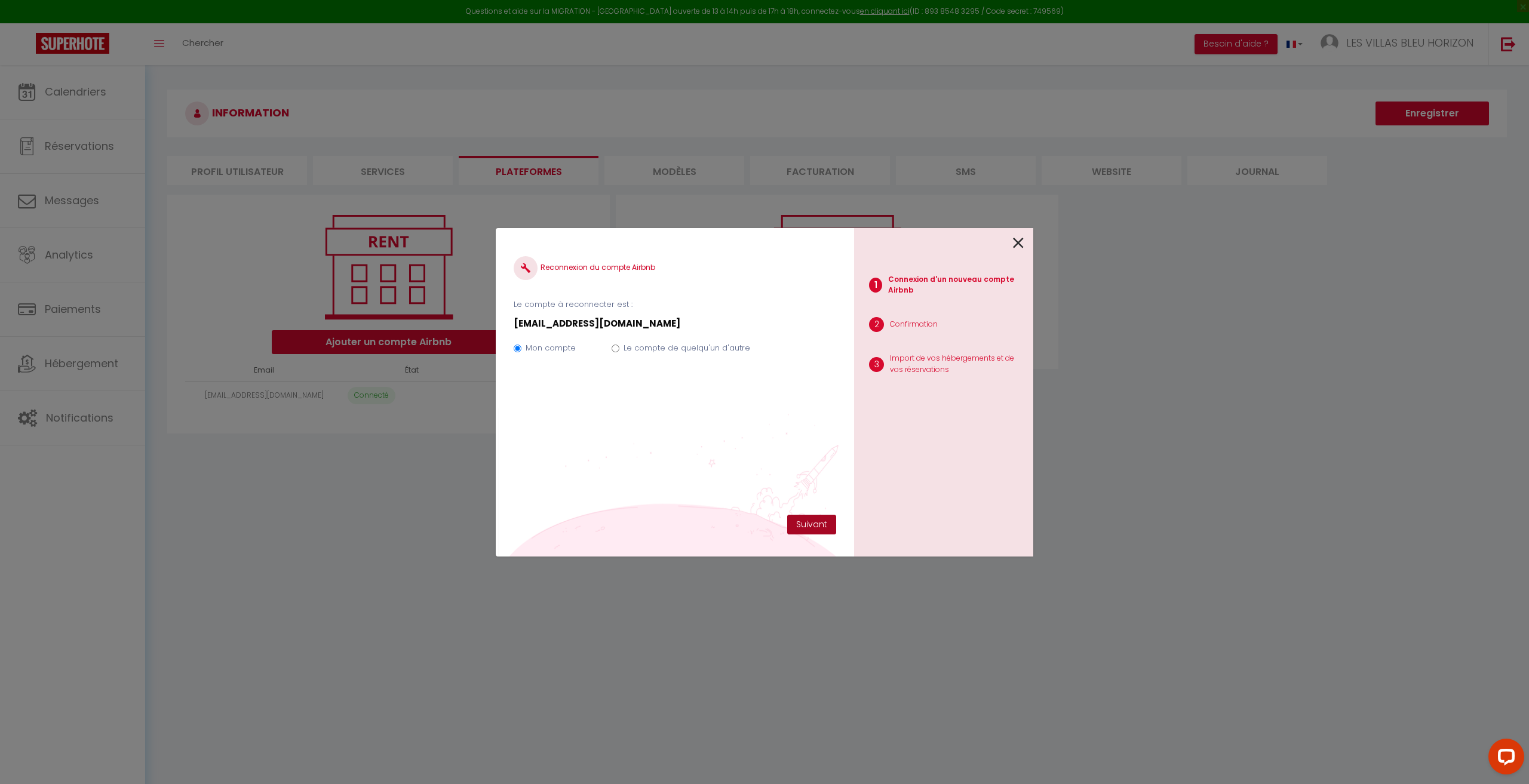
click at [799, 525] on button "Suivant" at bounding box center [811, 524] width 49 height 21
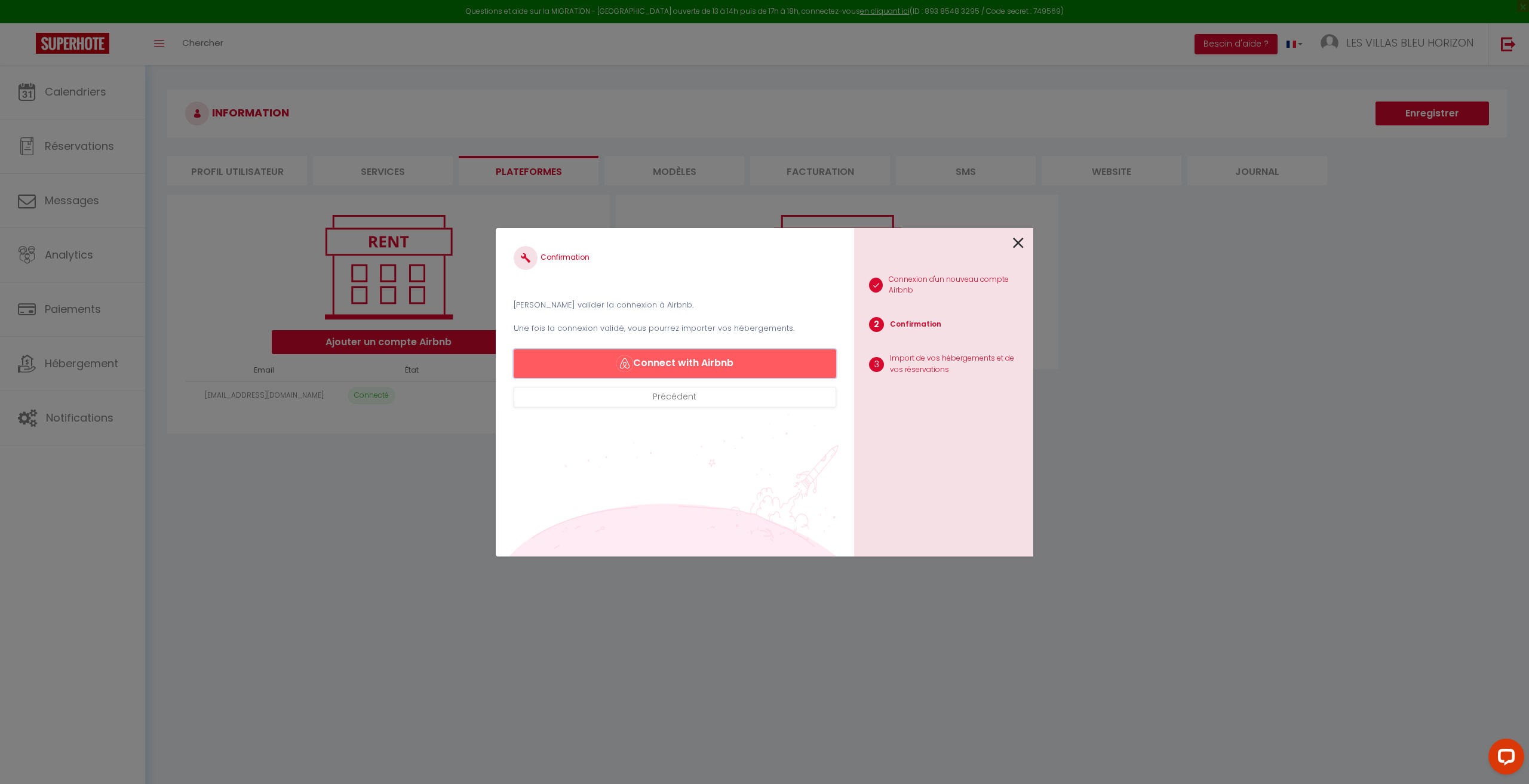
click at [738, 363] on button "Connect with Airbnb" at bounding box center [675, 363] width 322 height 29
click at [1025, 243] on div "1 Connexion d'un nouveau compte Airbnb 2 Confirmation 3 Import de vos hébergeme…" at bounding box center [943, 392] width 179 height 328
click at [1018, 244] on icon at bounding box center [1018, 243] width 11 height 18
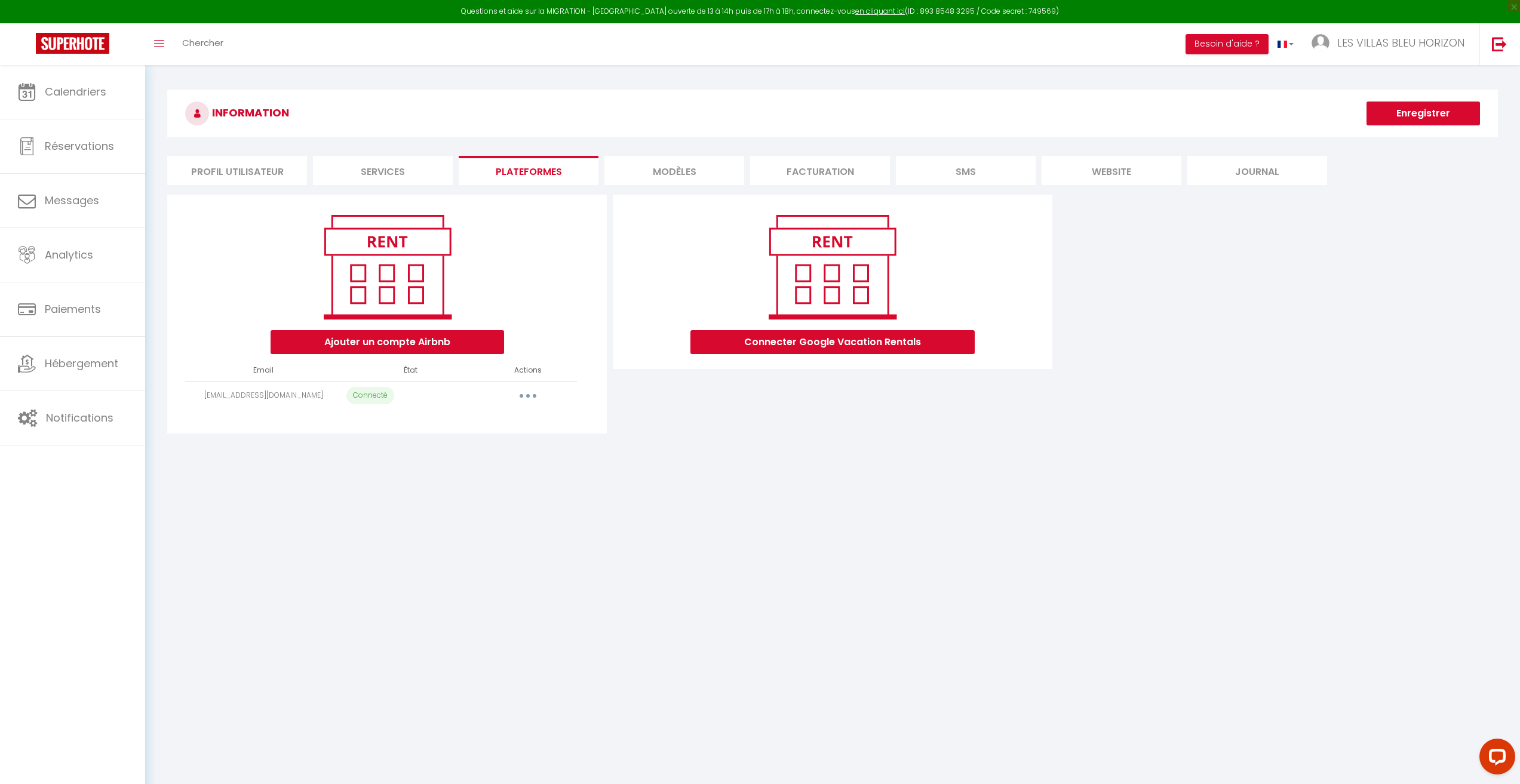
click at [533, 388] on button "button" at bounding box center [528, 396] width 34 height 19
click at [520, 446] on link "Supprimer" at bounding box center [475, 444] width 132 height 21
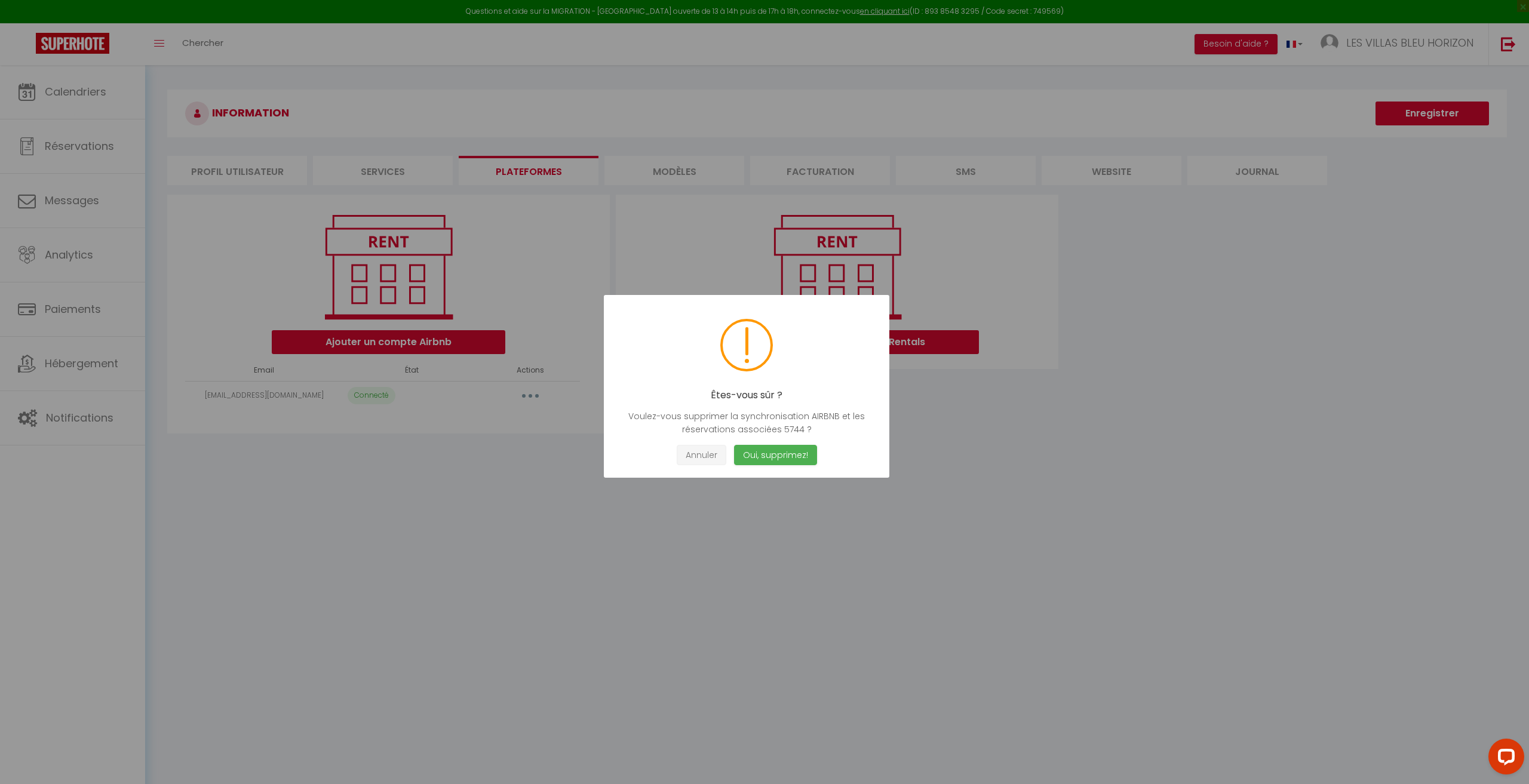
click at [693, 459] on button "Annuler" at bounding box center [701, 454] width 49 height 21
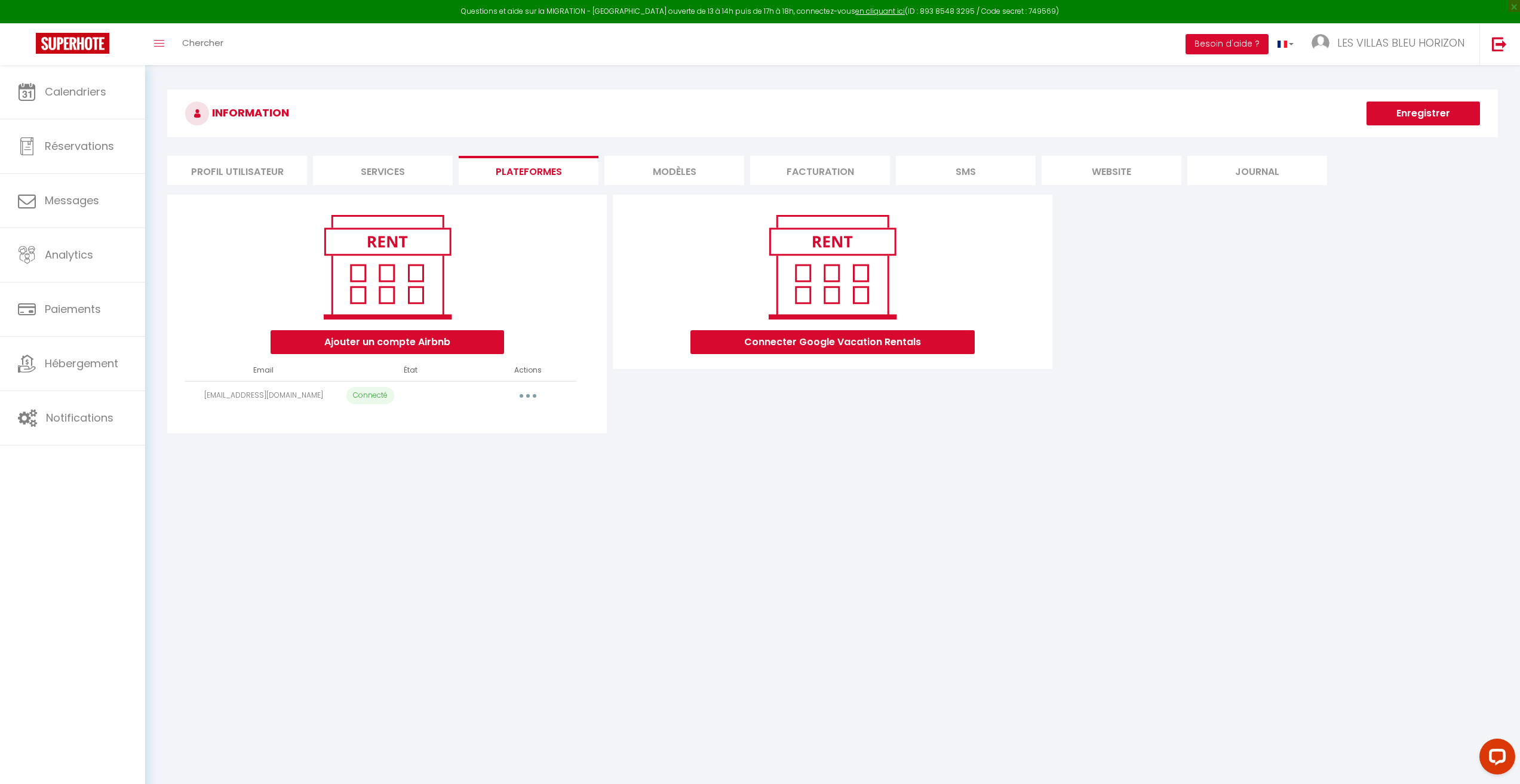
click at [528, 386] on button "button" at bounding box center [528, 396] width 34 height 19
click at [503, 421] on link "Importer les appartements" at bounding box center [475, 423] width 132 height 21
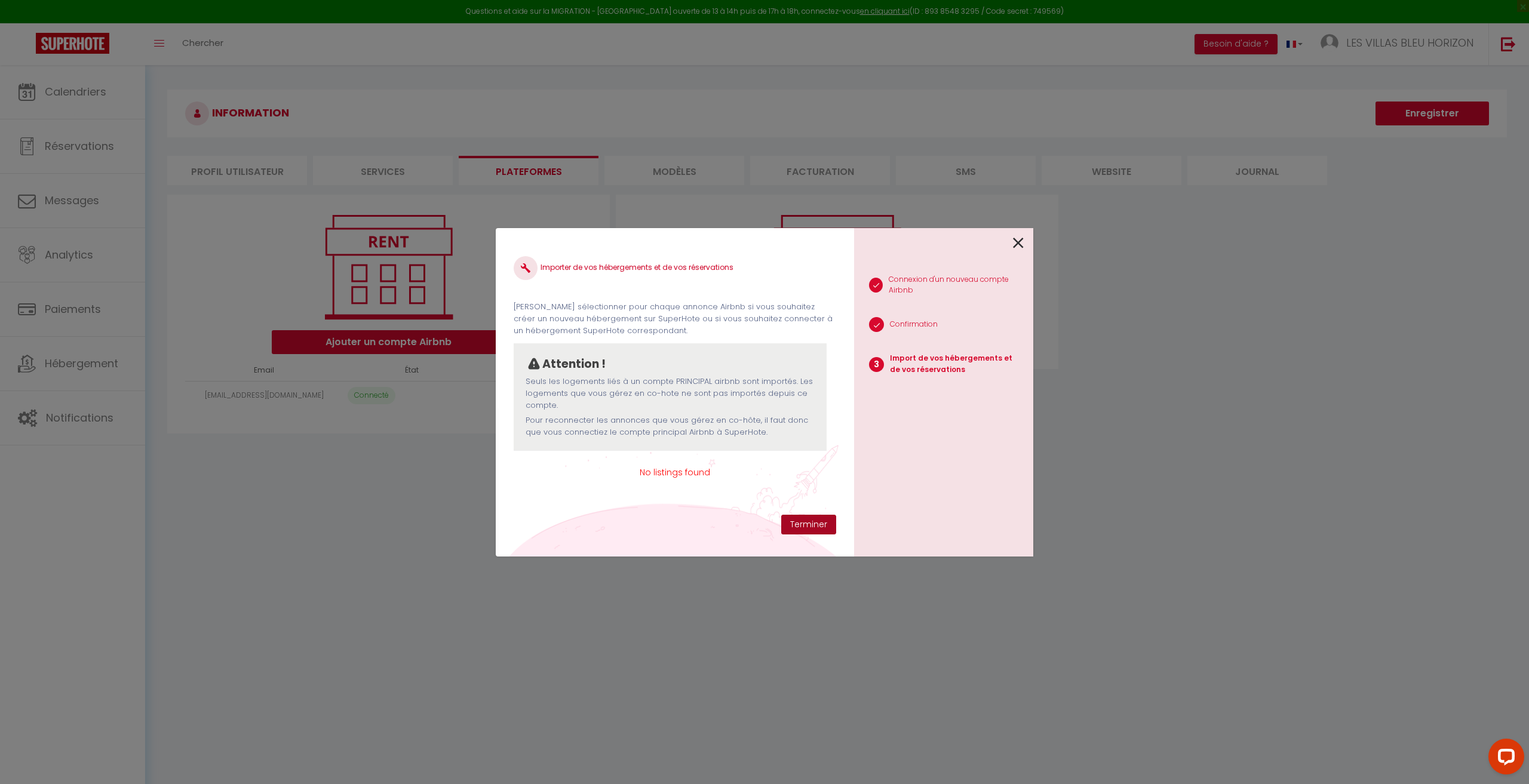
click at [808, 518] on button "Terminer" at bounding box center [809, 524] width 55 height 21
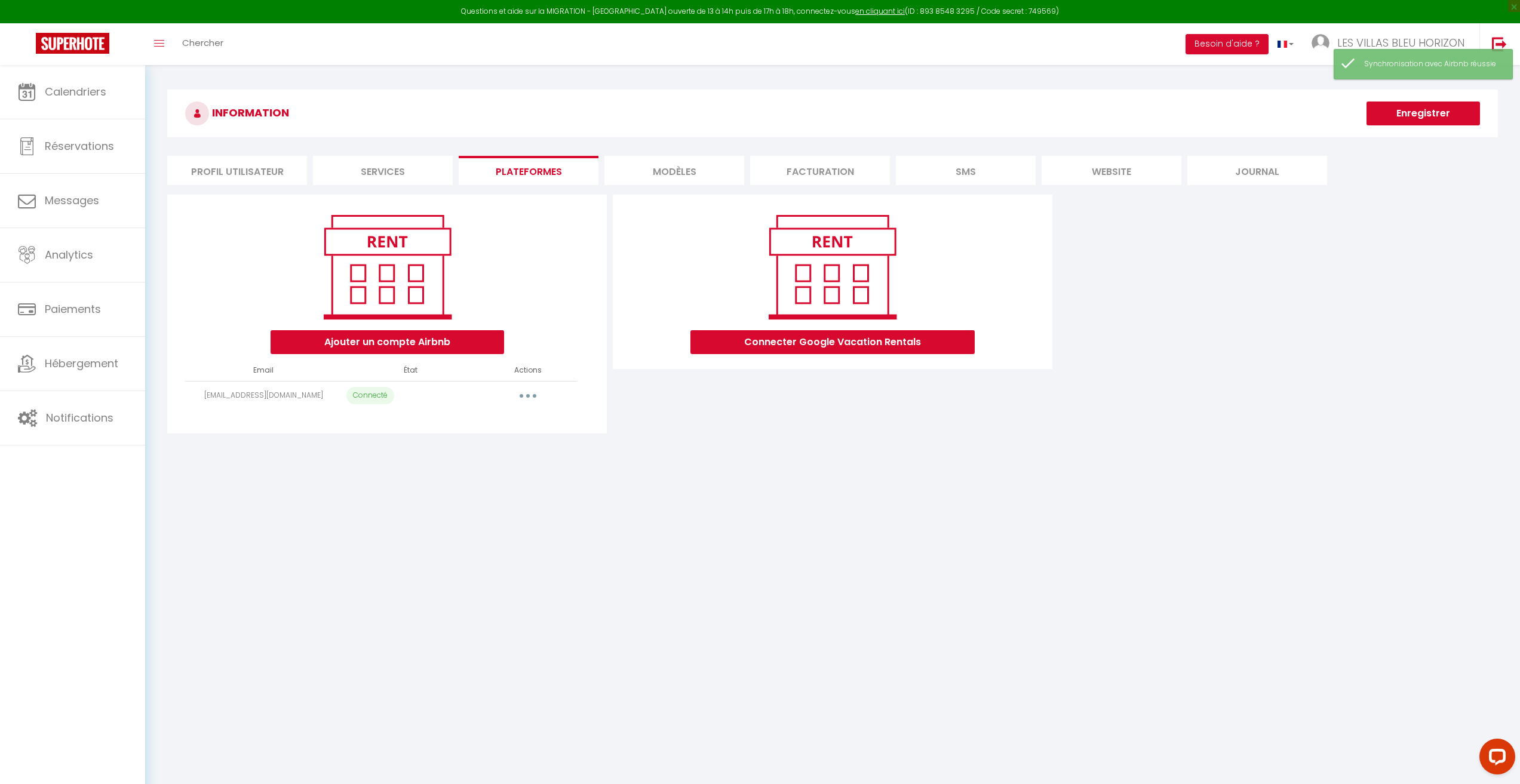
click at [522, 400] on button "button" at bounding box center [528, 396] width 34 height 19
click at [493, 443] on link "Supprimer" at bounding box center [475, 444] width 132 height 21
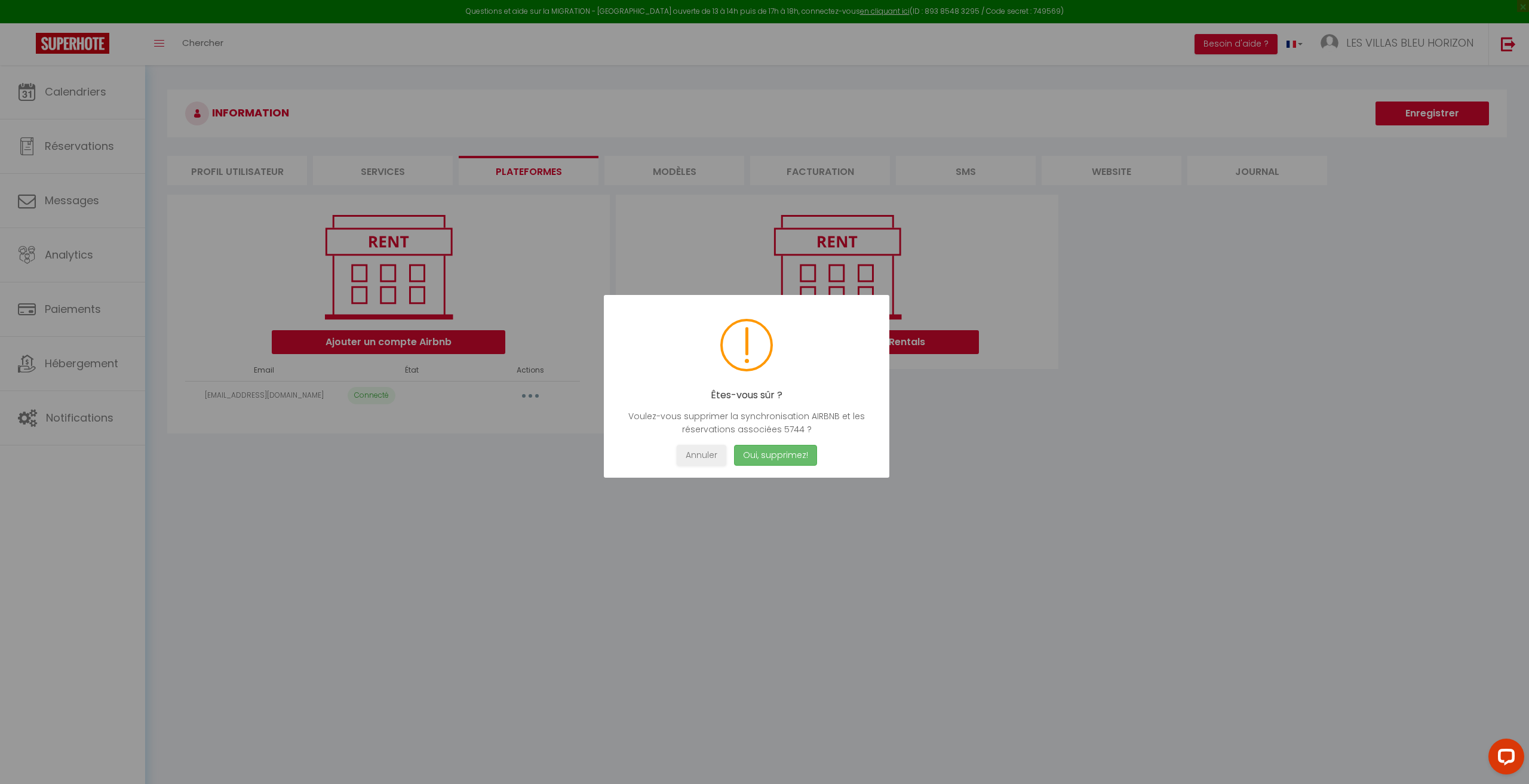
click at [782, 458] on button "Oui, supprimez!" at bounding box center [775, 454] width 83 height 21
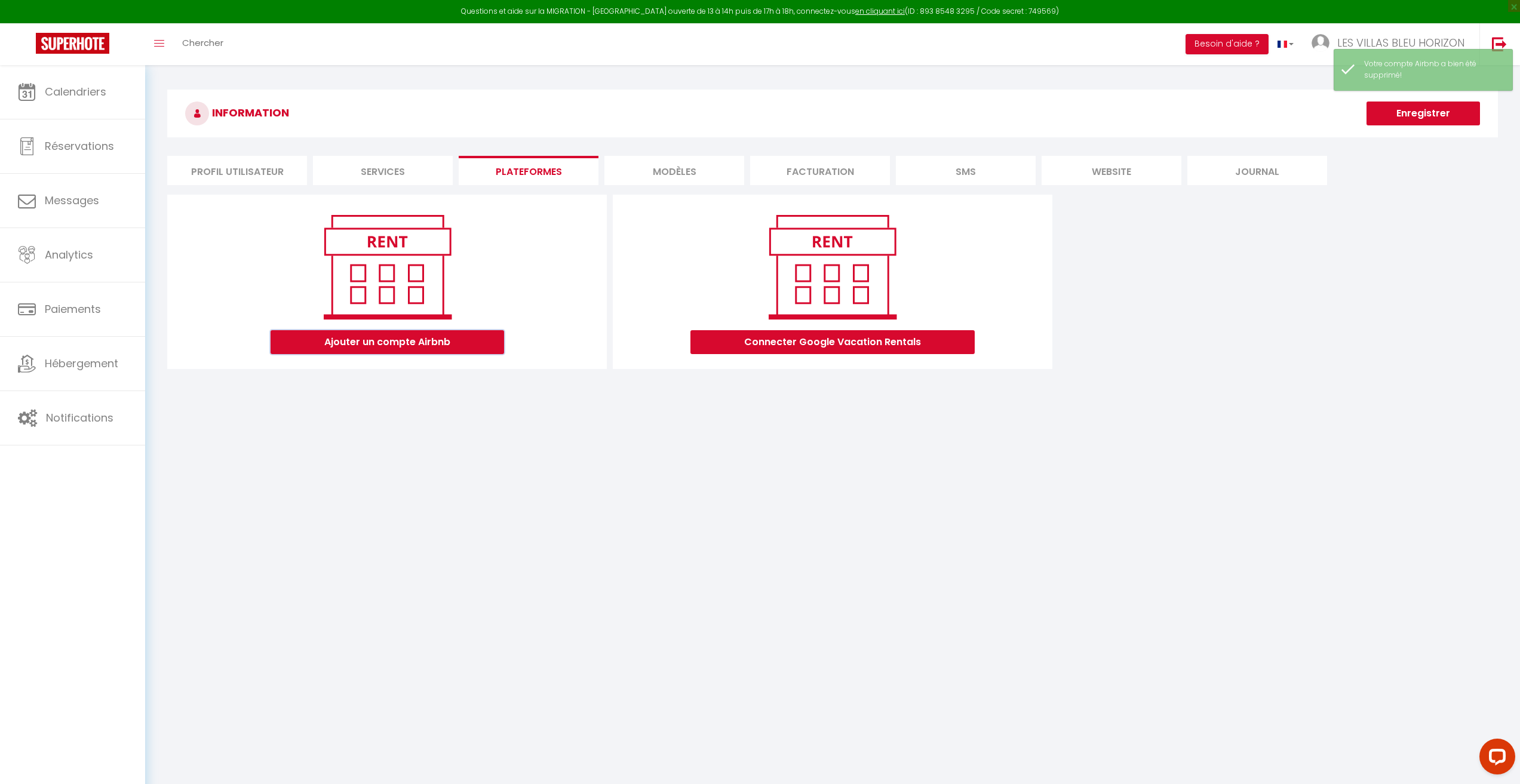
click at [450, 345] on button "Ajouter un compte Airbnb" at bounding box center [387, 342] width 234 height 24
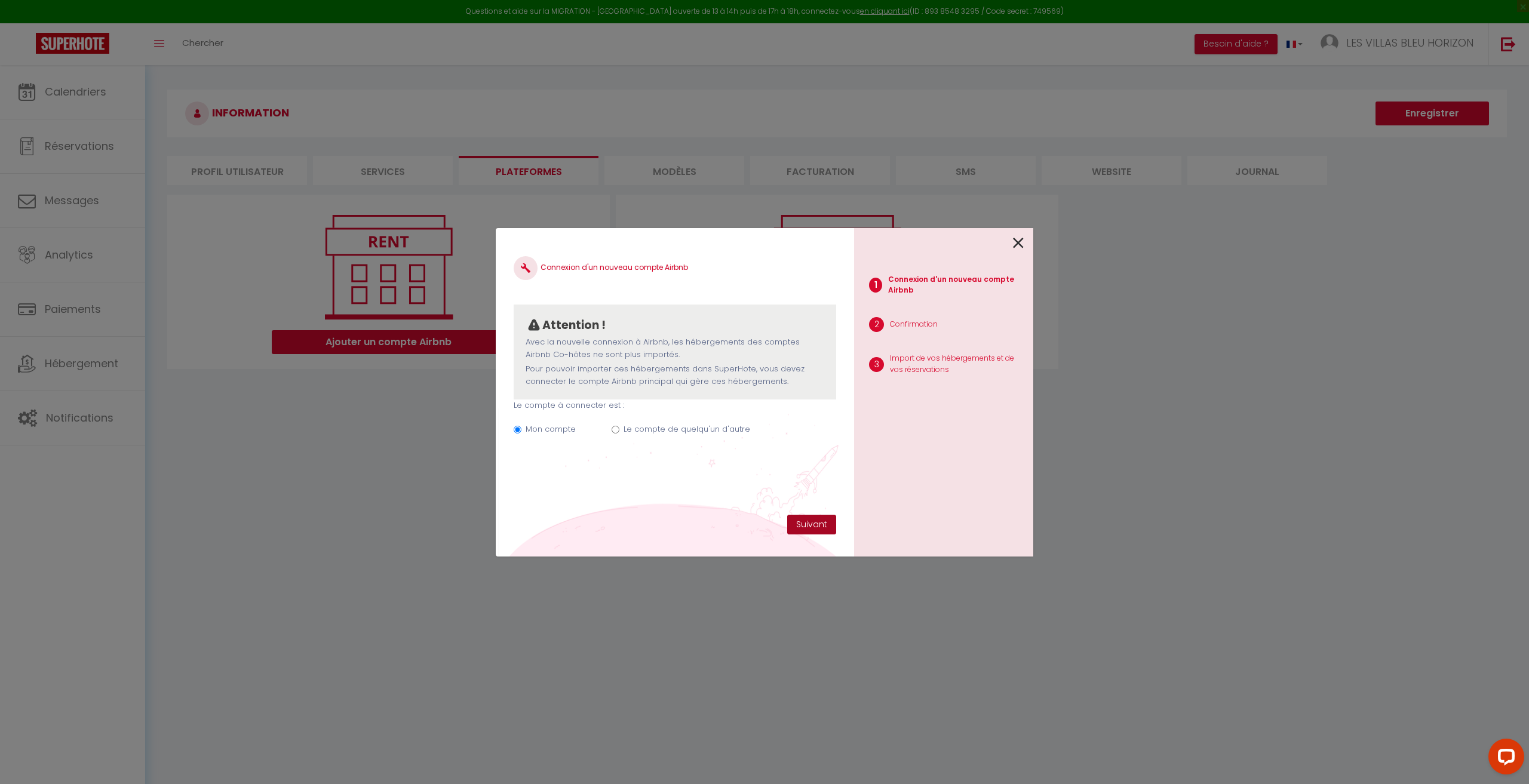
click at [825, 521] on button "Suivant" at bounding box center [811, 524] width 49 height 21
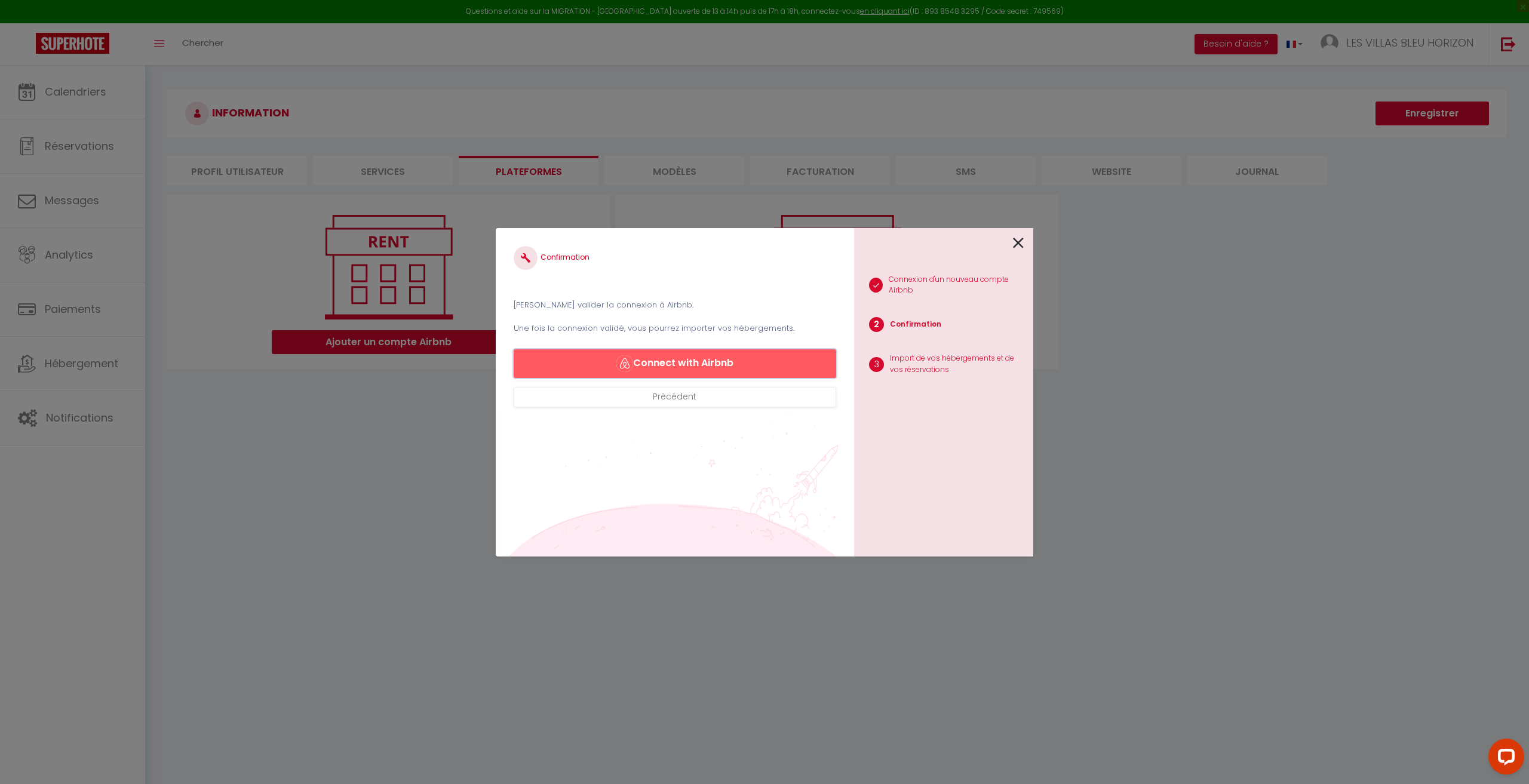
click at [720, 362] on button "Connect with Airbnb" at bounding box center [675, 363] width 322 height 29
click at [751, 363] on button "Connect with Airbnb" at bounding box center [675, 363] width 322 height 29
click at [1022, 242] on icon at bounding box center [1018, 243] width 11 height 18
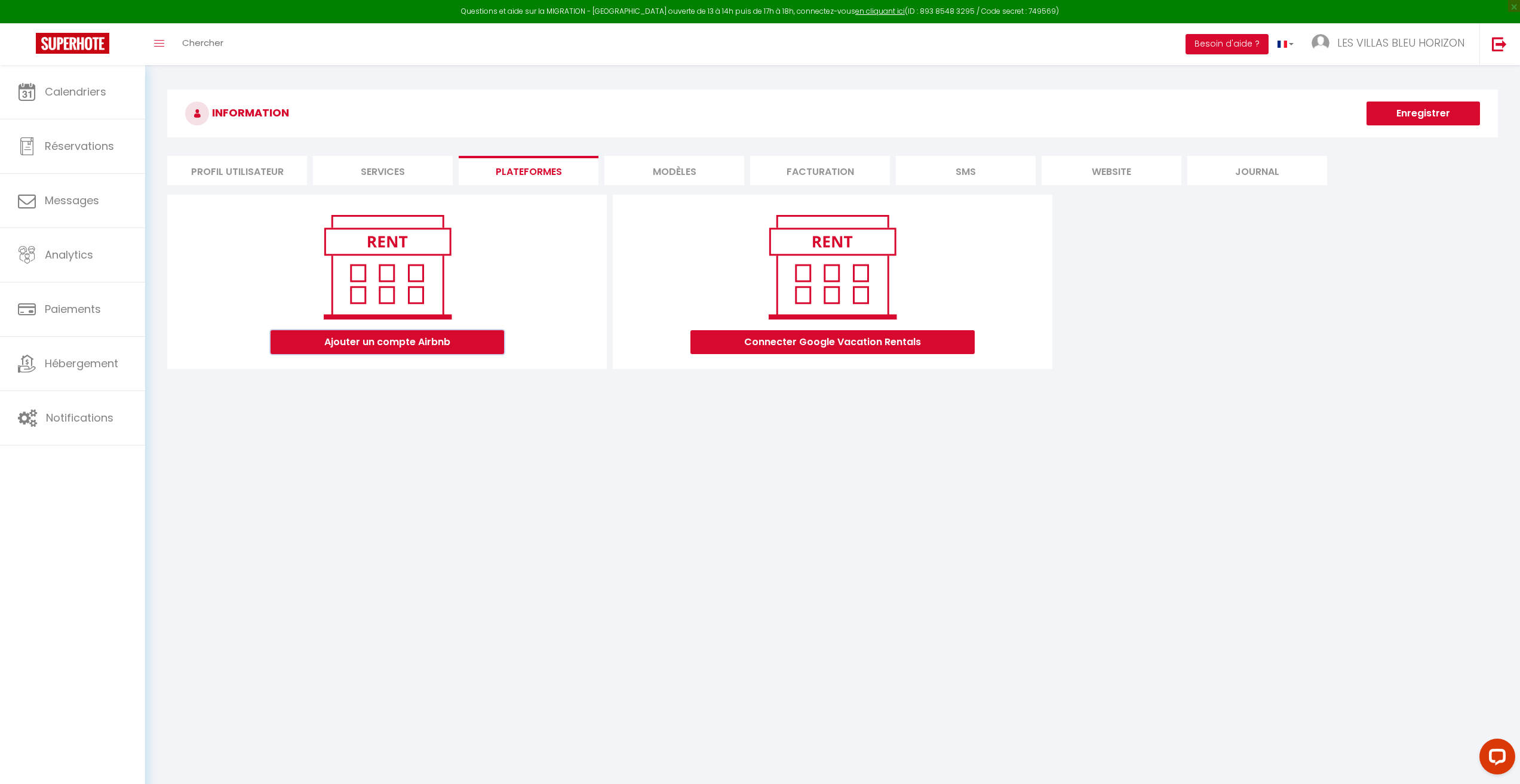
click at [407, 348] on button "Ajouter un compte Airbnb" at bounding box center [387, 342] width 234 height 24
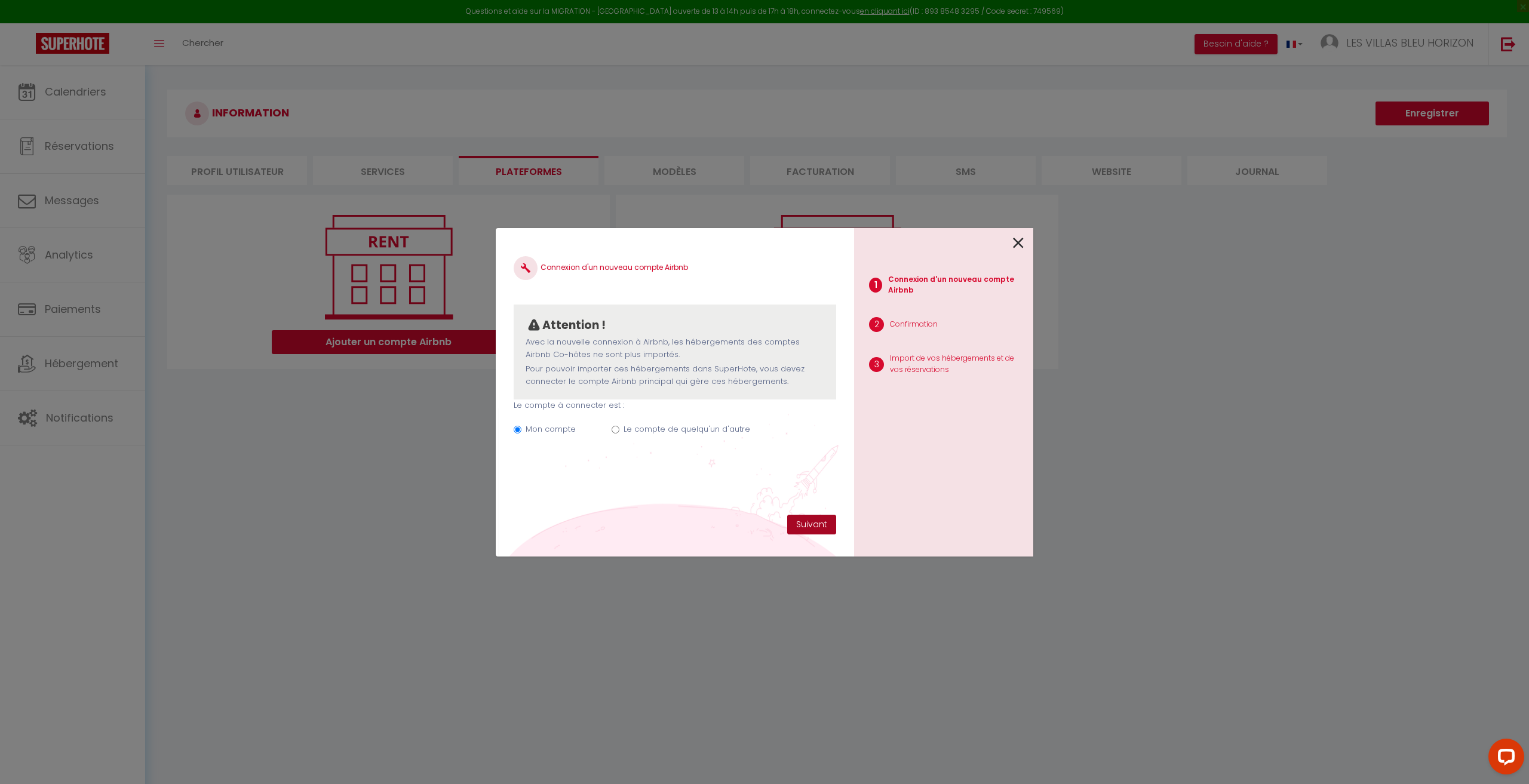
click at [822, 517] on button "Suivant" at bounding box center [811, 524] width 49 height 21
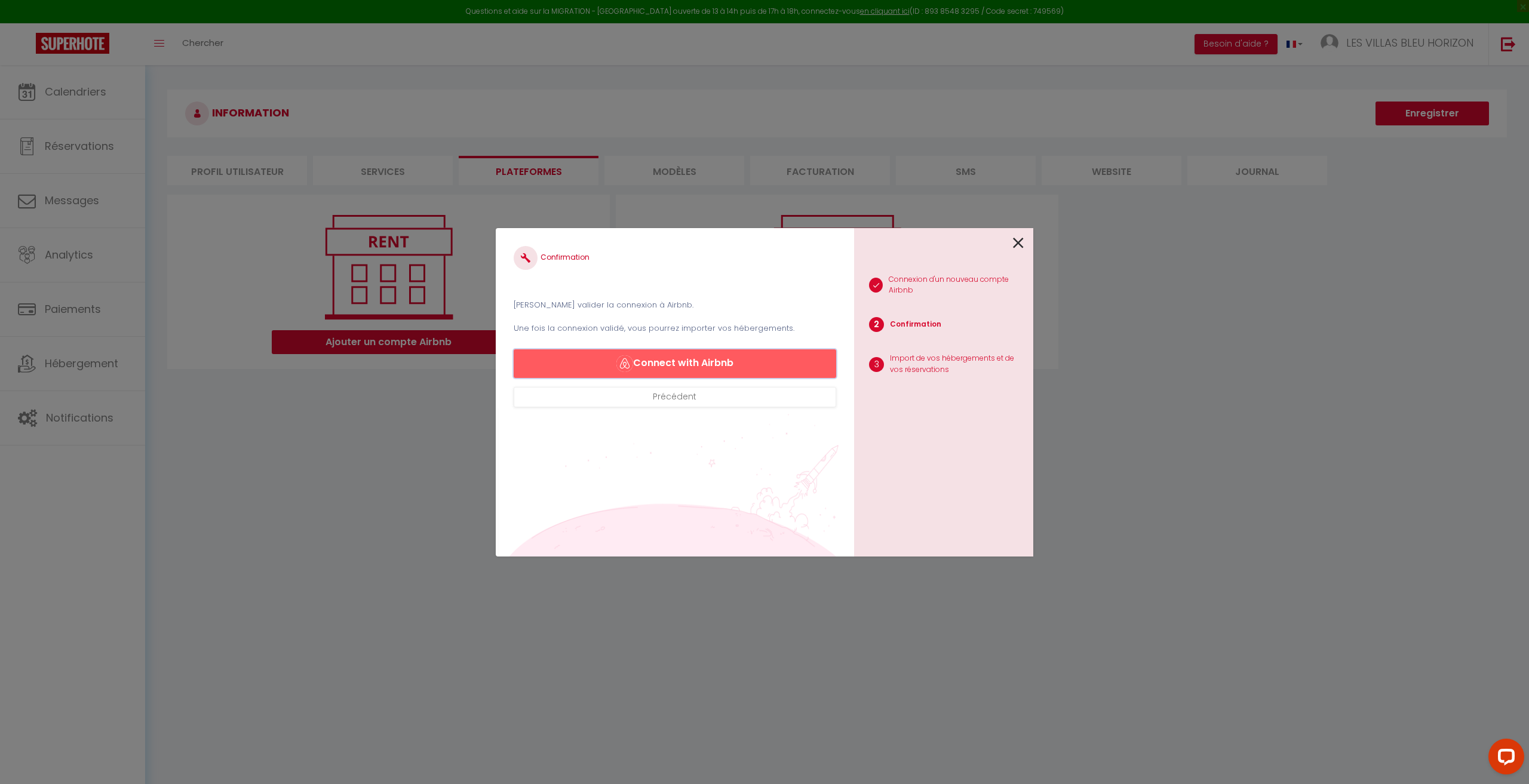
click at [740, 366] on button "Connect with Airbnb" at bounding box center [675, 363] width 322 height 29
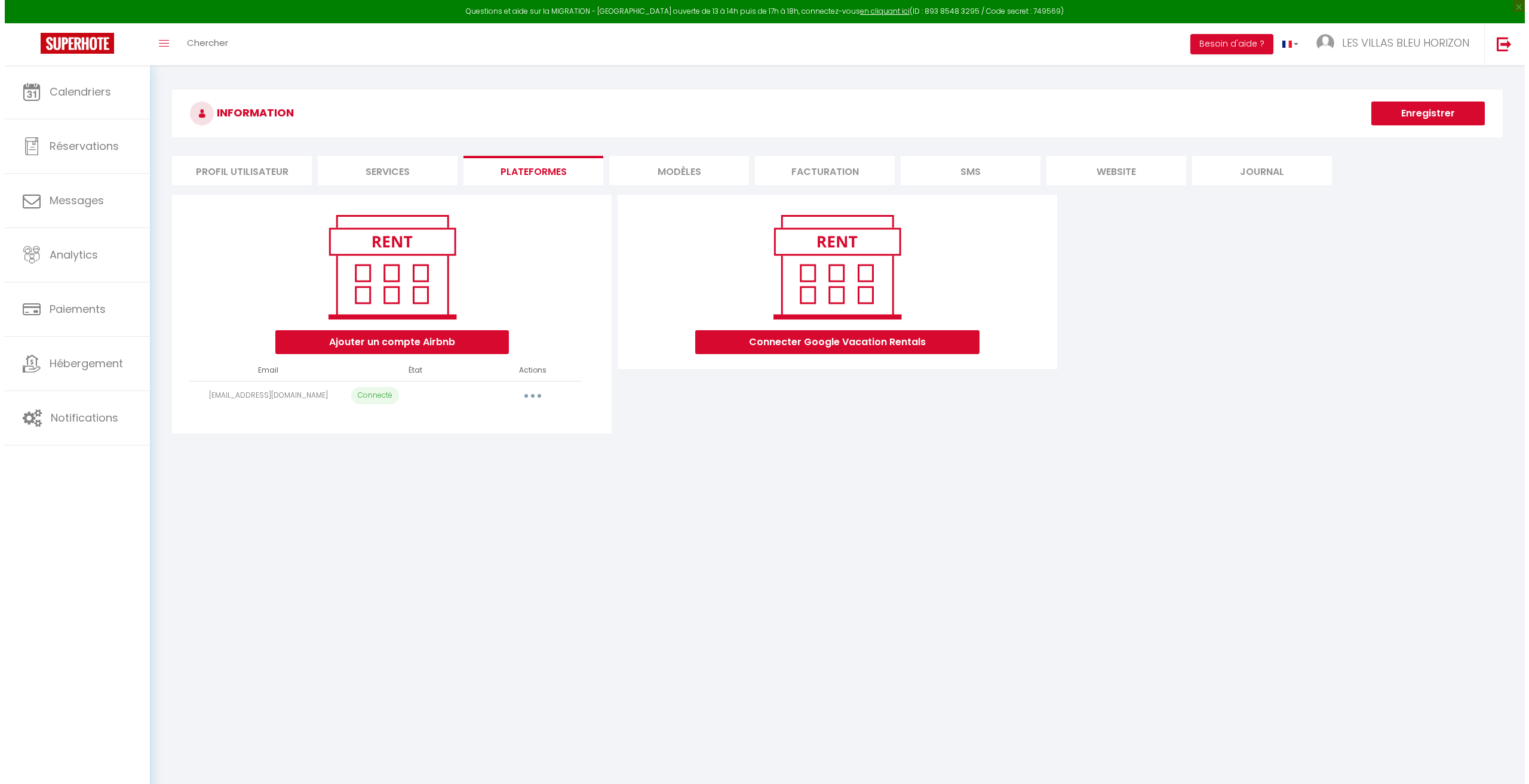
select select
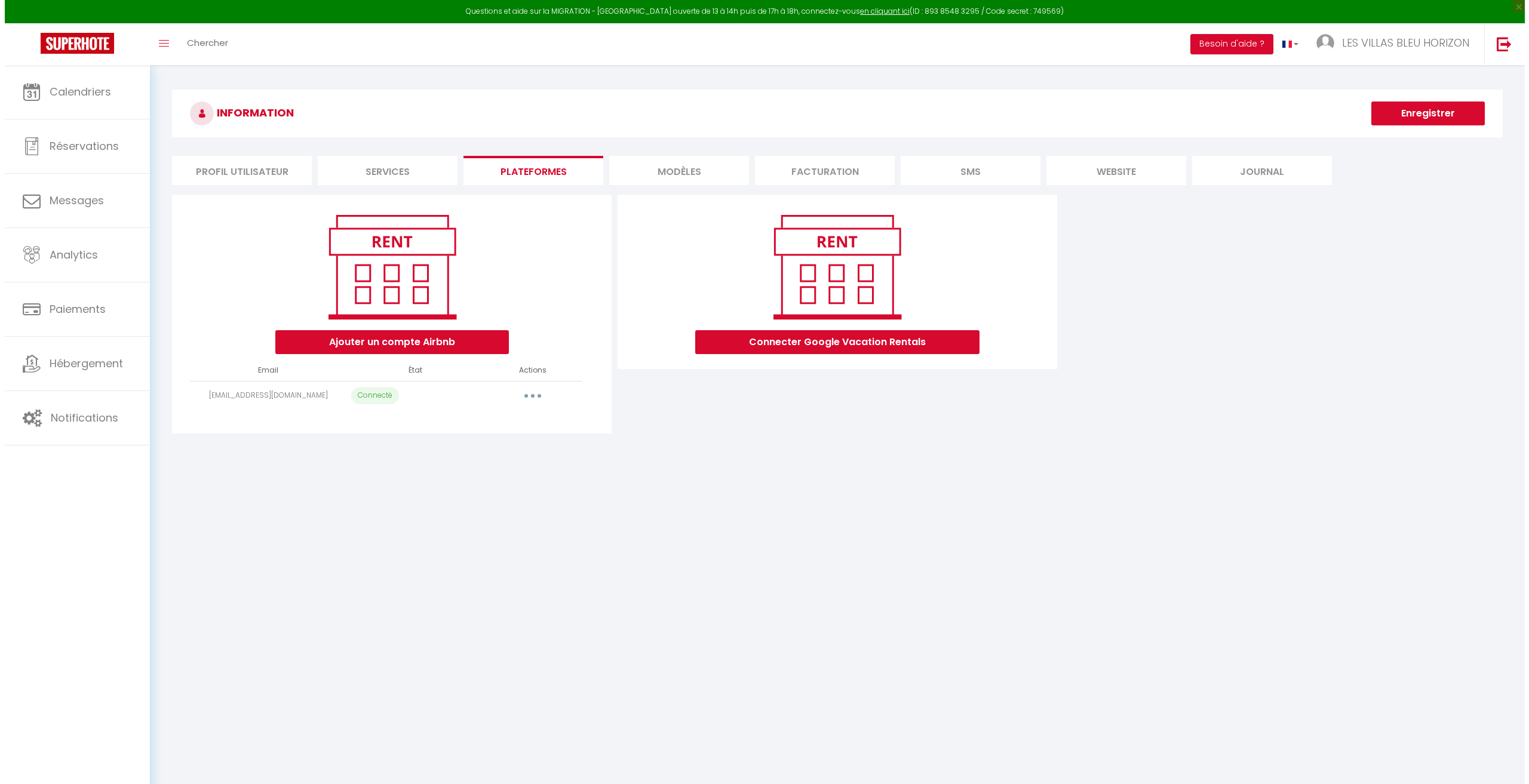
select select
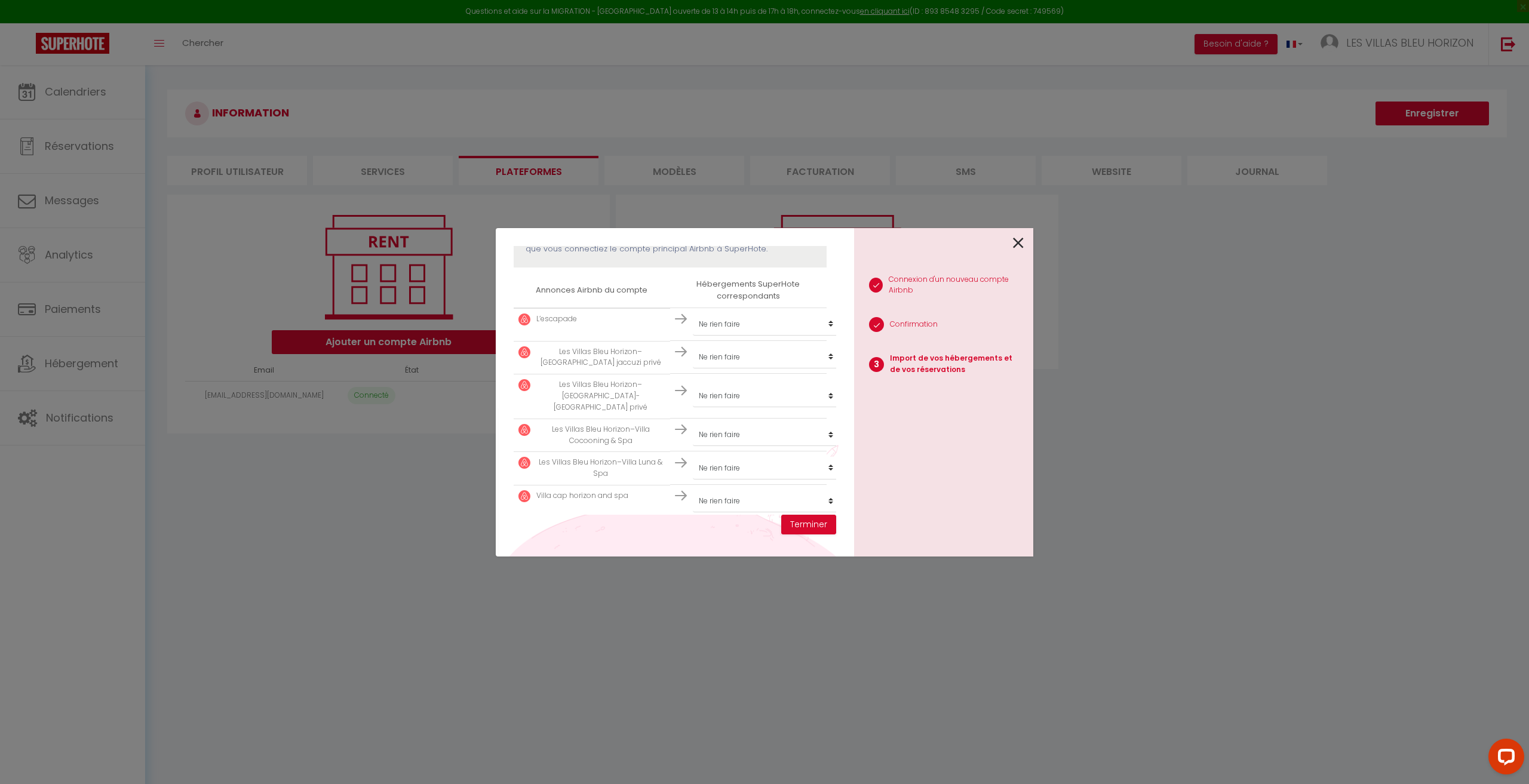
scroll to position [124, 0]
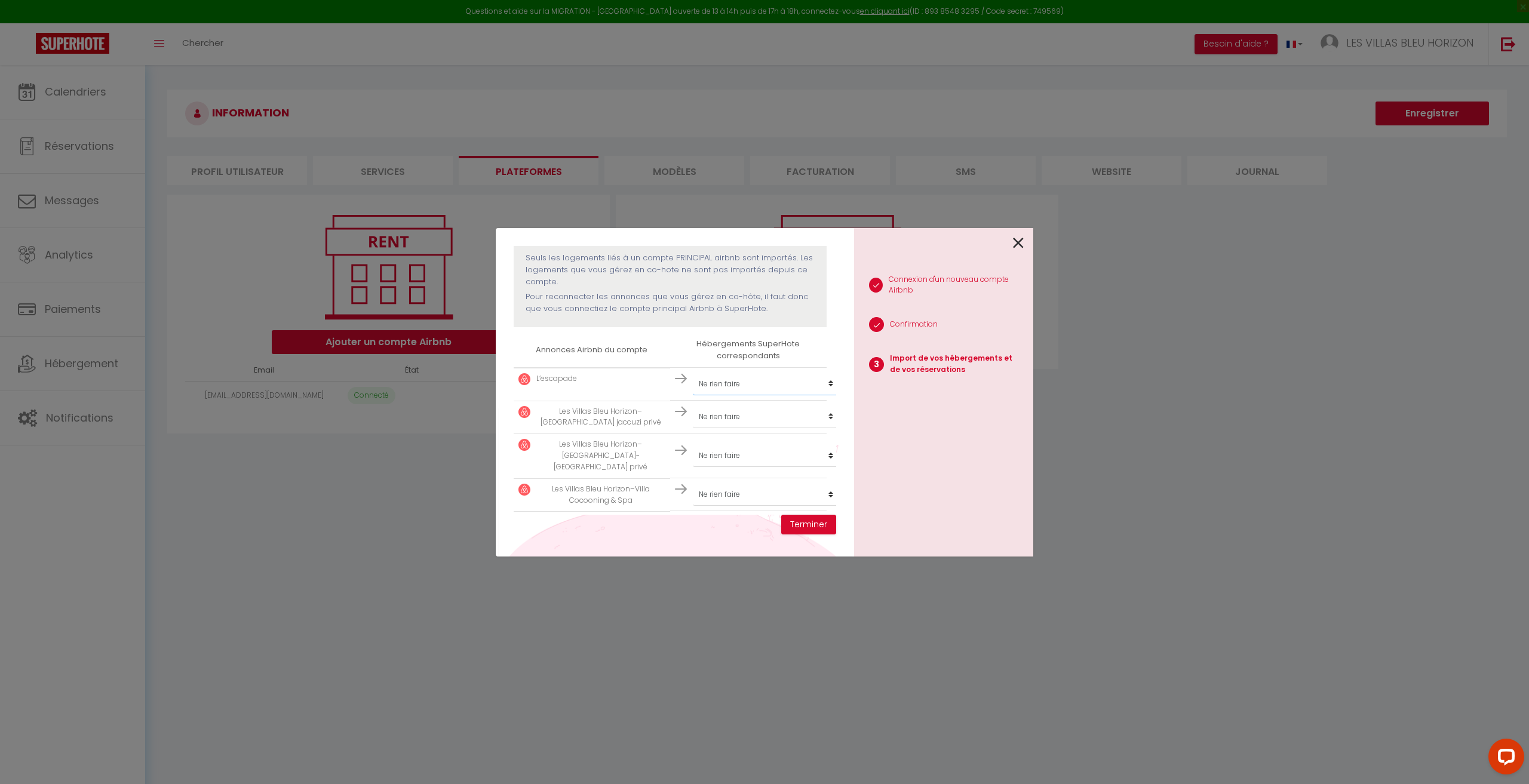
click at [748, 377] on select "Créer un nouveau hébergement Ne rien faire L’escapade Villa cap sud and spa Vil…" at bounding box center [766, 384] width 147 height 22
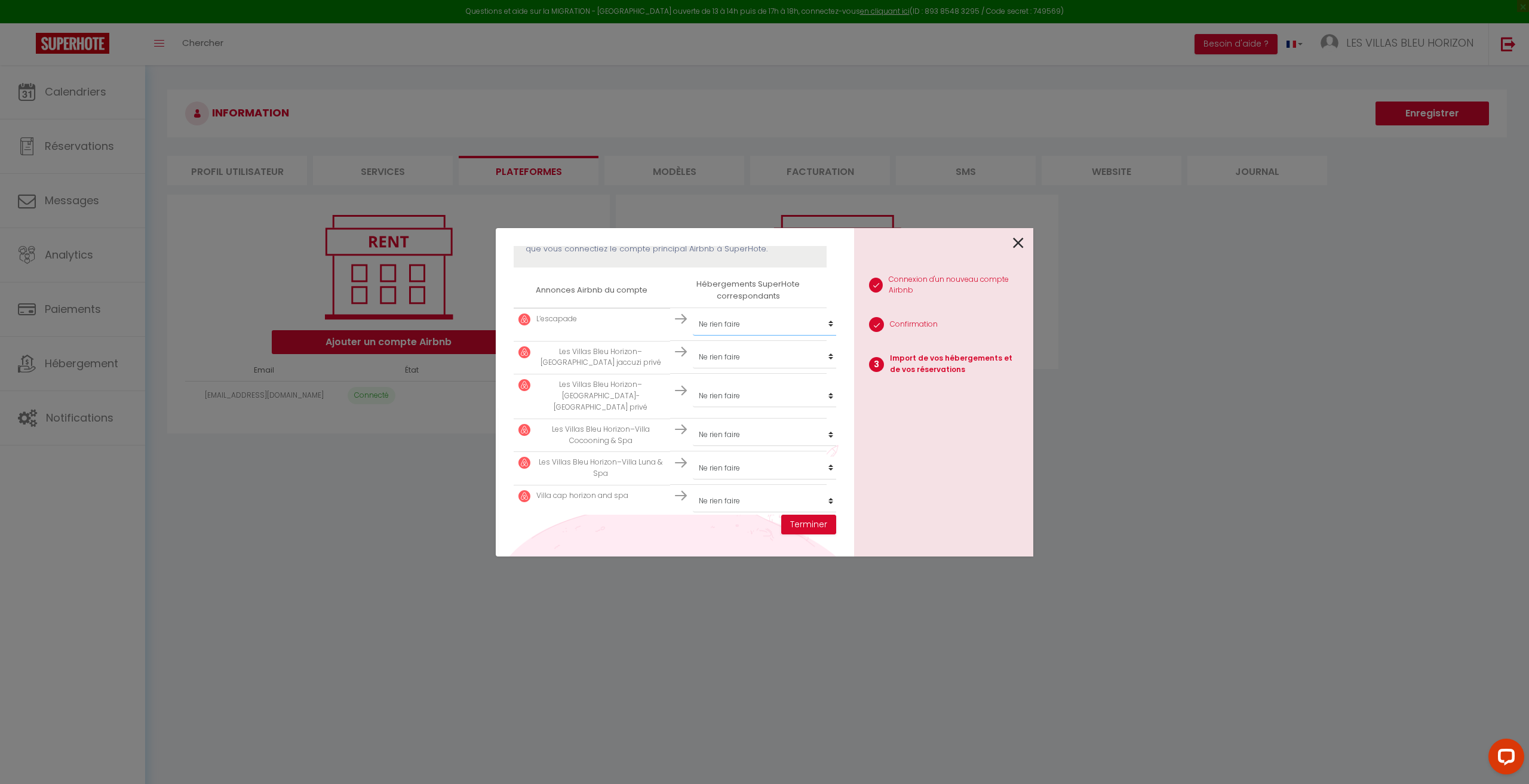
click at [747, 330] on select "Créer un nouveau hébergement Ne rien faire L’escapade Villa cap sud and spa Vil…" at bounding box center [766, 324] width 147 height 22
select select "43741"
click at [693, 313] on select "Créer un nouveau hébergement Ne rien faire L’escapade Villa cap sud and spa Vil…" at bounding box center [766, 324] width 147 height 22
click at [745, 335] on select "Créer un nouveau hébergement Ne rien faire L’escapade Villa cap sud and spa Vil…" at bounding box center [766, 324] width 147 height 22
select select "43742"
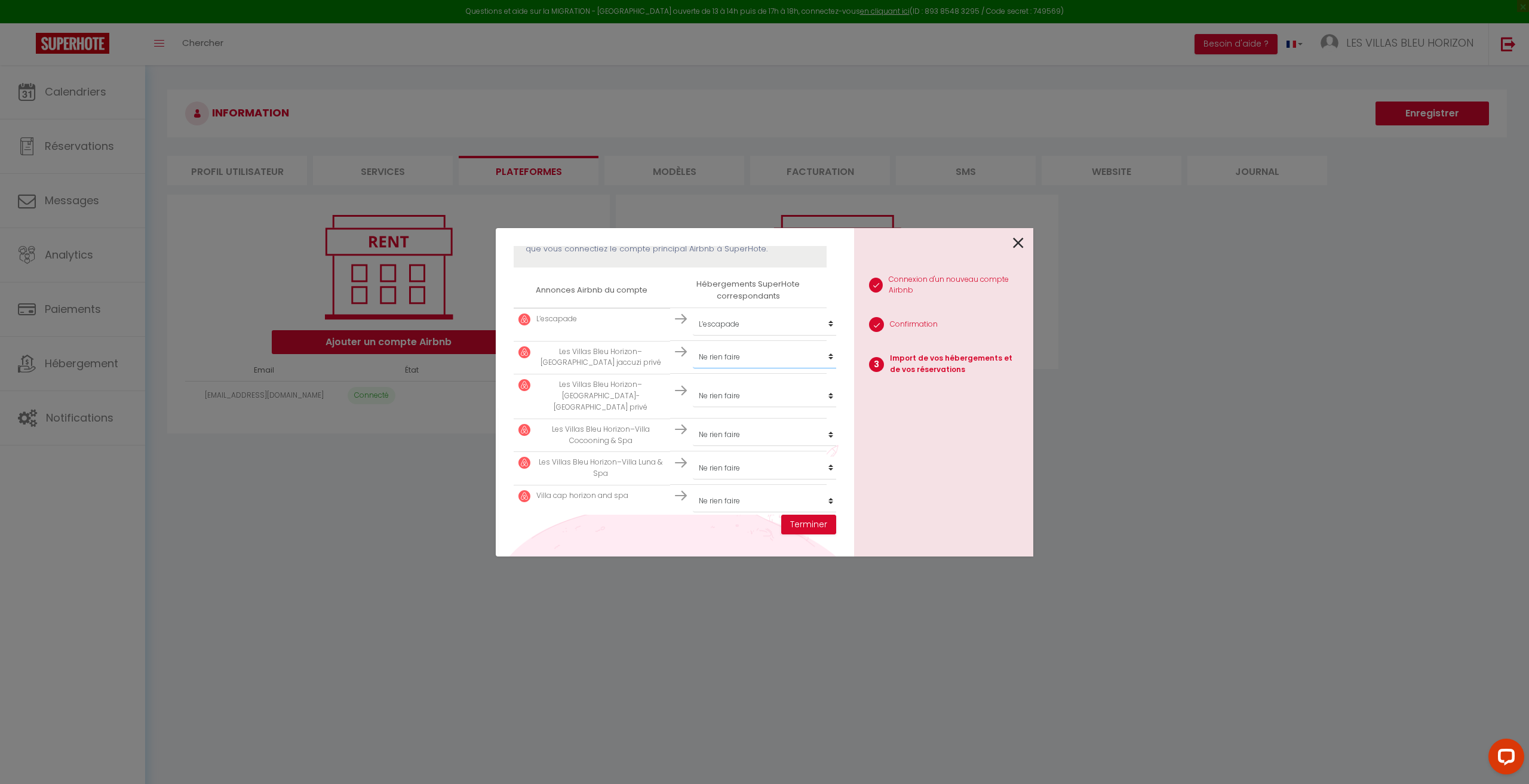
click at [693, 335] on select "Créer un nouveau hébergement Ne rien faire L’escapade Villa cap sud and spa Vil…" at bounding box center [766, 324] width 147 height 22
click at [740, 335] on select "Créer un nouveau hébergement Ne rien faire L’escapade Villa cap sud and spa Vil…" at bounding box center [766, 324] width 147 height 22
select select "43743"
click at [693, 335] on select "Créer un nouveau hébergement Ne rien faire L’escapade Villa cap sud and spa Vil…" at bounding box center [766, 324] width 147 height 22
click at [733, 335] on select "Créer un nouveau hébergement Ne rien faire L’escapade Villa cap sud and spa Vil…" at bounding box center [766, 324] width 147 height 22
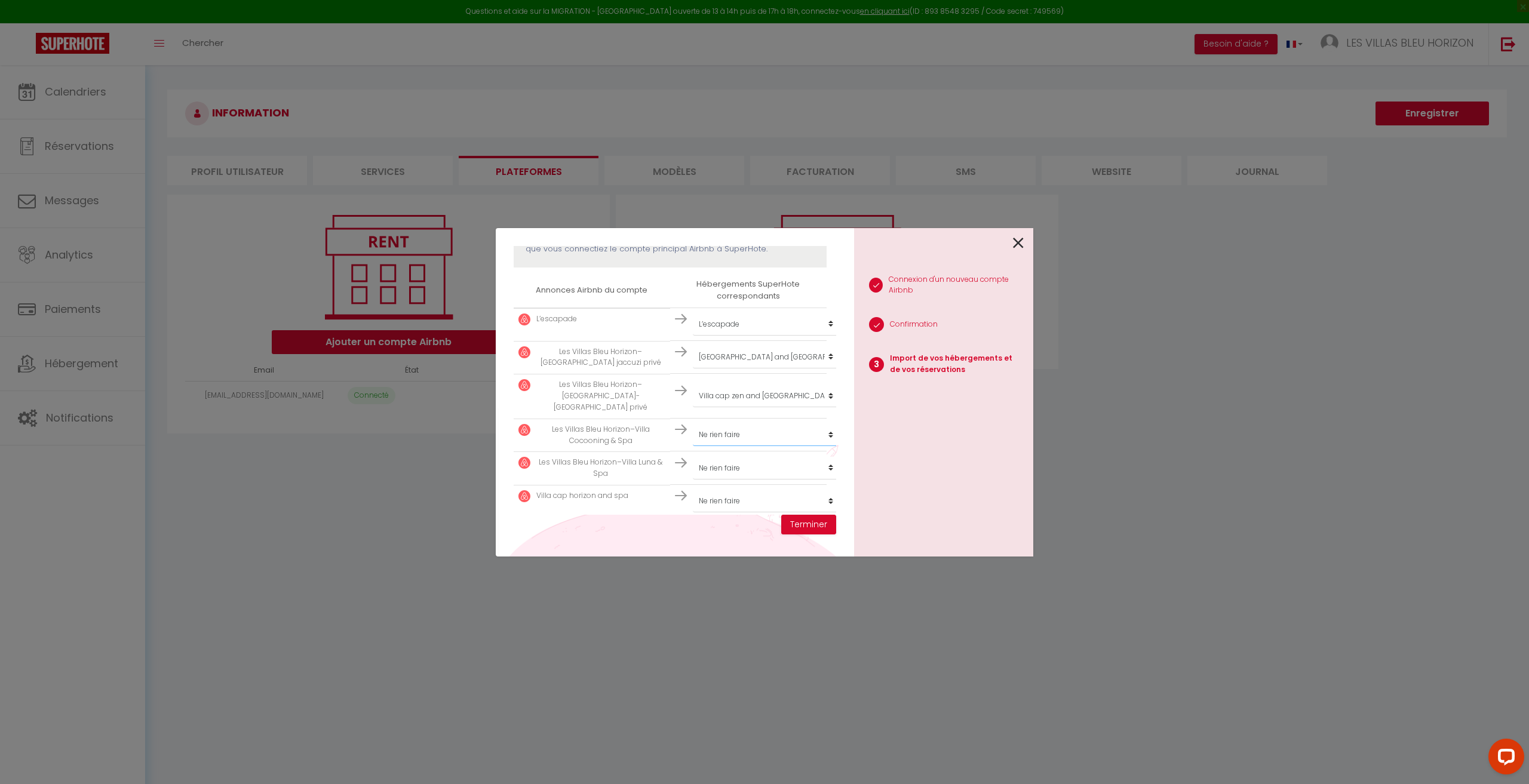
select select "43744"
click at [693, 335] on select "Créer un nouveau hébergement Ne rien faire L’escapade Villa cap sud and spa Vil…" at bounding box center [766, 324] width 147 height 22
click at [743, 335] on select "Créer un nouveau hébergement Ne rien faire L’escapade Villa cap sud and spa Vil…" at bounding box center [766, 324] width 147 height 22
select select "43745"
click at [693, 335] on select "Créer un nouveau hébergement Ne rien faire L’escapade Villa cap sud and spa Vil…" at bounding box center [766, 324] width 147 height 22
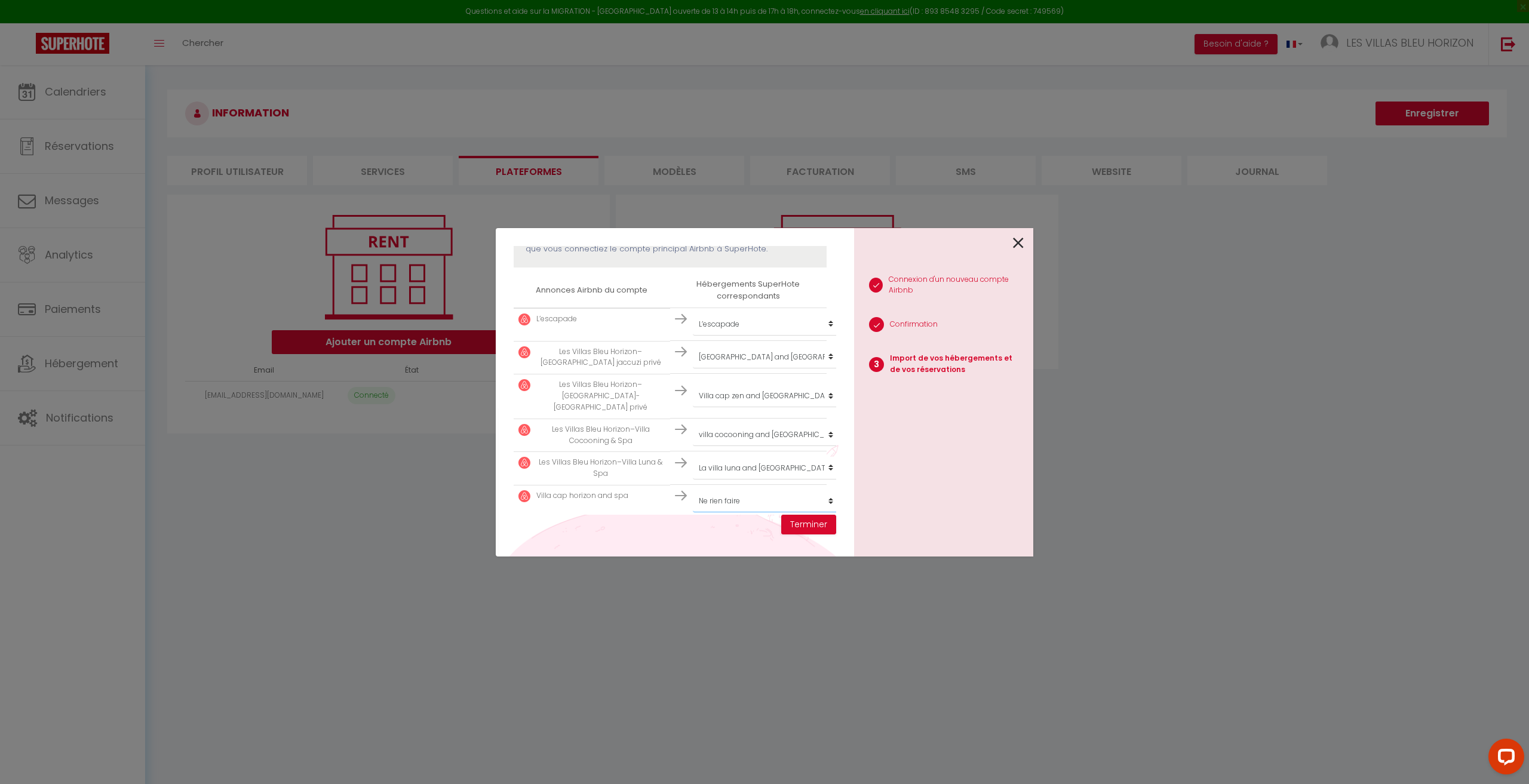
click at [725, 335] on select "Créer un nouveau hébergement Ne rien faire L’escapade Villa cap sud and spa Vil…" at bounding box center [766, 324] width 147 height 22
select select "43746"
click at [693, 335] on select "Créer un nouveau hébergement Ne rien faire L’escapade Villa cap sud and spa Vil…" at bounding box center [766, 324] width 147 height 22
click at [824, 520] on button "Terminer" at bounding box center [809, 524] width 55 height 21
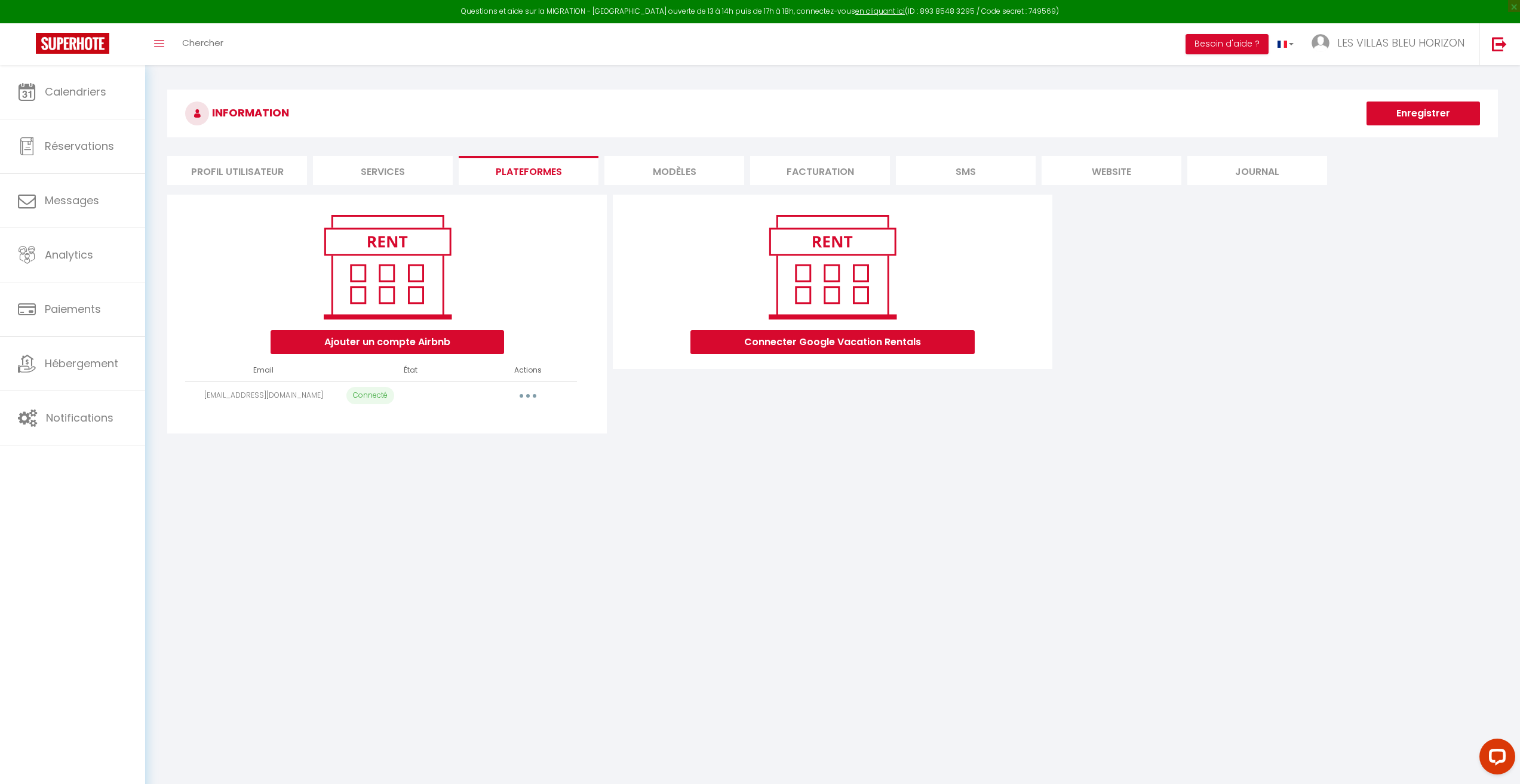
click at [532, 403] on button "button" at bounding box center [528, 396] width 34 height 19
click at [491, 470] on link "Reconnecter le compte" at bounding box center [475, 466] width 132 height 21
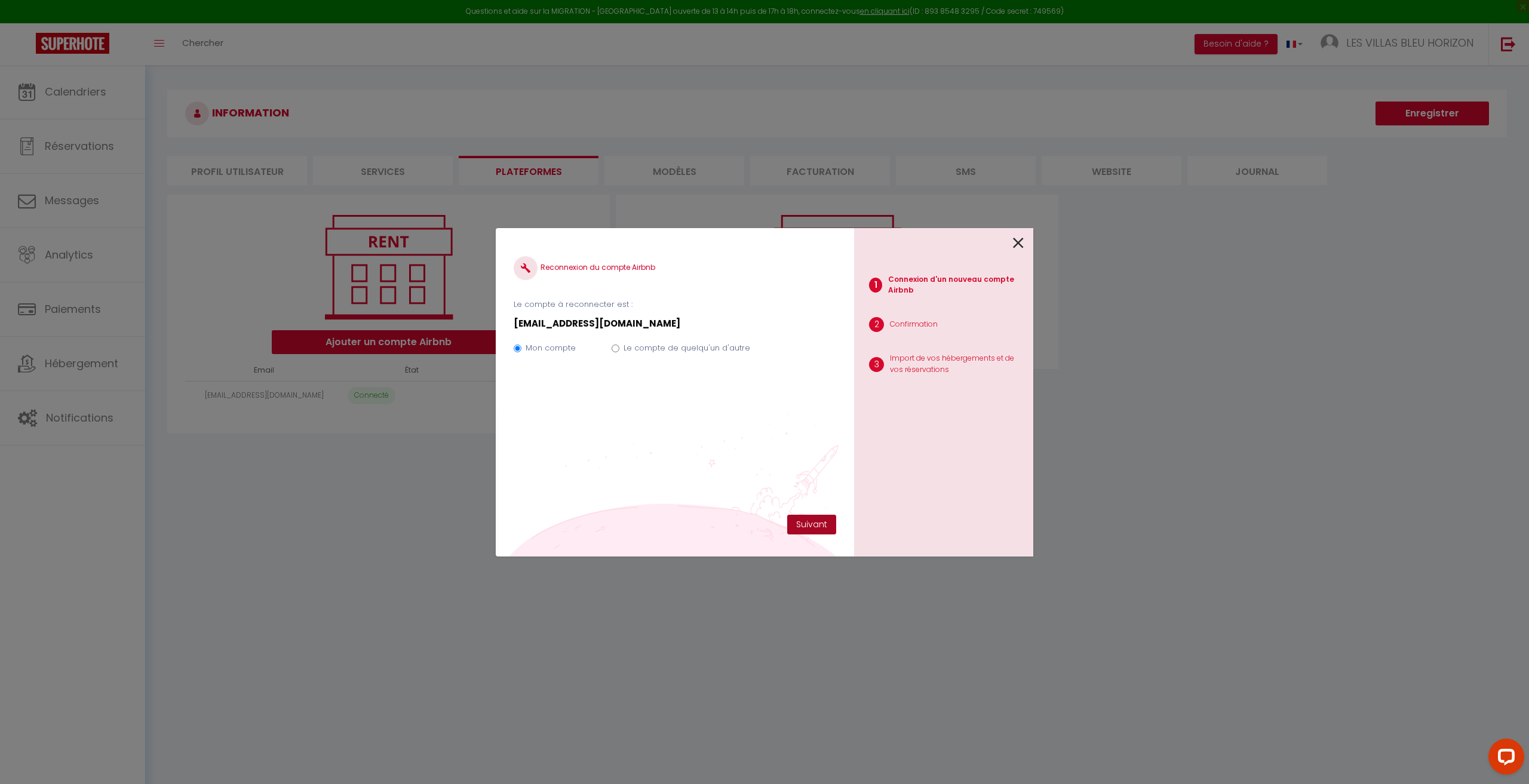
click at [812, 530] on button "Suivant" at bounding box center [811, 524] width 49 height 21
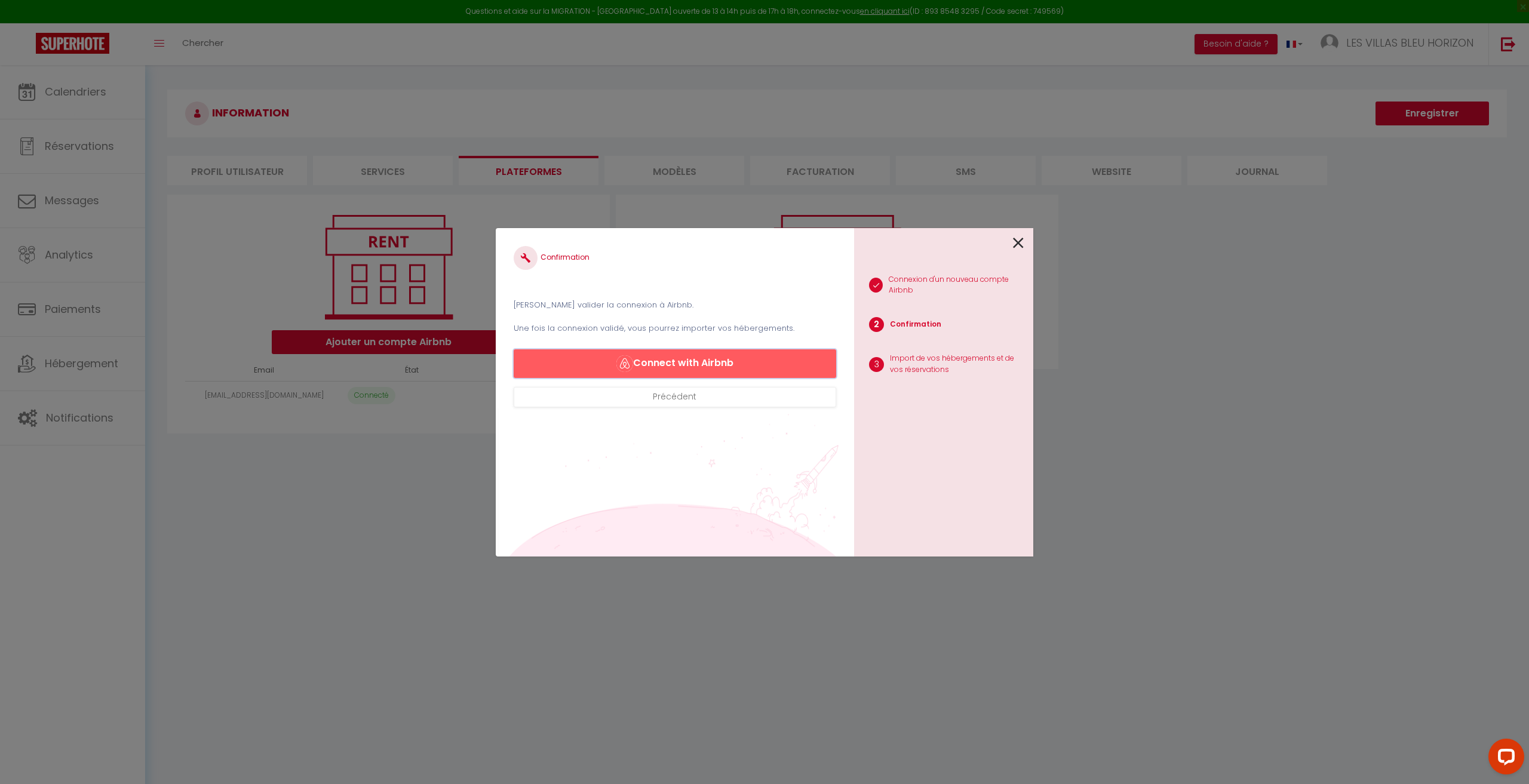
click at [764, 369] on button "Connect with Airbnb" at bounding box center [675, 363] width 322 height 29
click at [1021, 242] on icon at bounding box center [1018, 243] width 11 height 18
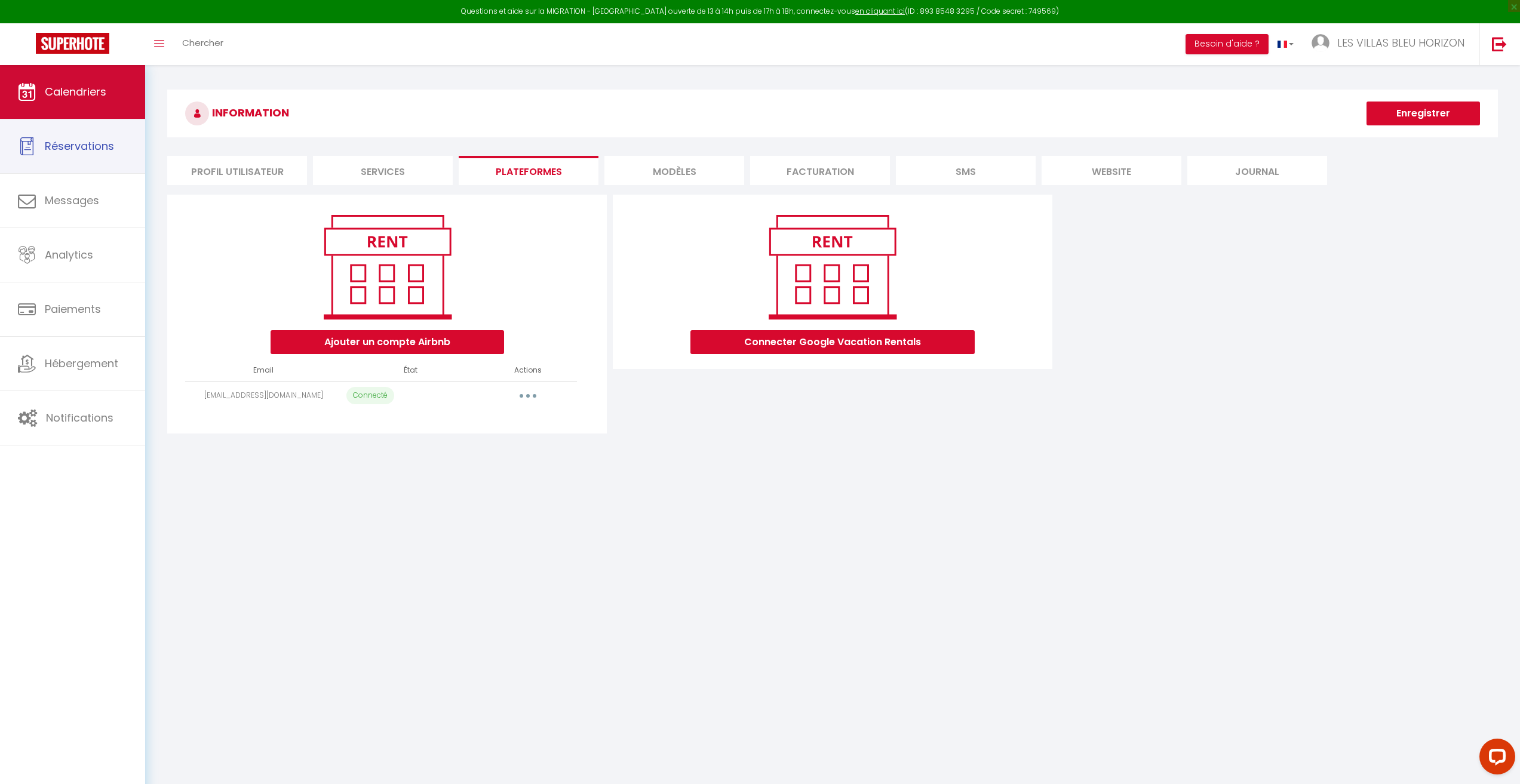
click at [92, 100] on link "Calendriers" at bounding box center [72, 92] width 145 height 54
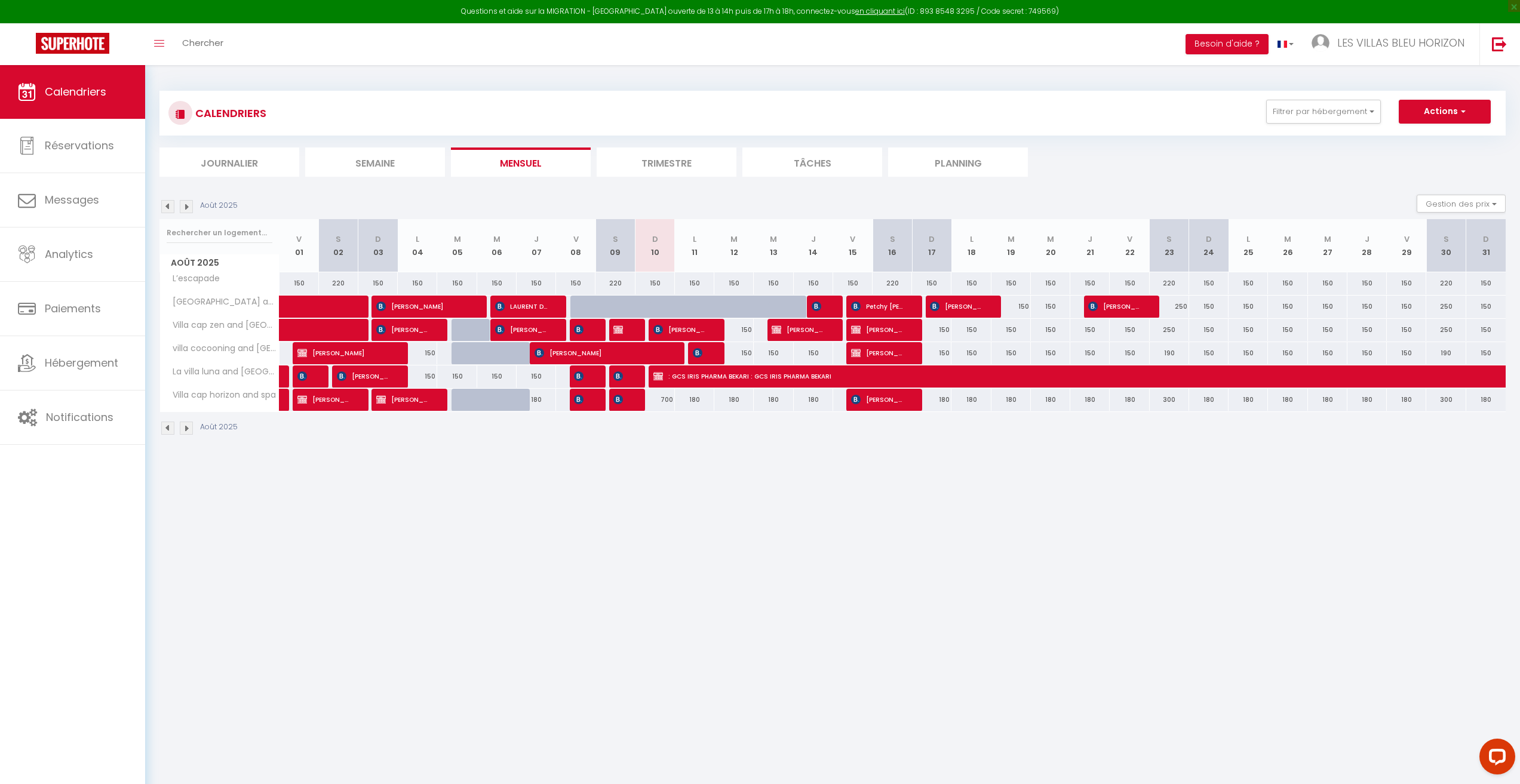
click at [186, 203] on img at bounding box center [186, 206] width 13 height 13
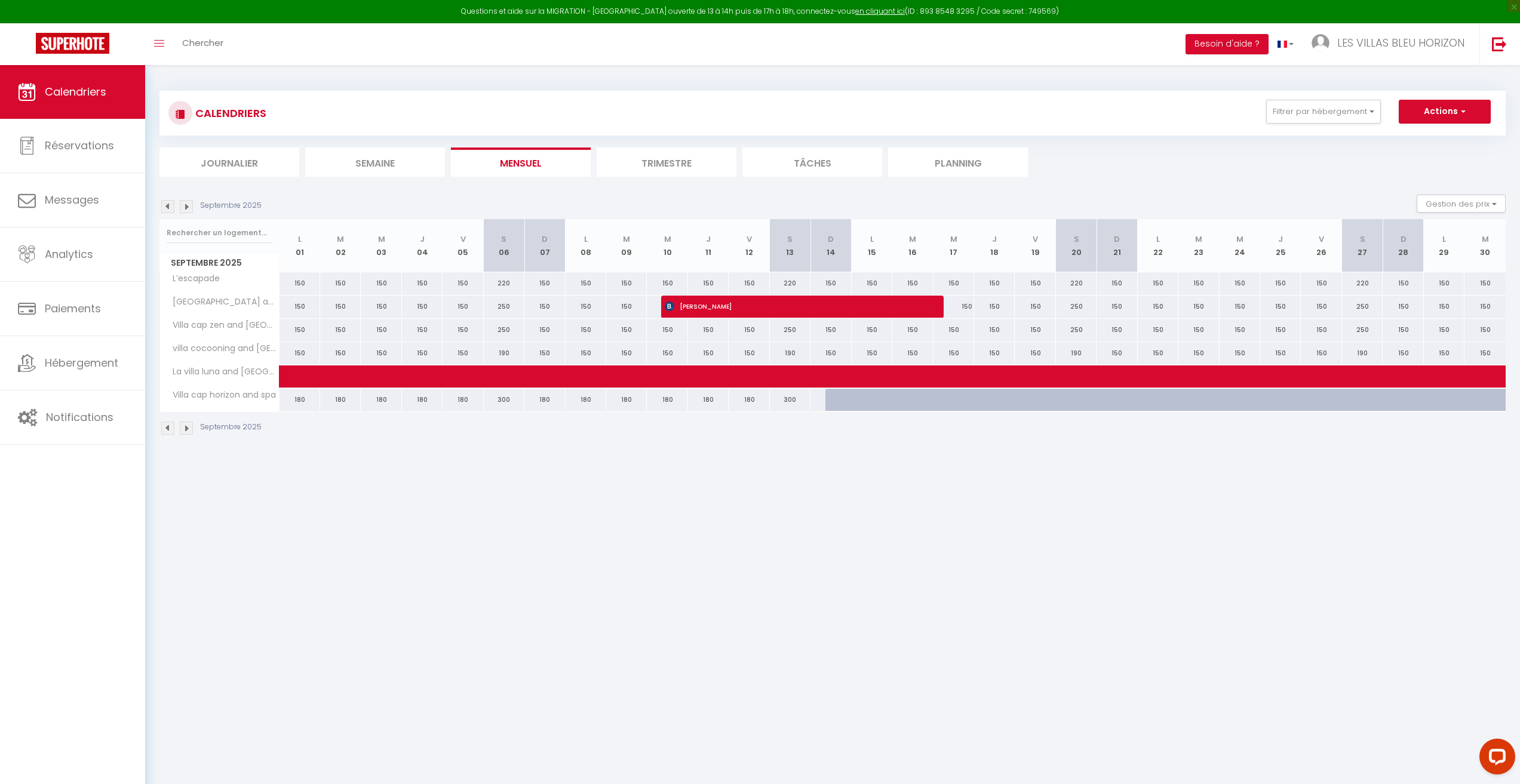
click at [165, 207] on img at bounding box center [167, 206] width 13 height 13
